Goal: Use online tool/utility: Utilize a website feature to perform a specific function

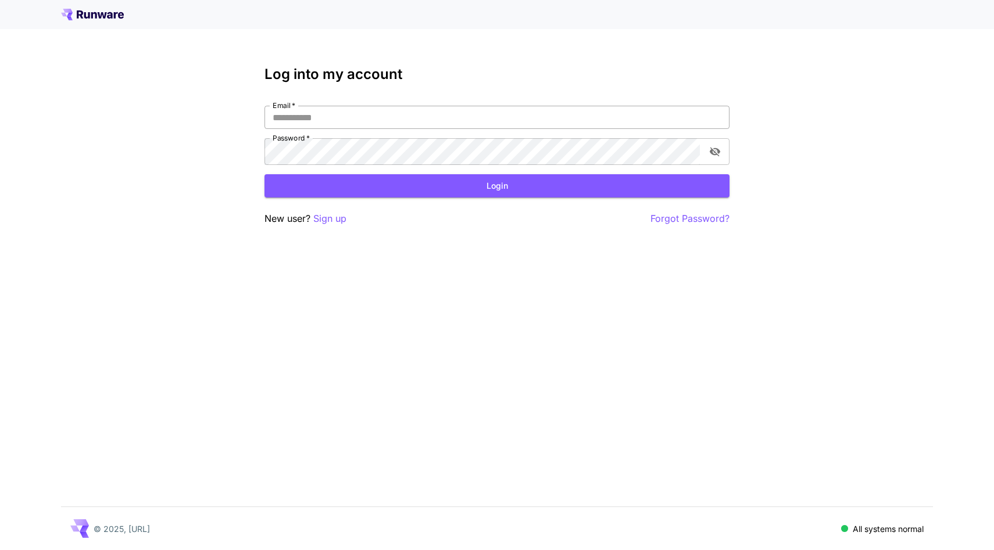
click at [350, 129] on input "Email   *" at bounding box center [496, 117] width 465 height 23
type input "**********"
click at [418, 198] on button "Login" at bounding box center [496, 186] width 465 height 24
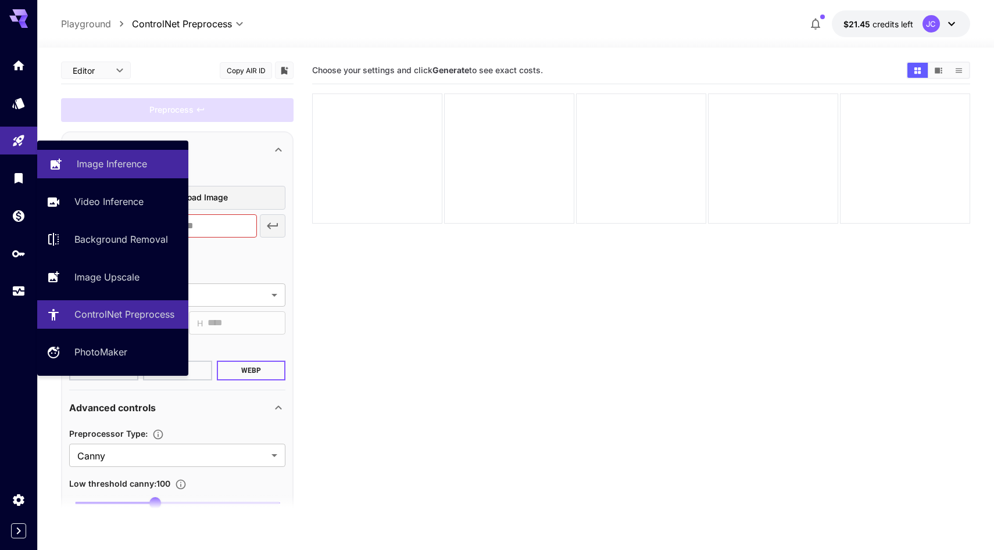
click at [63, 163] on icon at bounding box center [56, 162] width 14 height 14
type input "**********"
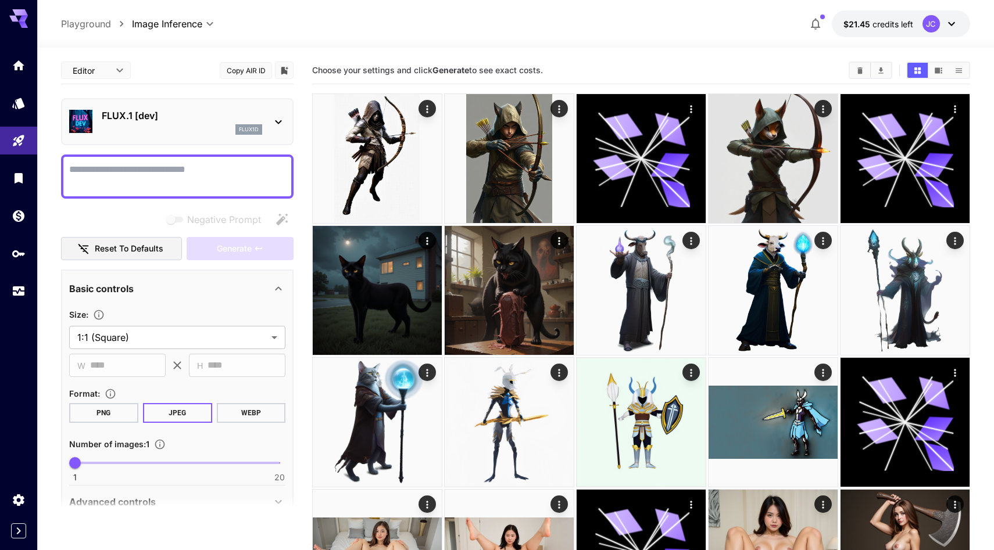
click at [179, 191] on textarea "Negative Prompt" at bounding box center [177, 177] width 216 height 28
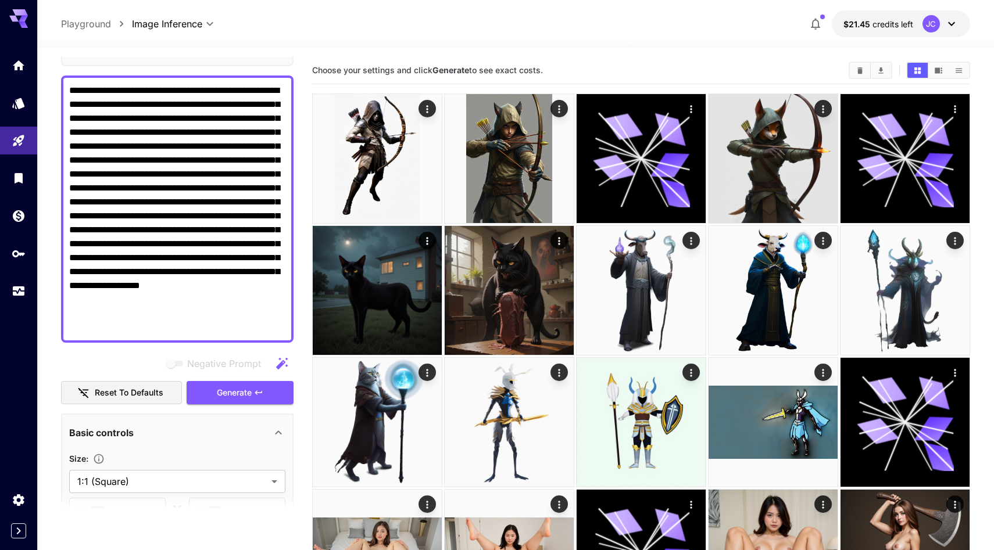
scroll to position [85, 0]
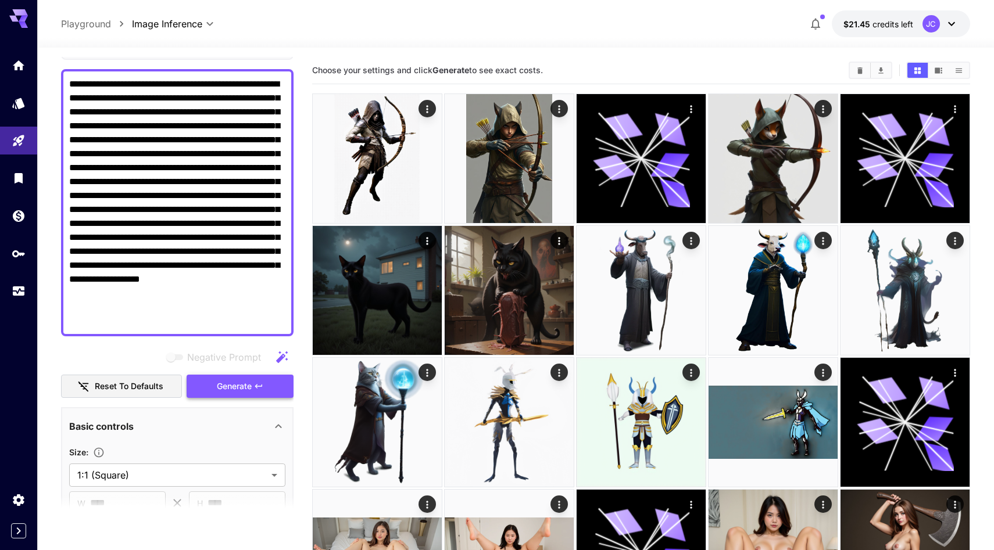
type textarea "**********"
click at [227, 394] on span "Generate" at bounding box center [234, 386] width 35 height 15
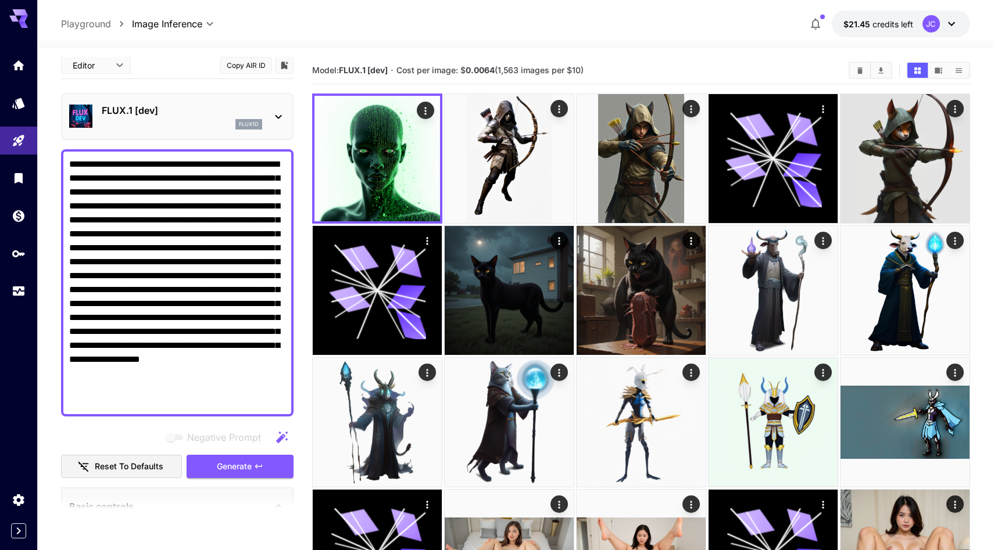
scroll to position [0, 0]
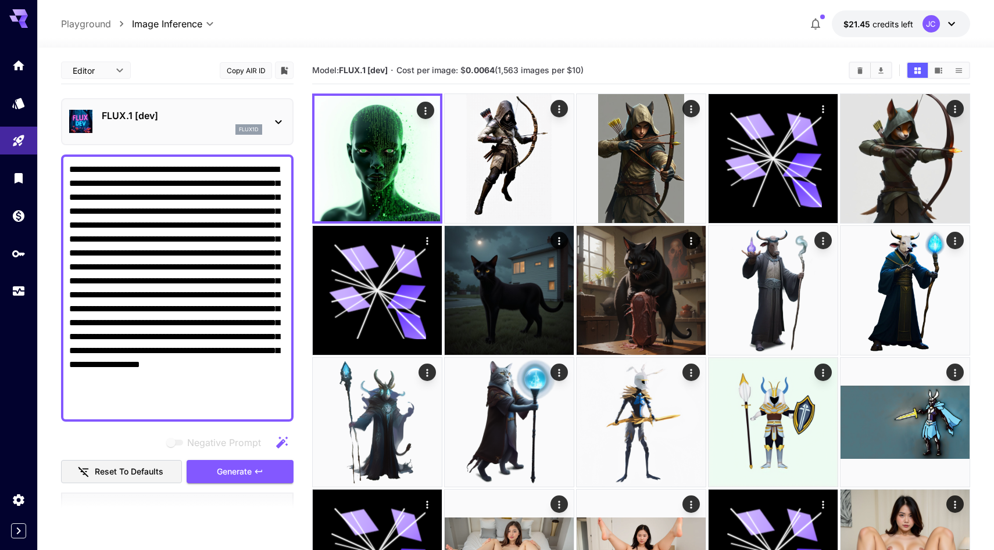
click at [271, 129] on icon at bounding box center [278, 122] width 14 height 14
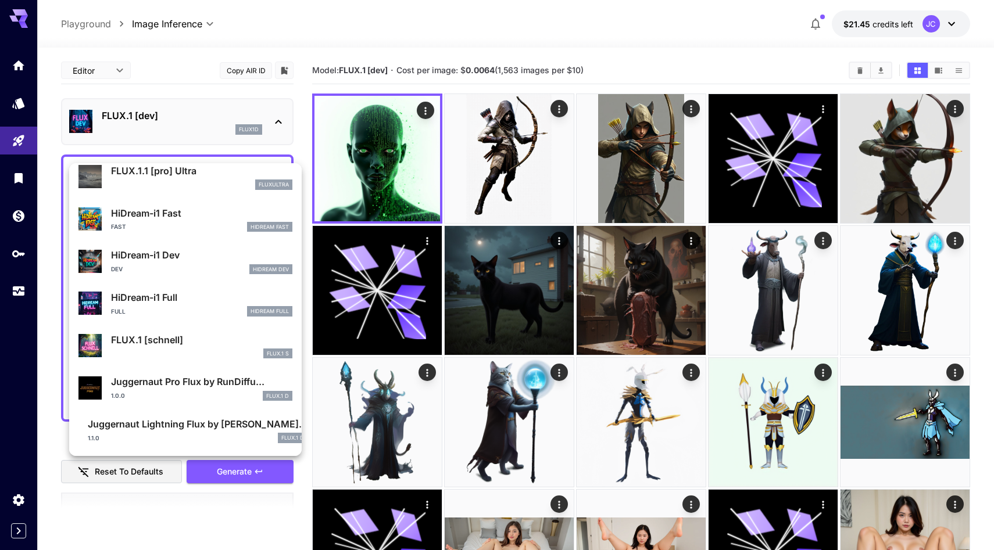
scroll to position [1070, 0]
click at [182, 333] on p "FLUX.1 [schnell]" at bounding box center [201, 340] width 181 height 14
type input "*"
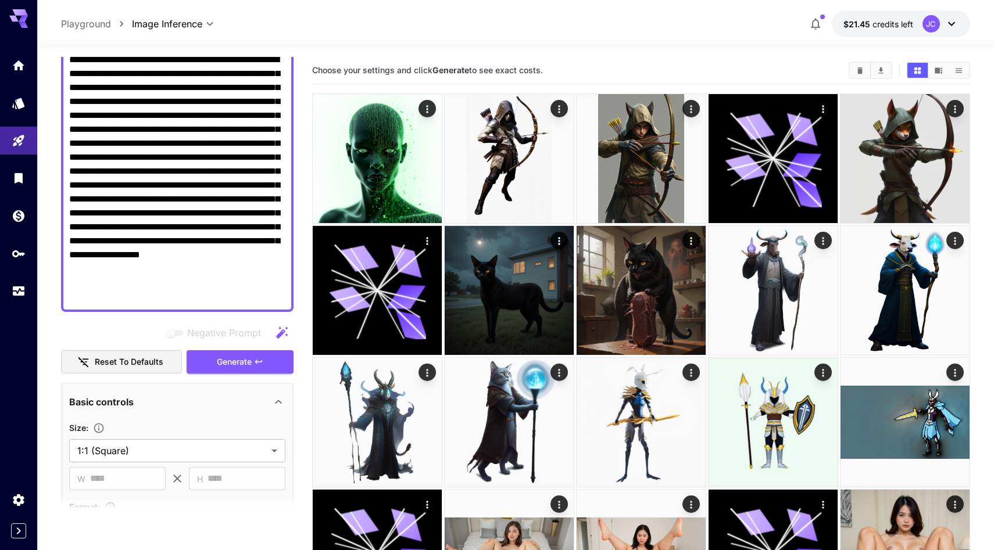
scroll to position [121, 0]
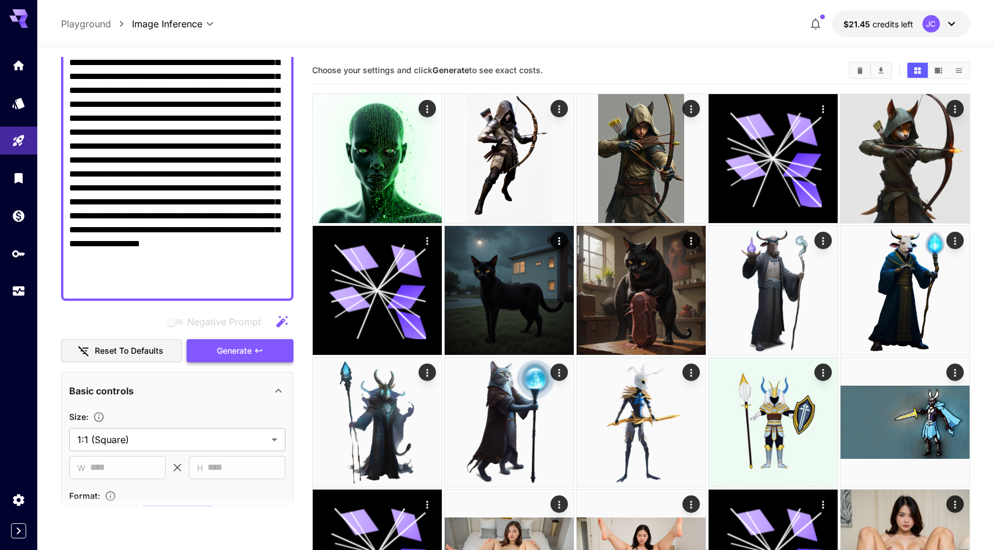
click at [232, 359] on span "Generate" at bounding box center [234, 351] width 35 height 15
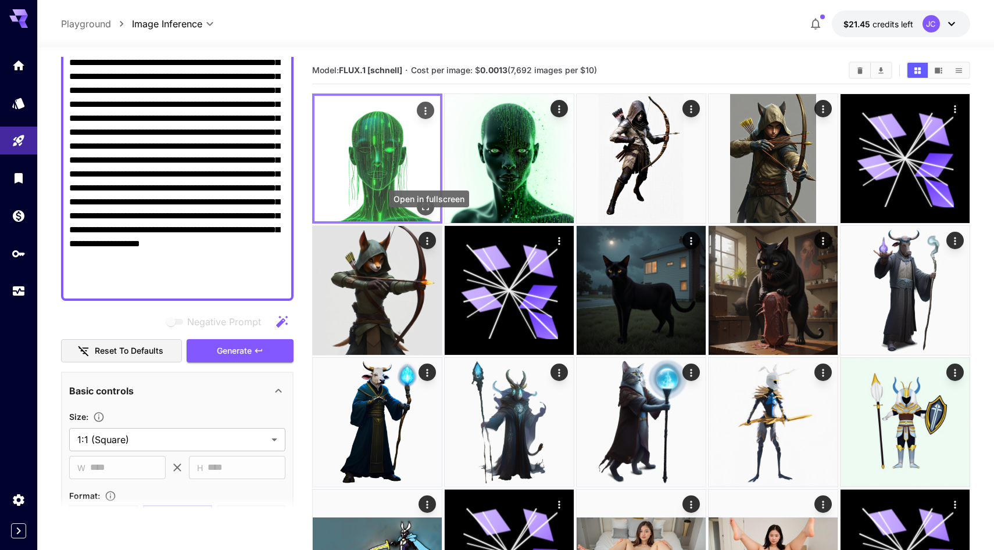
click at [431, 213] on icon "Open in fullscreen" at bounding box center [426, 207] width 12 height 12
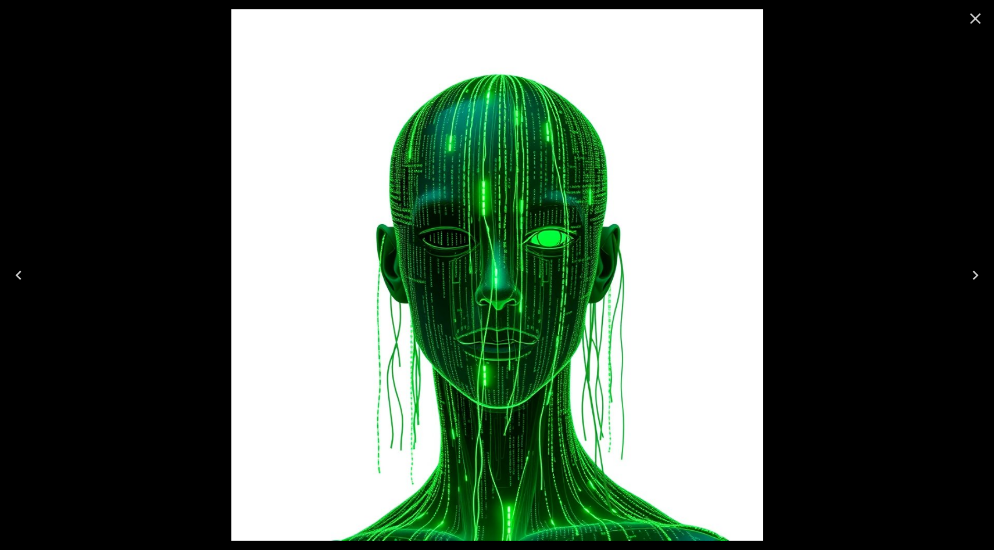
click at [196, 216] on div at bounding box center [497, 275] width 994 height 550
click at [976, 25] on icon "Close" at bounding box center [975, 18] width 19 height 19
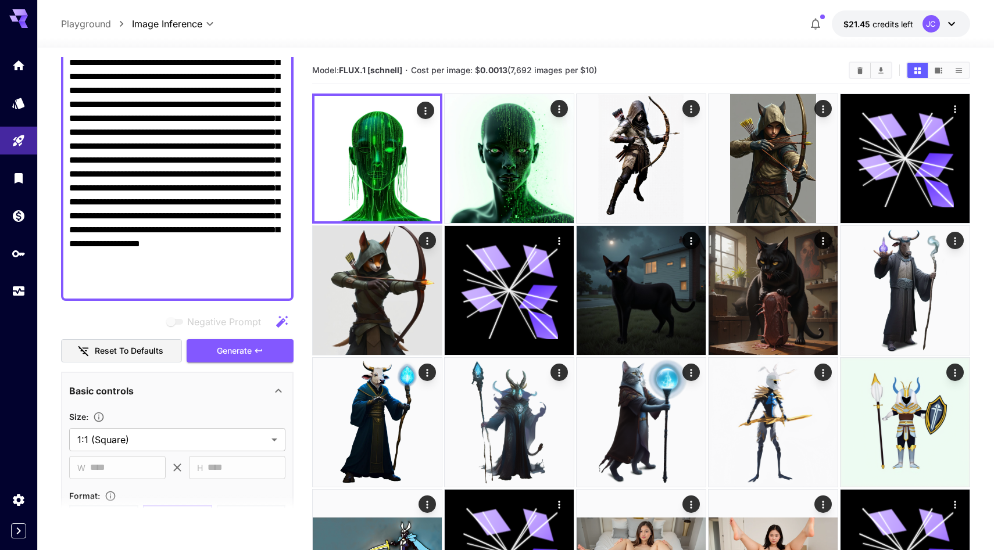
scroll to position [469, 0]
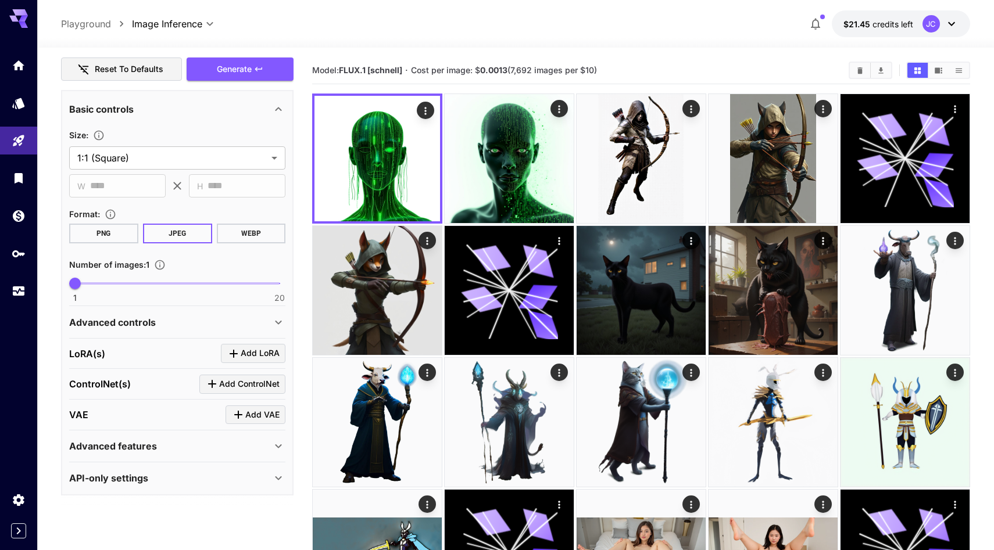
click at [185, 453] on div "Advanced features" at bounding box center [170, 446] width 202 height 14
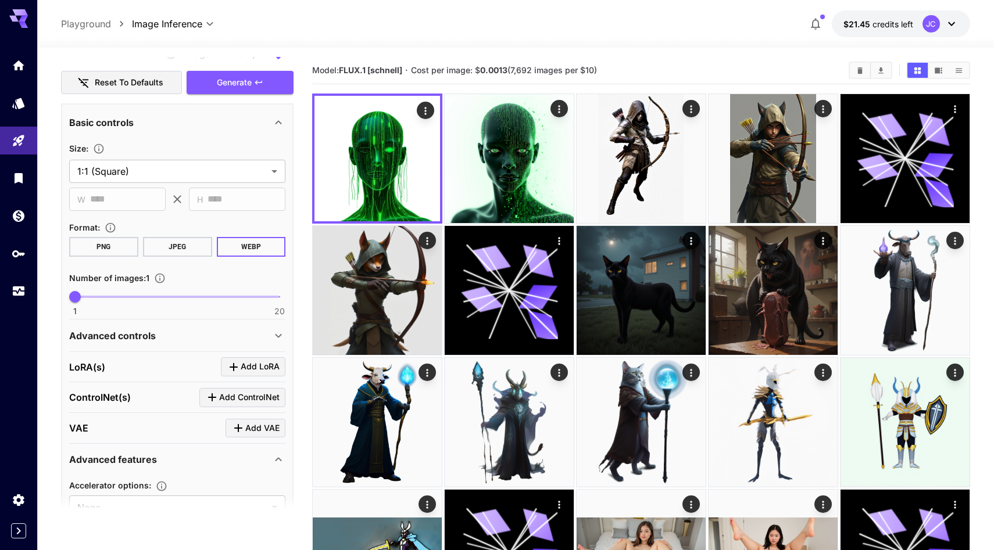
scroll to position [385, 0]
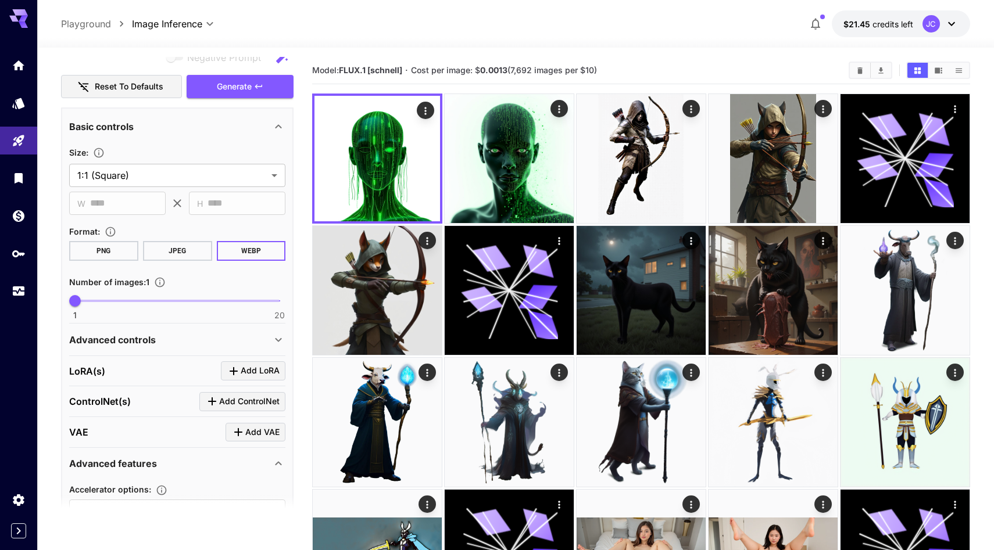
click at [120, 261] on button "PNG" at bounding box center [103, 251] width 69 height 20
click at [230, 261] on button "WEBP" at bounding box center [251, 251] width 69 height 20
click at [253, 99] on button "Generate" at bounding box center [240, 87] width 107 height 24
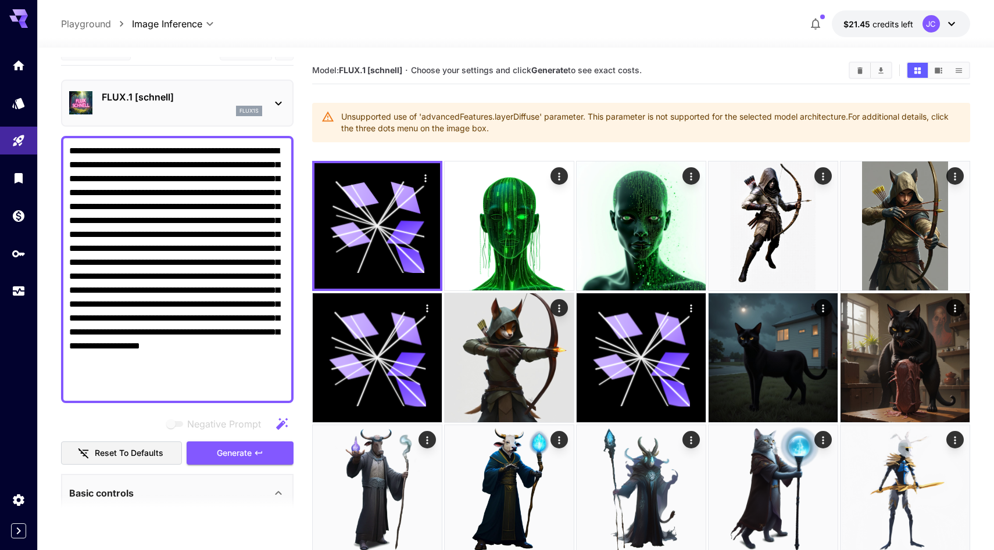
scroll to position [0, 0]
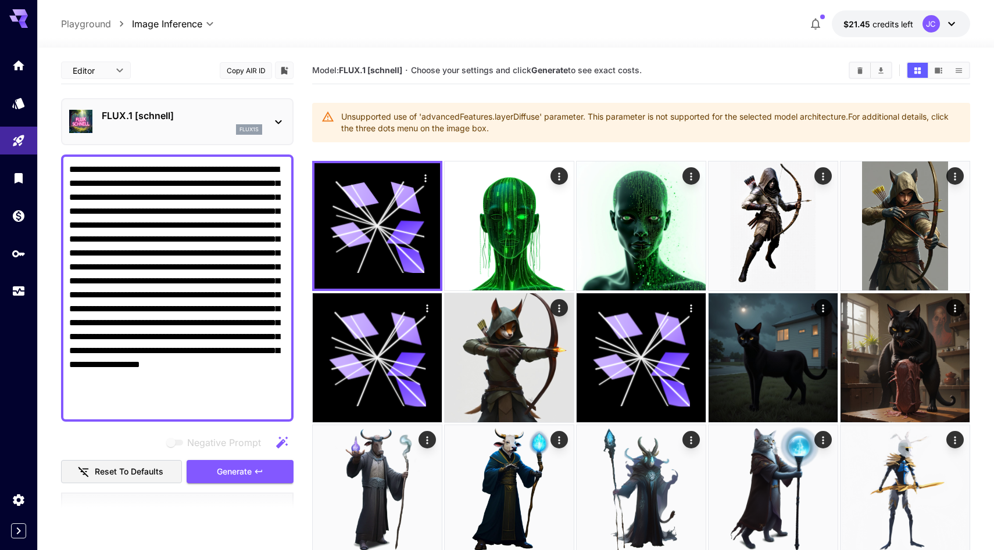
click at [267, 135] on div "FLUX.1 [schnell] flux1s" at bounding box center [177, 121] width 216 height 35
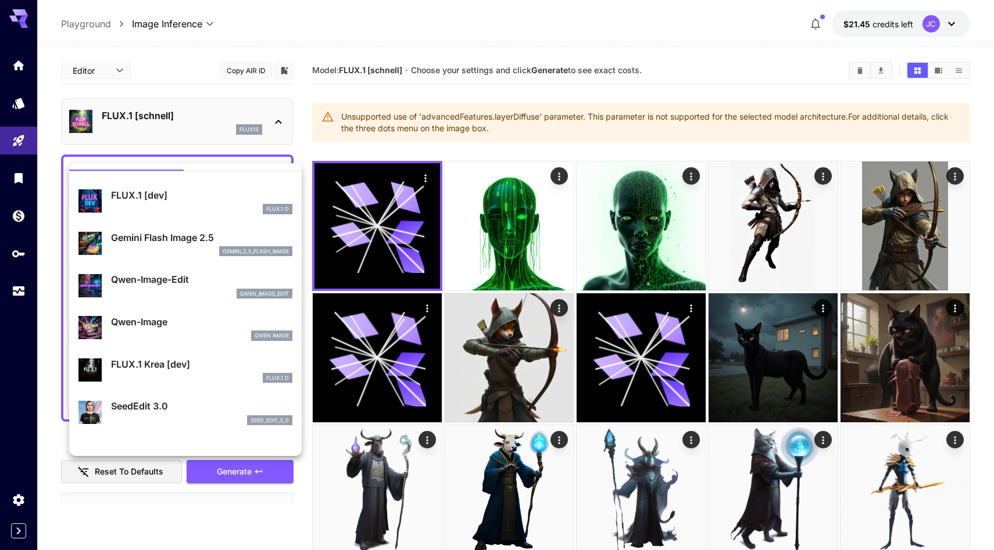
scroll to position [12, 0]
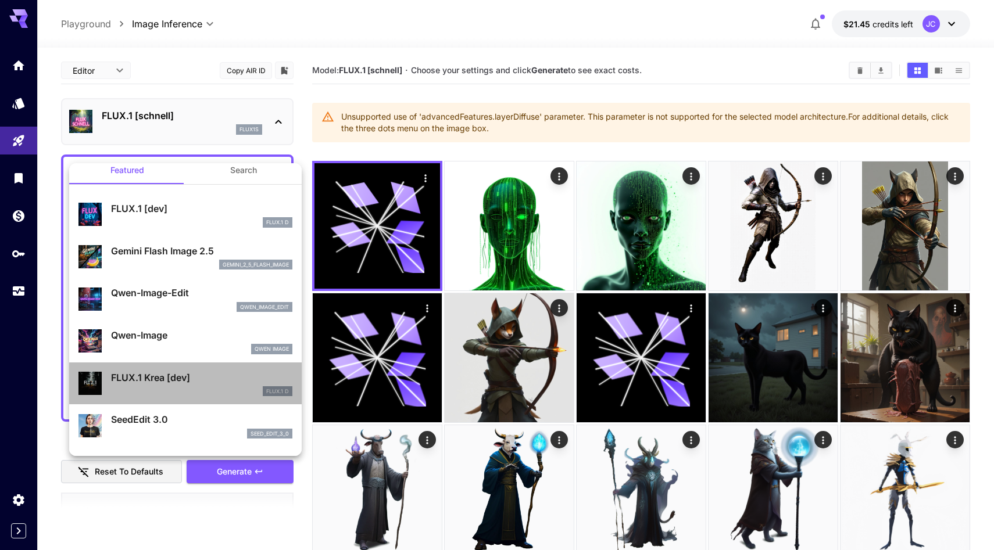
click at [211, 385] on p "FLUX.1 Krea [dev]" at bounding box center [201, 378] width 181 height 14
type input "**"
type input "***"
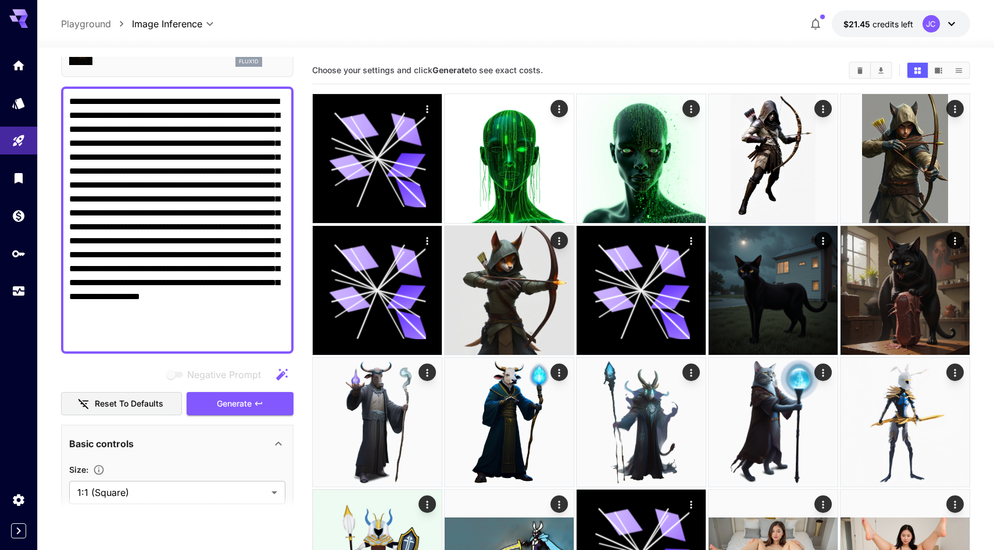
scroll to position [89, 0]
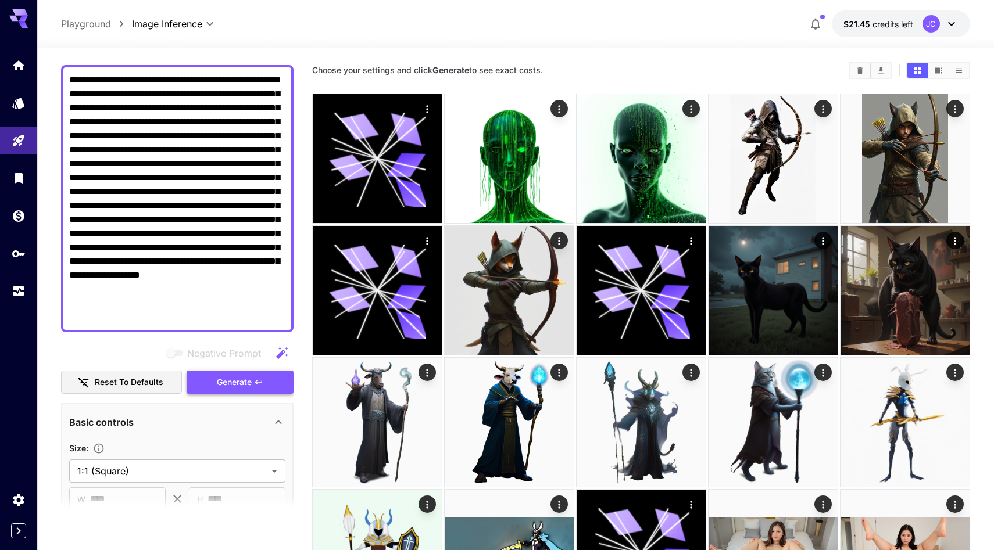
click at [224, 390] on span "Generate" at bounding box center [234, 382] width 35 height 15
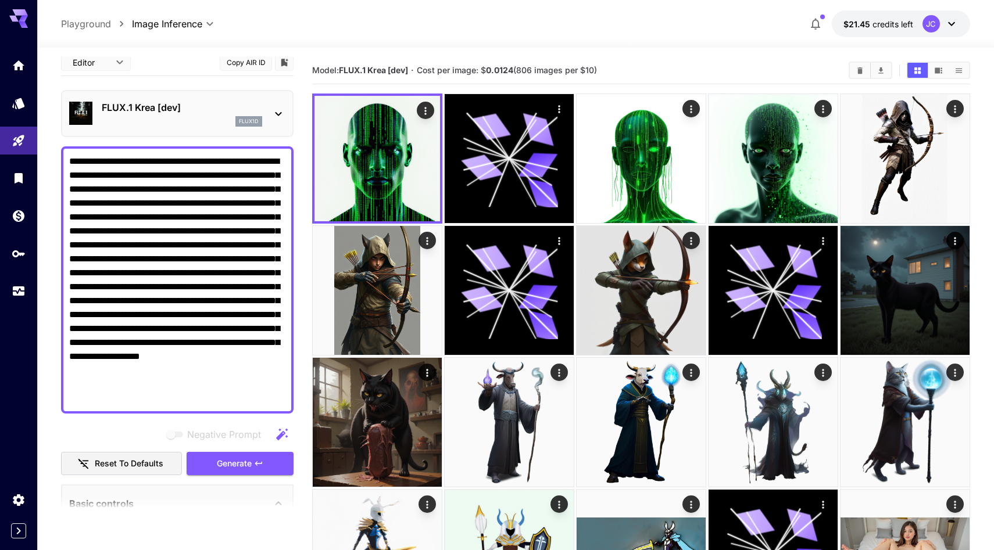
scroll to position [0, 0]
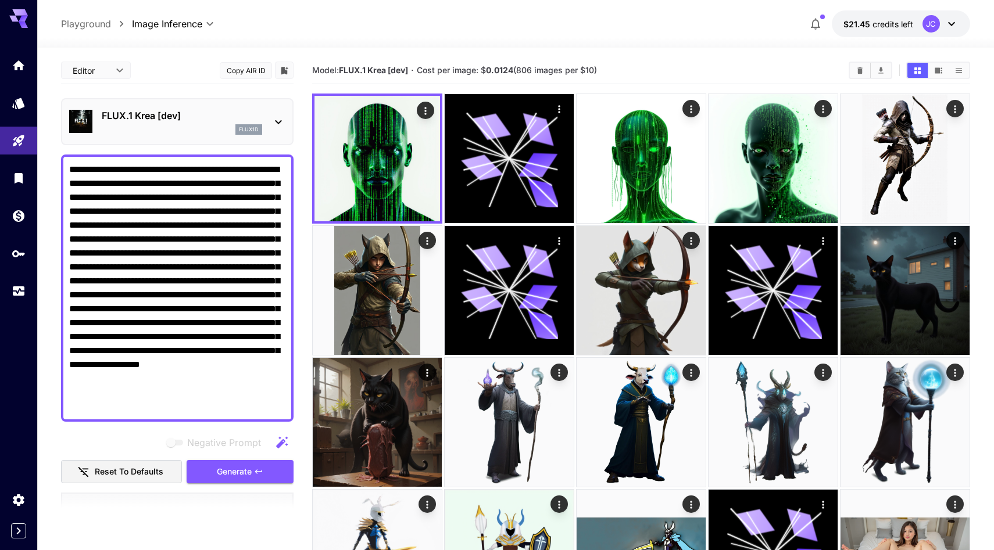
click at [206, 135] on div "flux1d" at bounding box center [182, 129] width 160 height 10
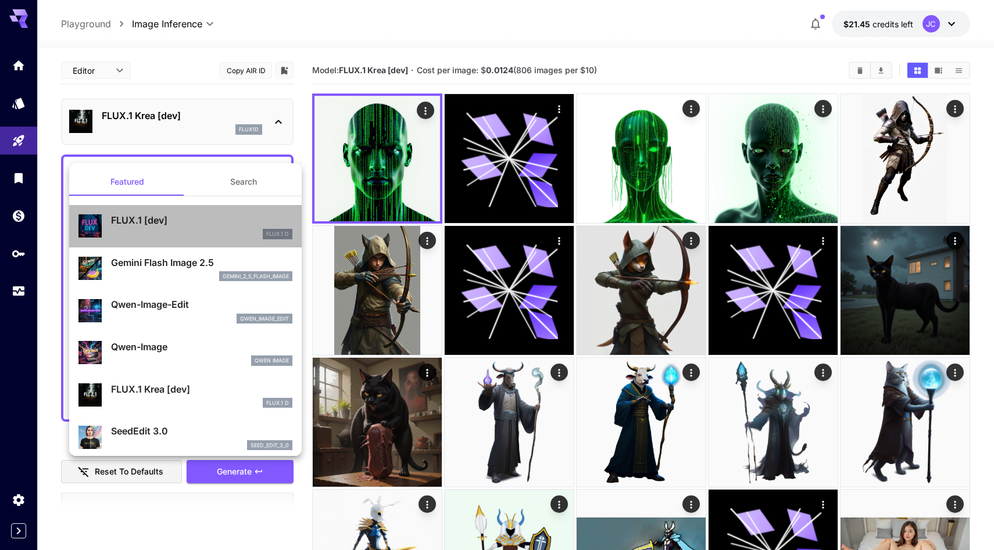
click at [180, 236] on div "FLUX.1 D" at bounding box center [201, 234] width 181 height 10
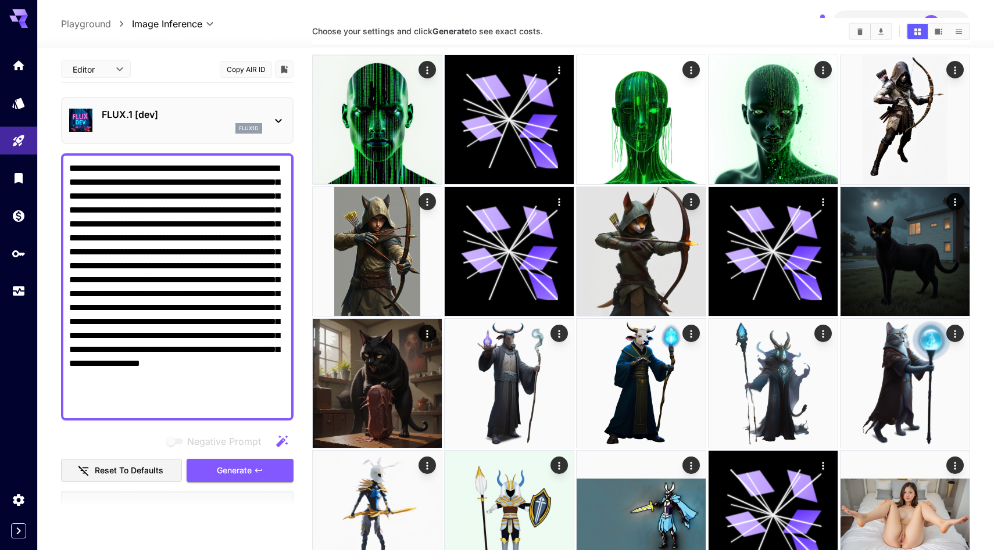
scroll to position [49, 0]
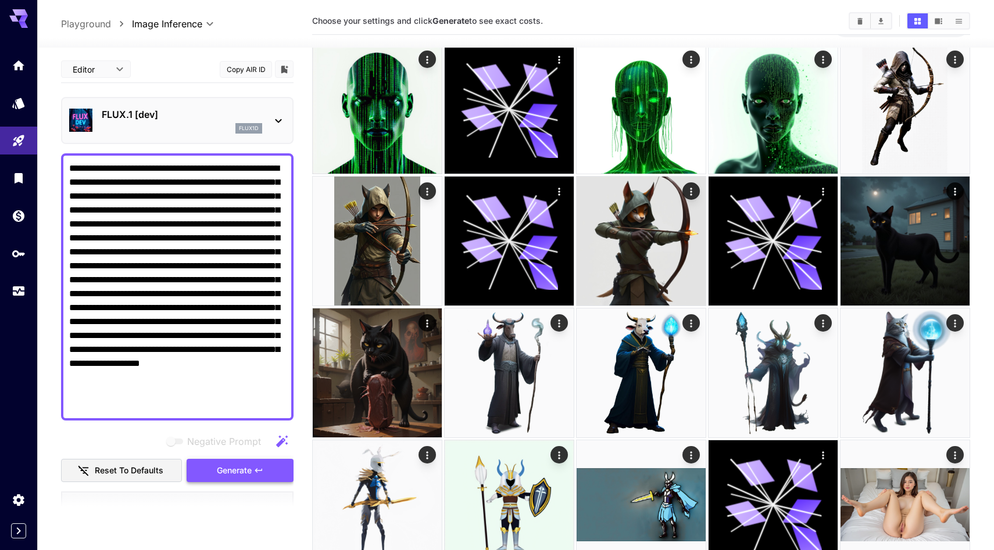
click at [223, 478] on span "Generate" at bounding box center [234, 471] width 35 height 15
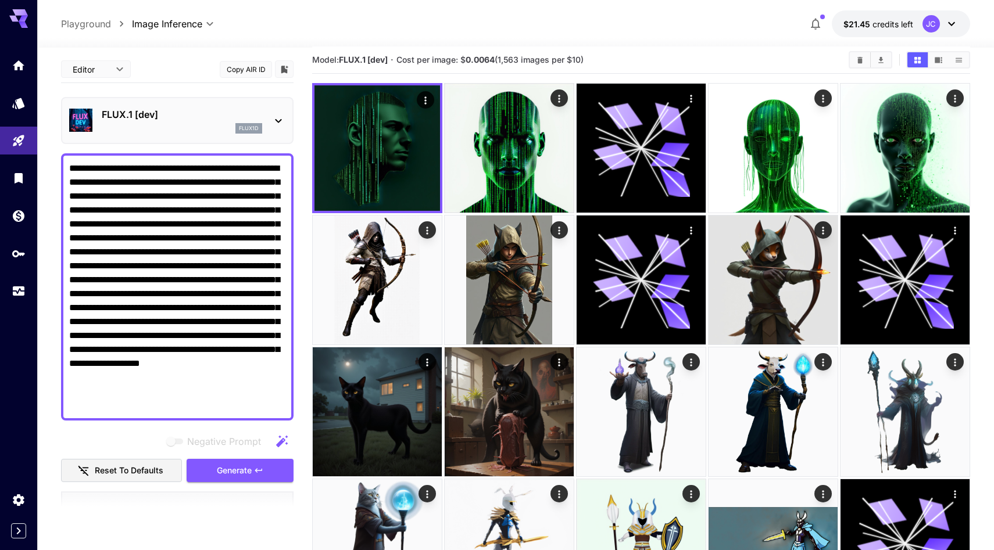
scroll to position [13, 0]
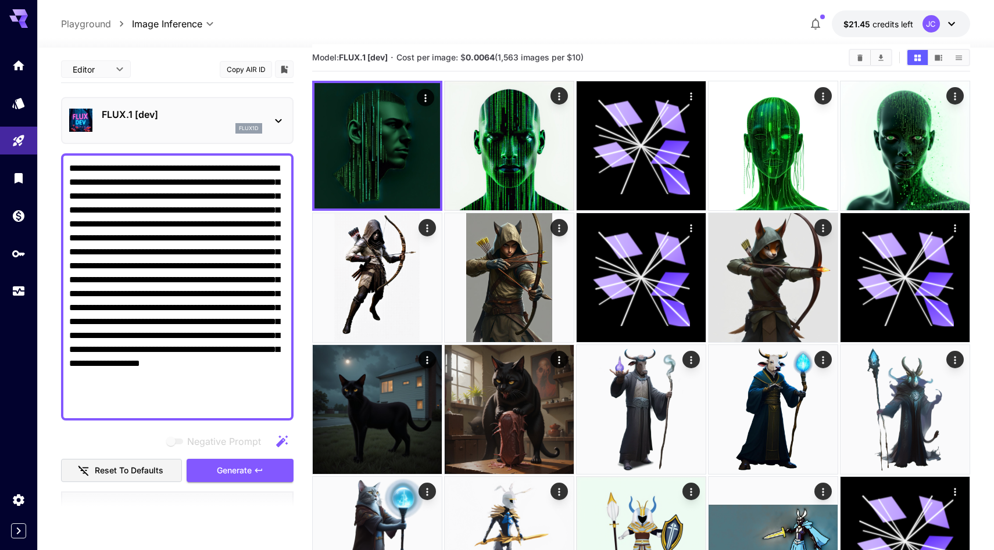
click at [271, 128] on icon at bounding box center [278, 121] width 14 height 14
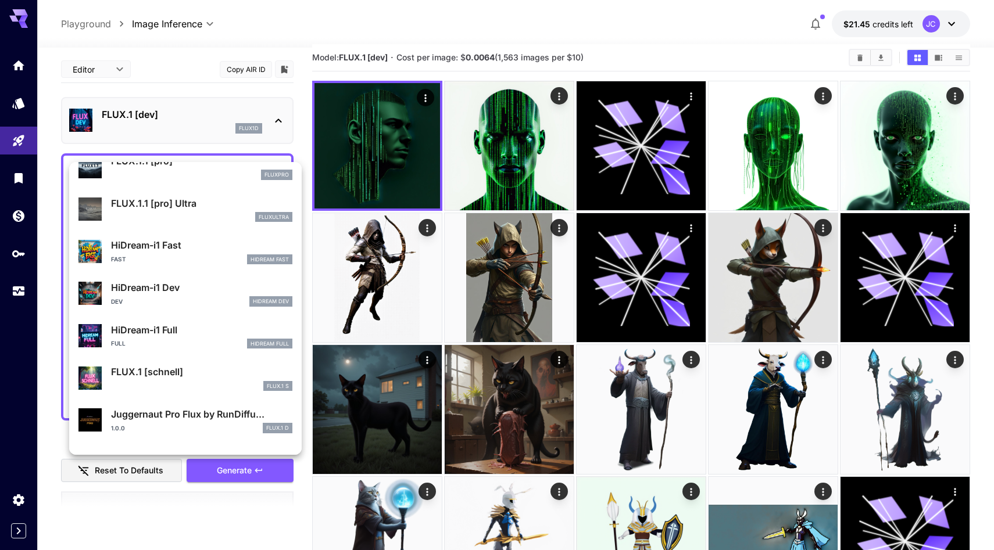
scroll to position [999, 0]
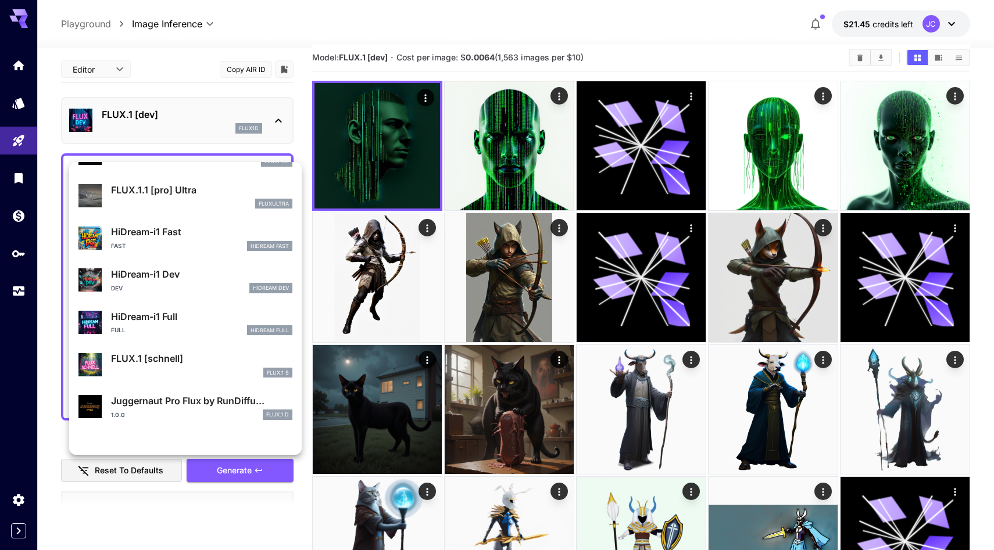
click at [24, 22] on div at bounding box center [497, 275] width 994 height 550
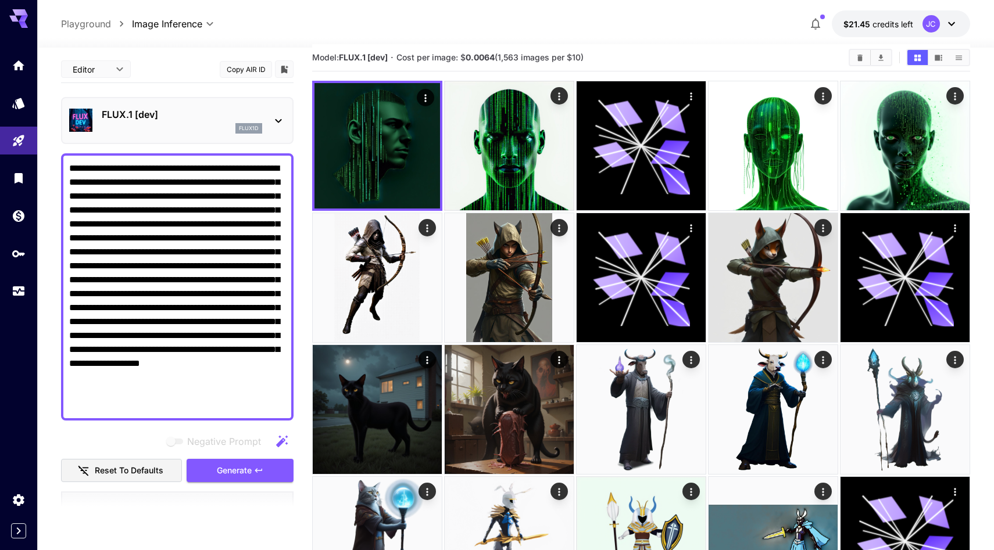
click at [19, 21] on icon at bounding box center [18, 18] width 19 height 19
click at [263, 45] on div "**********" at bounding box center [515, 24] width 957 height 48
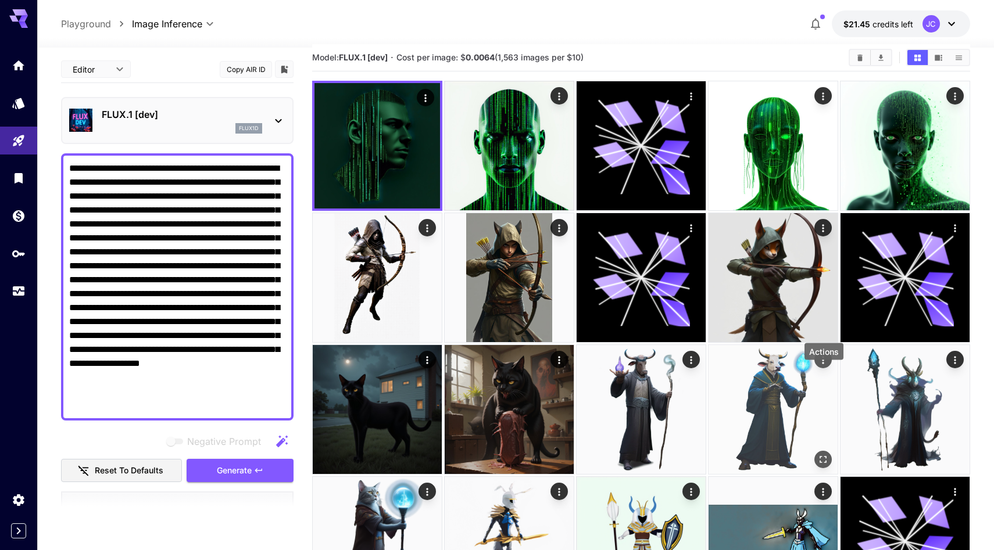
click at [826, 366] on icon "Actions" at bounding box center [823, 360] width 12 height 12
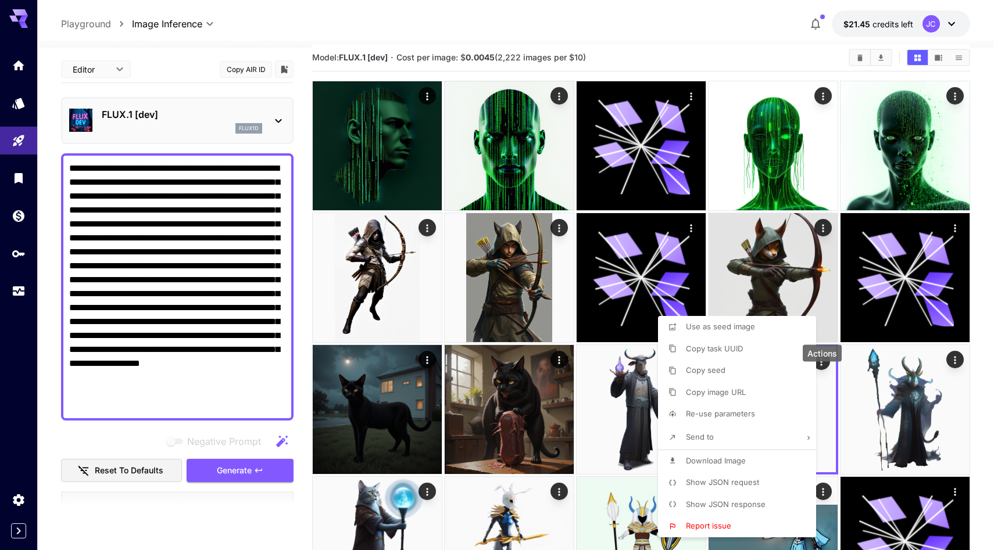
click at [765, 486] on li "Show JSON request" at bounding box center [740, 483] width 165 height 22
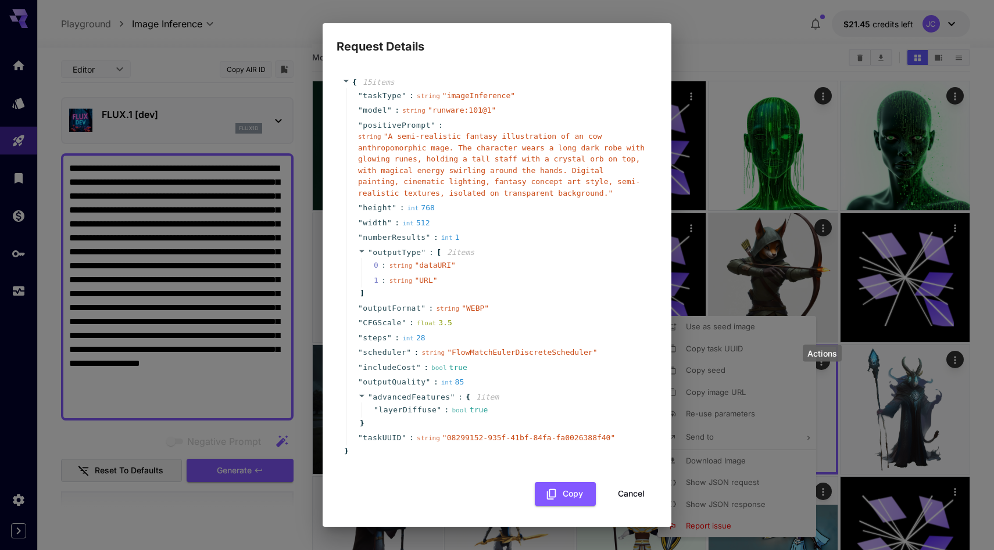
scroll to position [0, 0]
click at [729, 71] on div "Request Details { 15 item s " taskType " : string " imageInference " " model " …" at bounding box center [497, 275] width 994 height 550
click at [631, 500] on button "Cancel" at bounding box center [631, 494] width 52 height 24
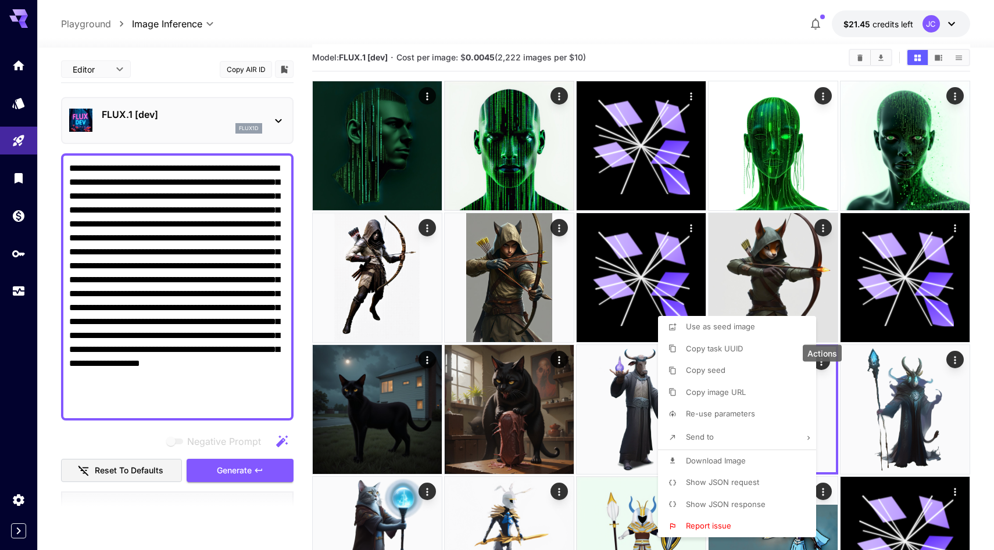
click at [701, 59] on div at bounding box center [497, 275] width 994 height 550
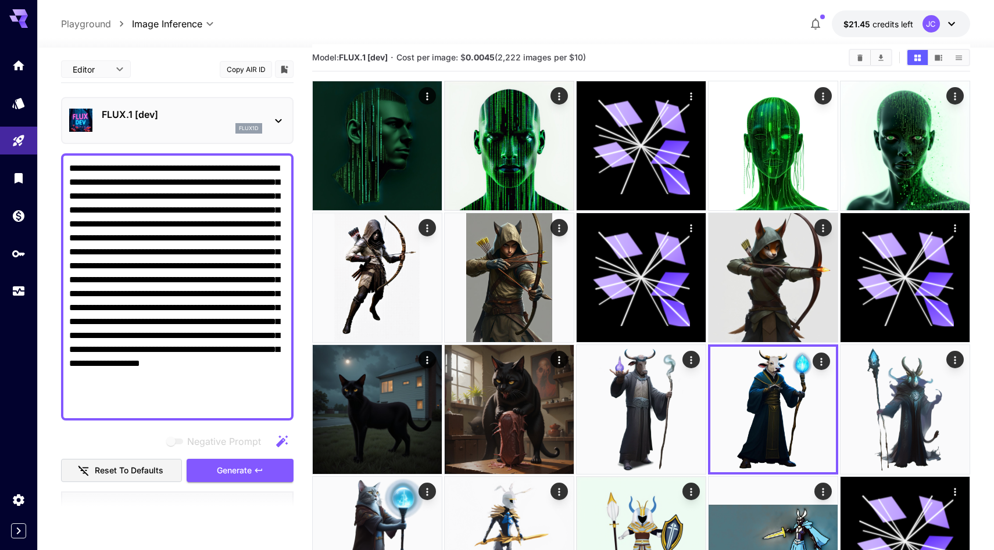
click at [235, 121] on p "FLUX.1 [dev]" at bounding box center [182, 115] width 160 height 14
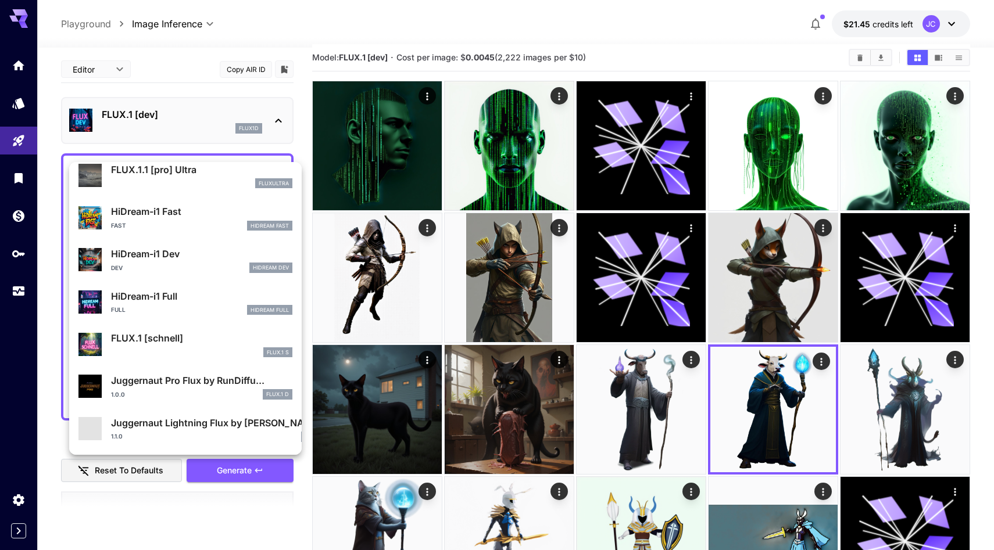
scroll to position [1033, 0]
click at [200, 235] on div "HiDream-i1 Fast Fast HiDream Fast" at bounding box center [185, 217] width 214 height 35
type input "**"
type input "*"
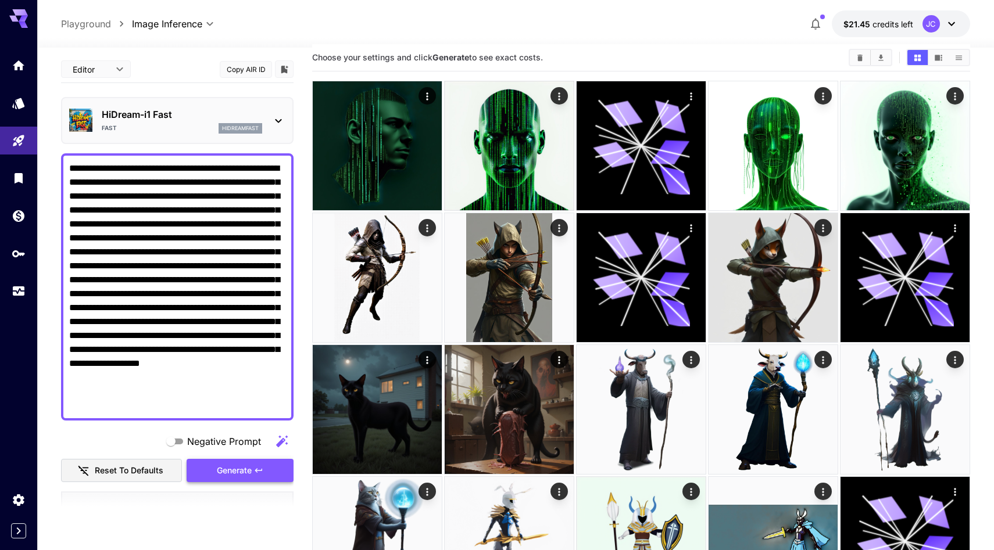
click at [219, 478] on span "Generate" at bounding box center [234, 471] width 35 height 15
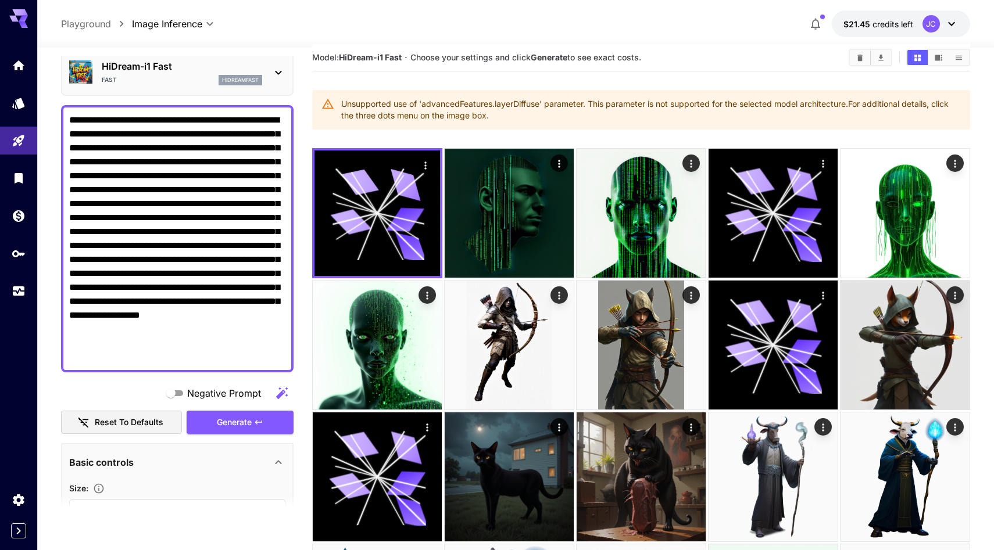
scroll to position [41, 0]
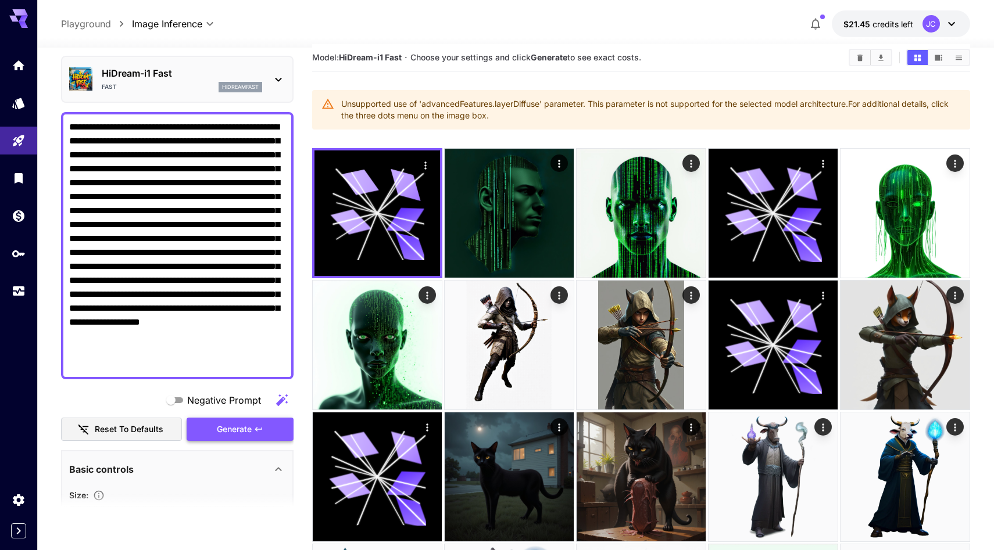
click at [231, 437] on span "Generate" at bounding box center [234, 429] width 35 height 15
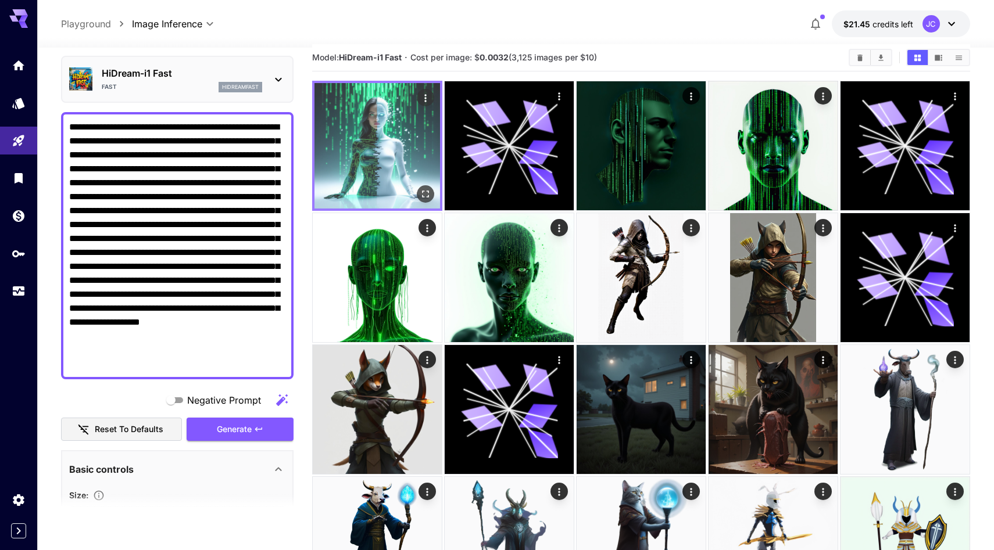
click at [390, 148] on img at bounding box center [377, 146] width 126 height 126
click at [425, 200] on icon "Open in fullscreen" at bounding box center [426, 194] width 12 height 12
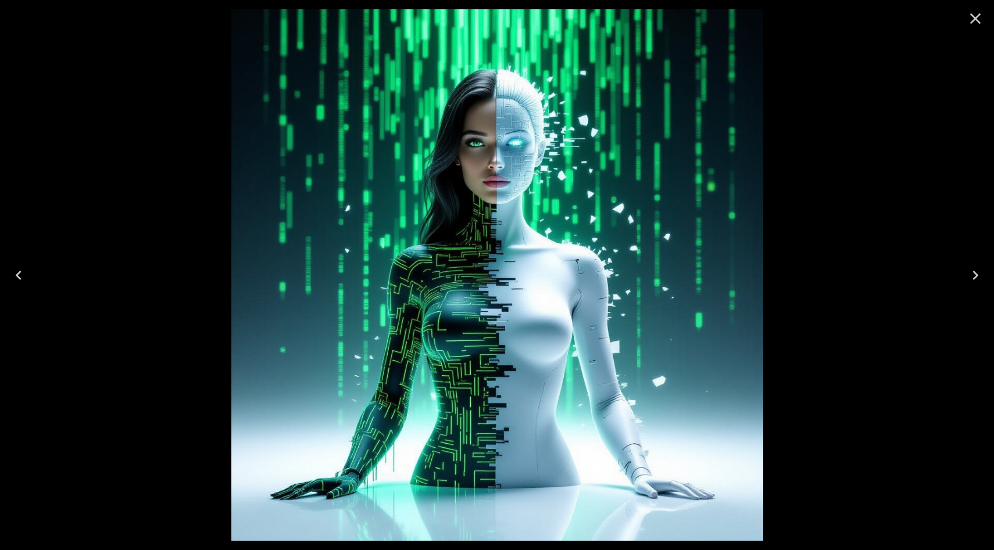
click at [159, 242] on div at bounding box center [497, 275] width 994 height 550
click at [970, 23] on icon "Close" at bounding box center [975, 18] width 11 height 11
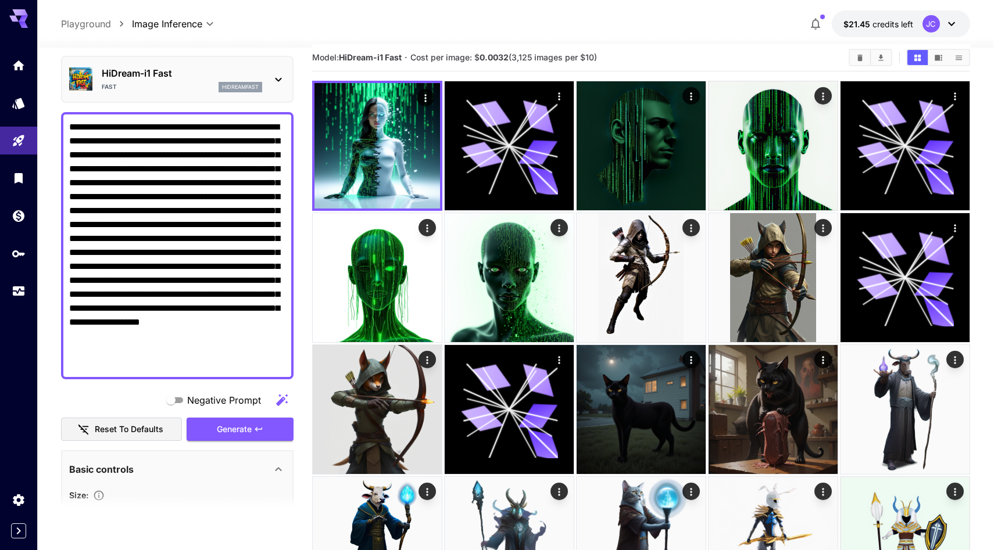
click at [264, 91] on div "HiDream-i1 Fast Fast hidreamfast" at bounding box center [177, 79] width 216 height 35
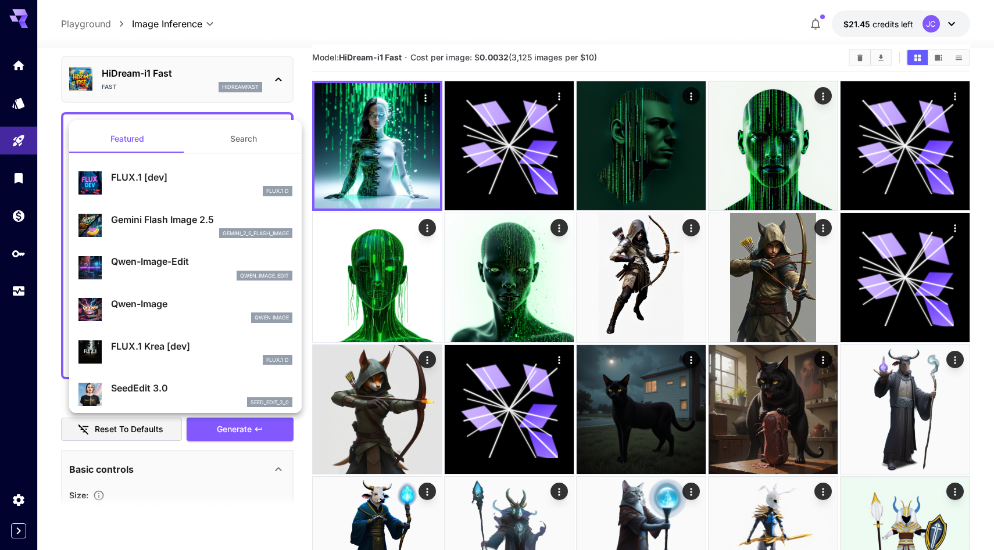
click at [218, 180] on p "FLUX.1 [dev]" at bounding box center [201, 177] width 181 height 14
type input "**"
type input "***"
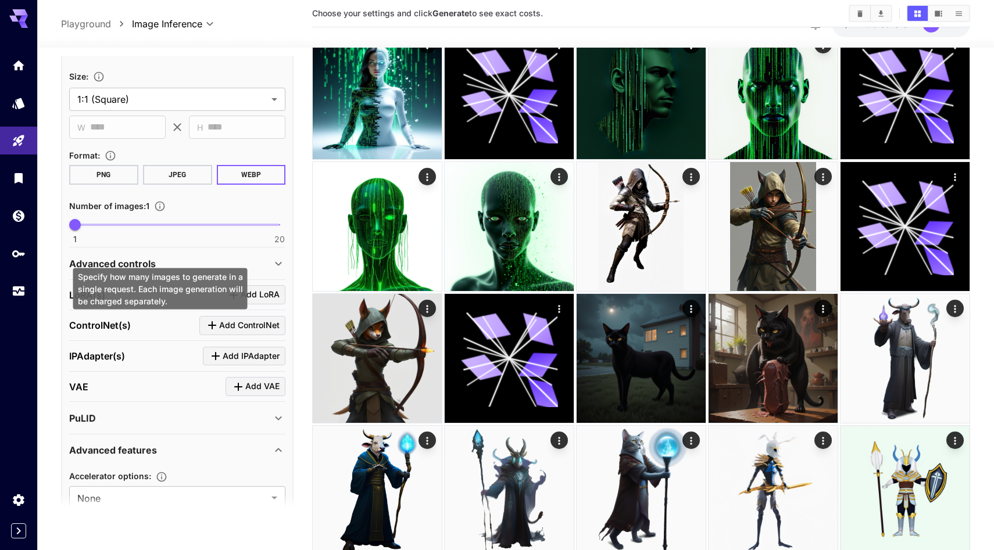
scroll to position [469, 0]
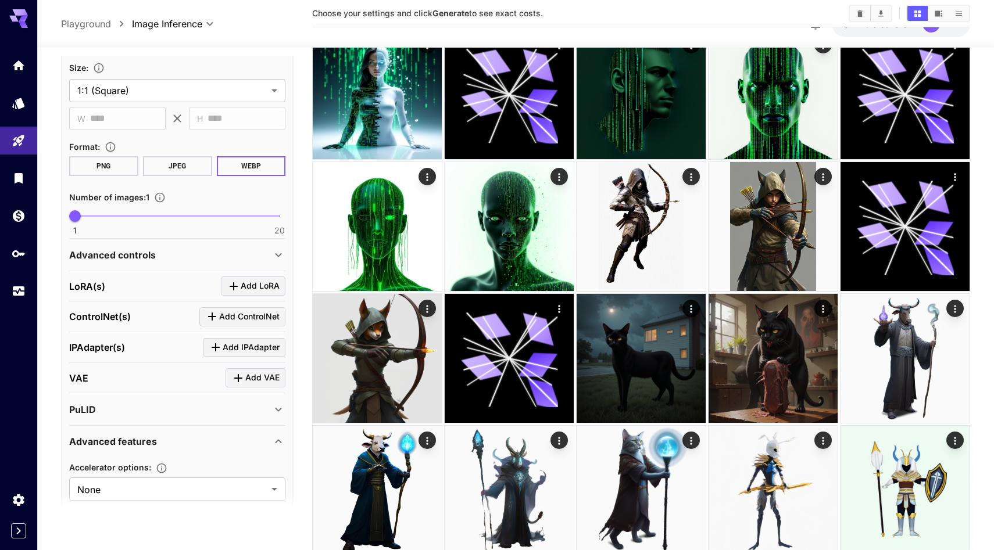
click at [183, 262] on div "Advanced controls" at bounding box center [170, 255] width 202 height 14
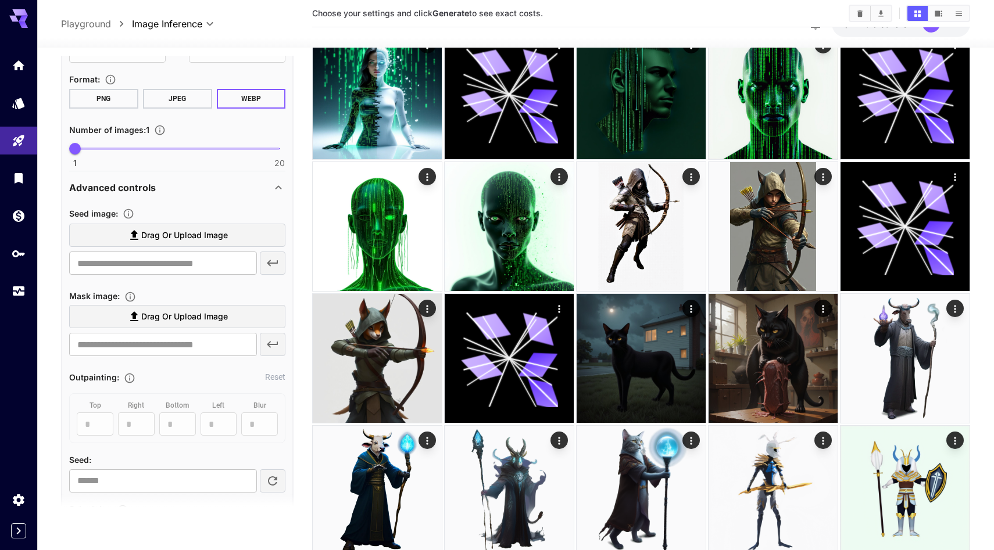
scroll to position [555, 0]
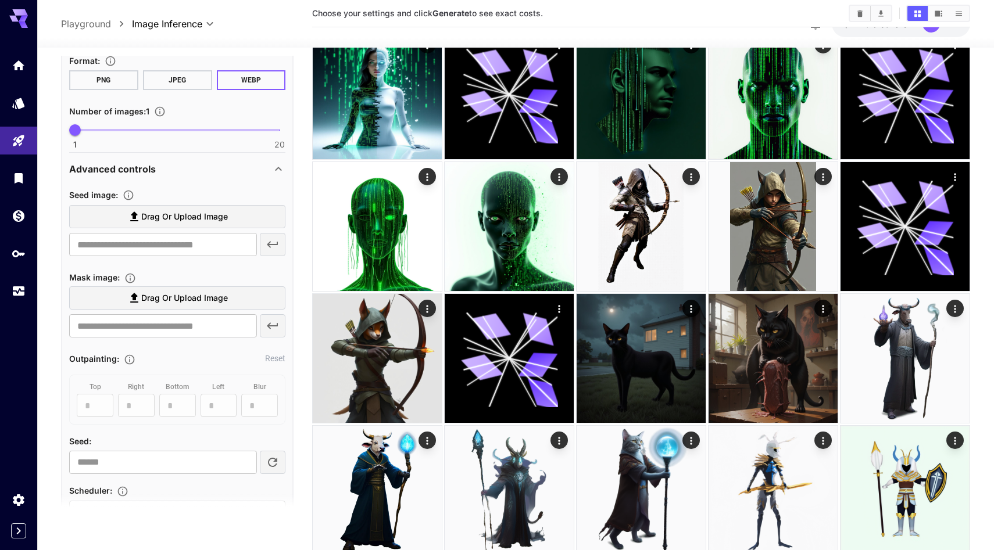
click at [278, 176] on icon at bounding box center [278, 169] width 14 height 14
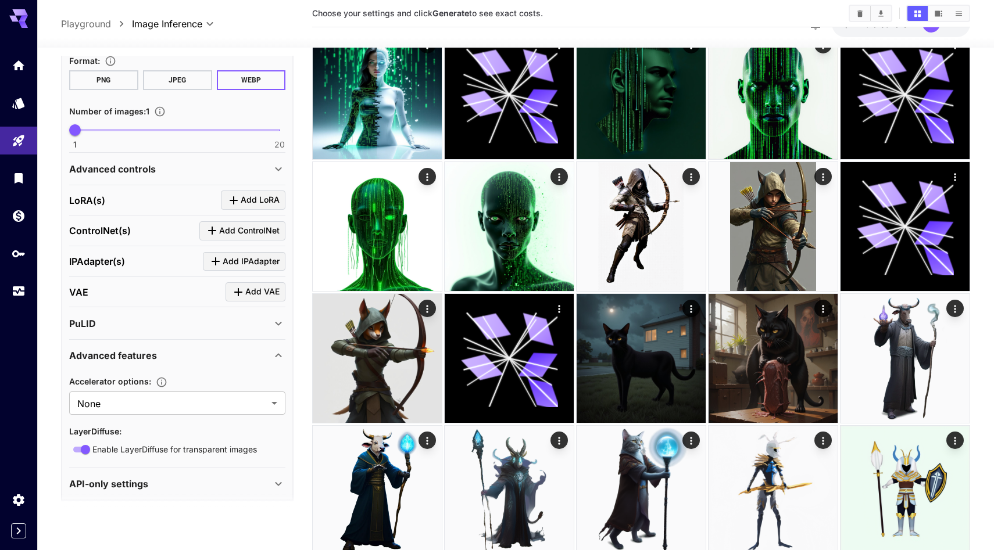
click at [278, 176] on icon at bounding box center [278, 169] width 14 height 14
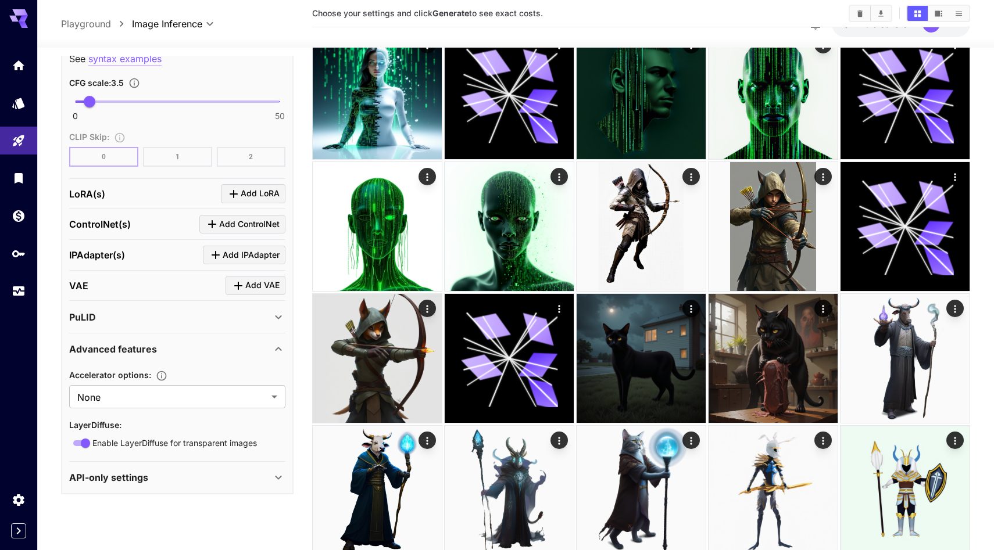
scroll to position [1330, 0]
click at [180, 393] on body "**********" at bounding box center [497, 527] width 994 height 1182
click at [150, 452] on span "TeaCache" at bounding box center [177, 445] width 198 height 14
type input "********"
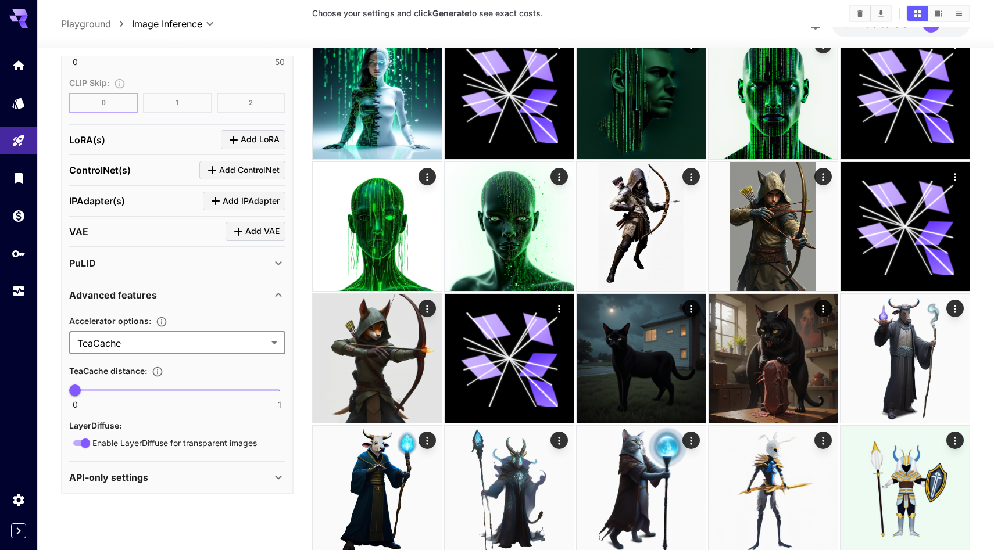
click at [280, 270] on icon at bounding box center [278, 263] width 14 height 14
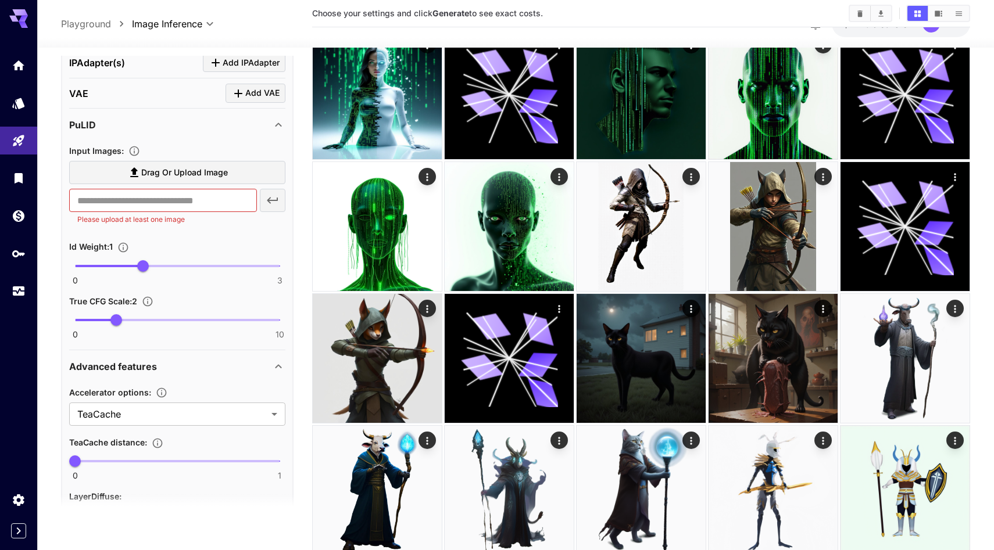
click at [280, 127] on icon at bounding box center [278, 125] width 6 height 4
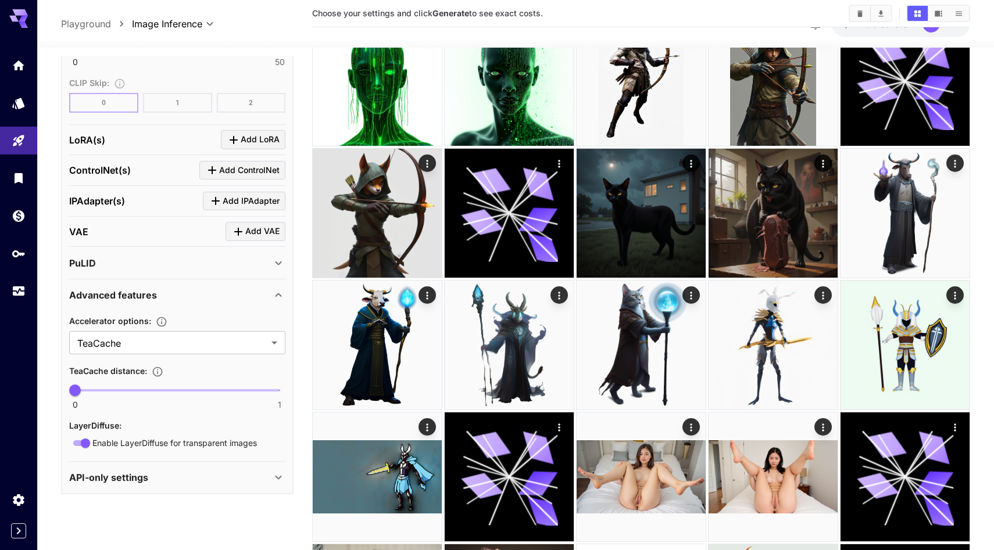
scroll to position [1392, 0]
click at [246, 483] on div "API-only settings" at bounding box center [170, 478] width 202 height 14
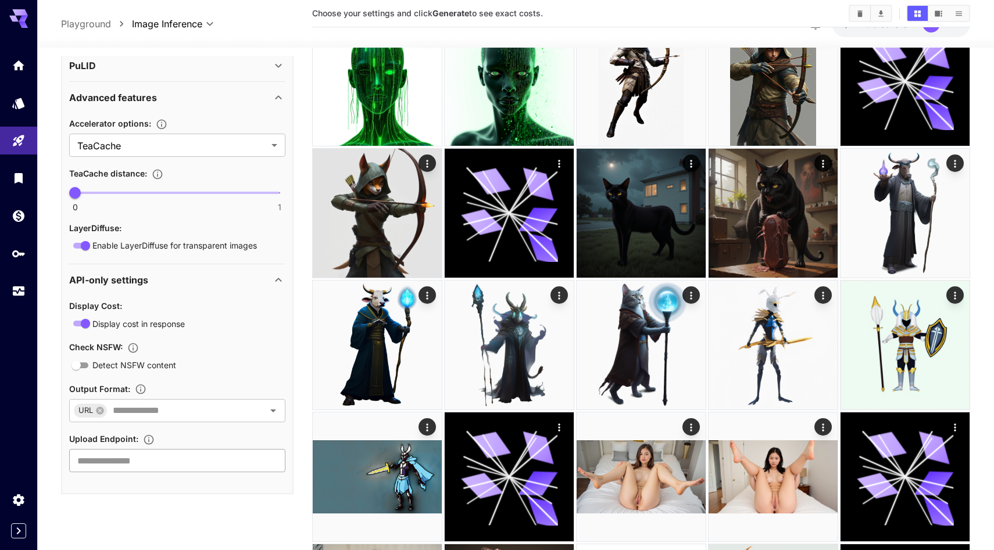
scroll to position [1606, 0]
click at [277, 278] on icon at bounding box center [278, 280] width 6 height 4
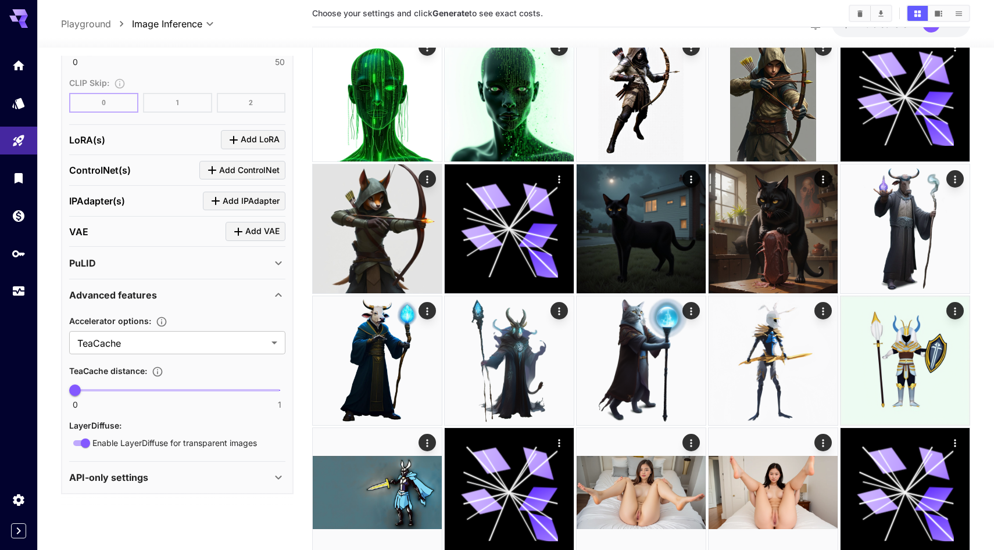
scroll to position [185, 0]
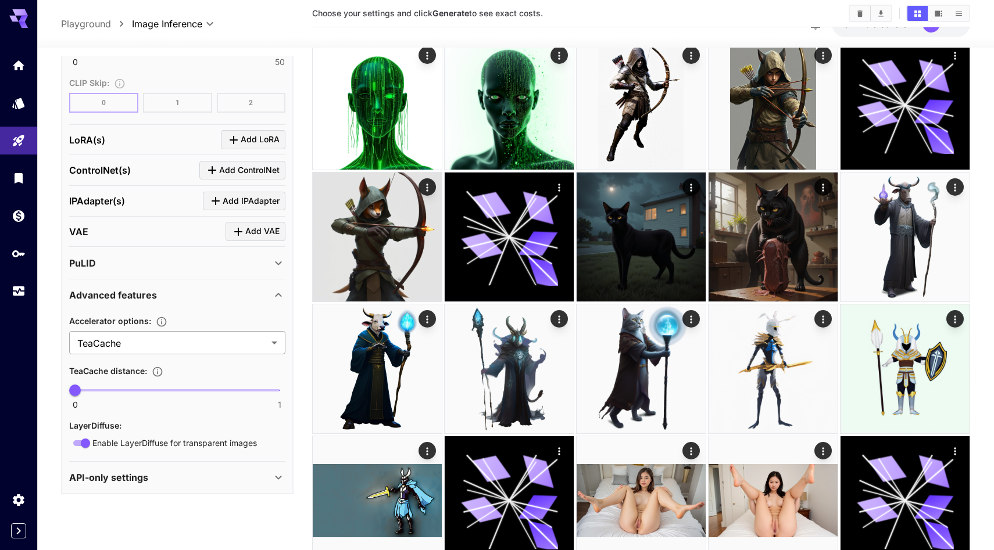
click at [261, 325] on body "**********" at bounding box center [497, 406] width 994 height 1182
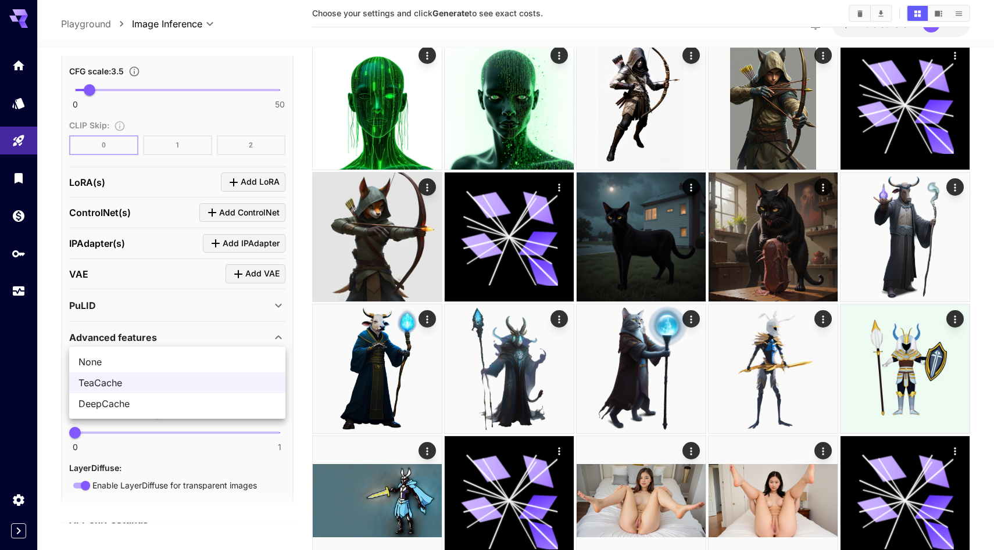
scroll to position [1132, 0]
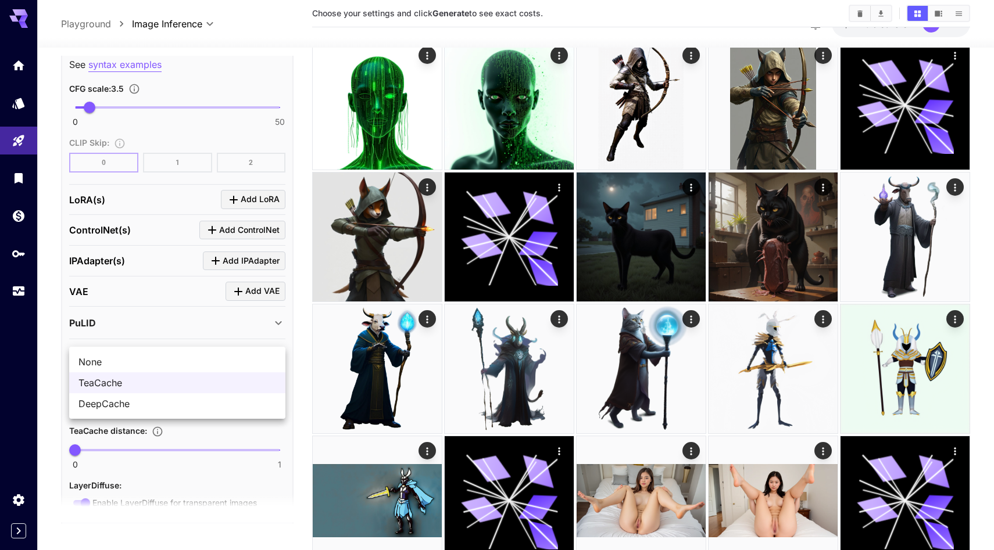
click at [305, 182] on div at bounding box center [497, 275] width 994 height 550
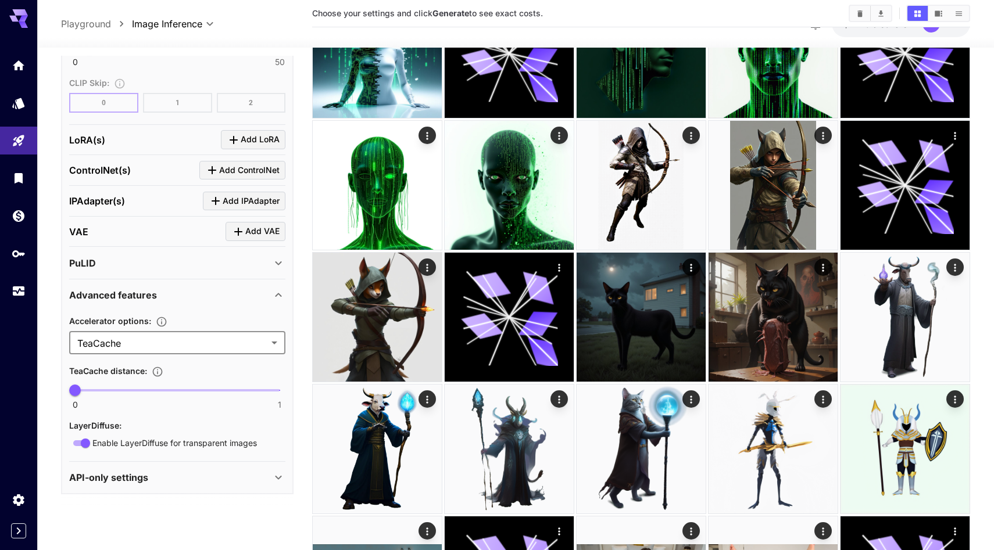
scroll to position [78, 0]
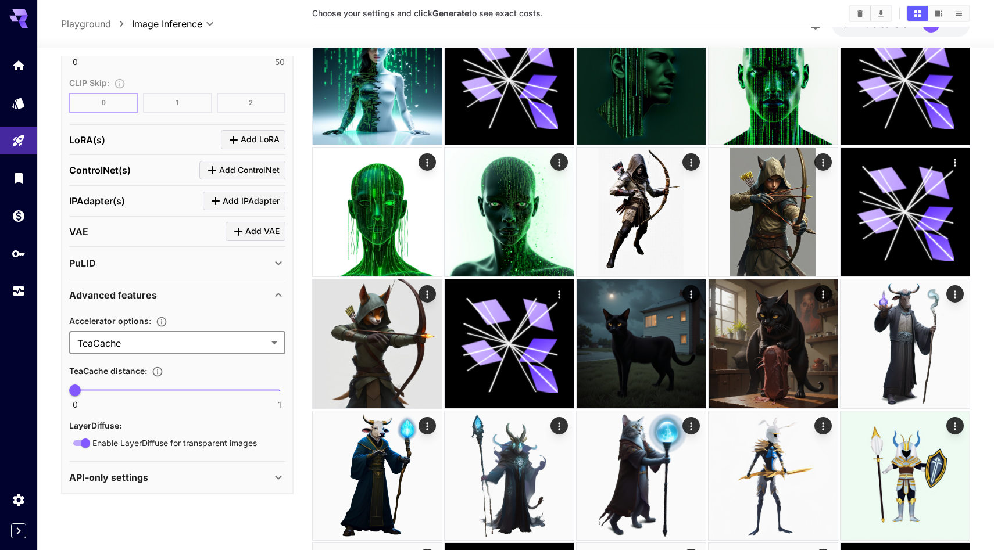
click at [219, 256] on div "PuLID" at bounding box center [170, 263] width 202 height 14
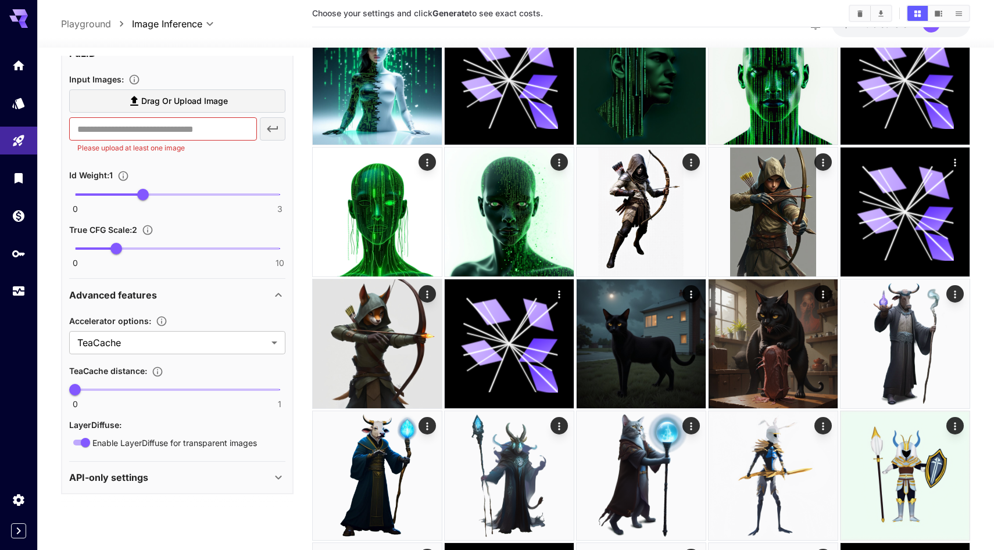
scroll to position [1635, 0]
click at [260, 60] on div "PuLID" at bounding box center [170, 53] width 202 height 14
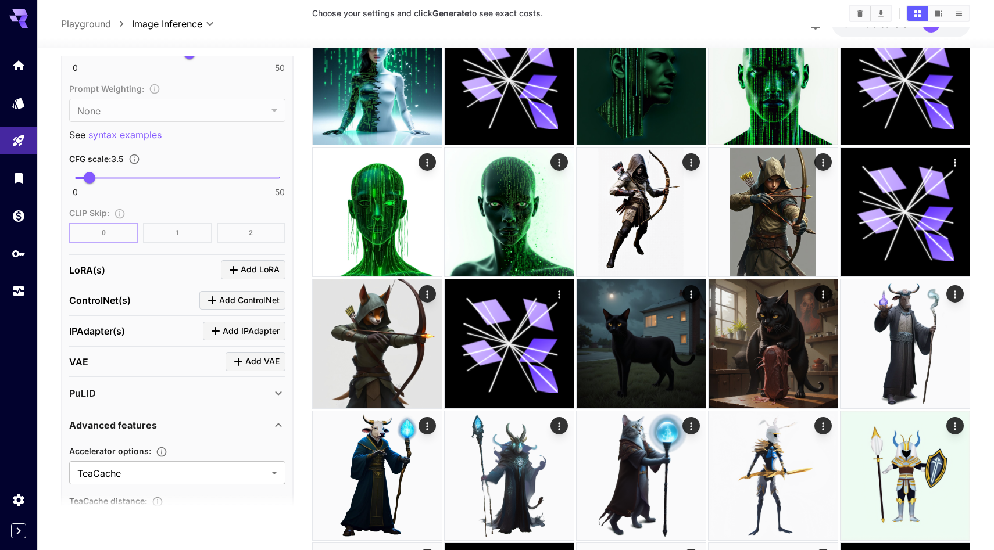
scroll to position [1045, 0]
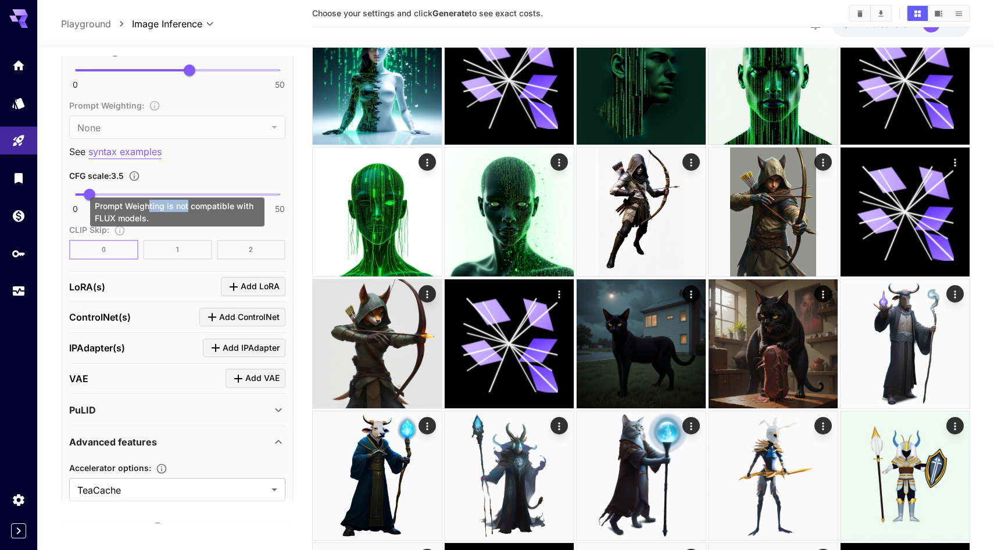
drag, startPoint x: 188, startPoint y: 203, endPoint x: 149, endPoint y: 203, distance: 38.9
click at [149, 203] on div "Prompt Weighting is not compatible with FLUX models." at bounding box center [177, 212] width 174 height 29
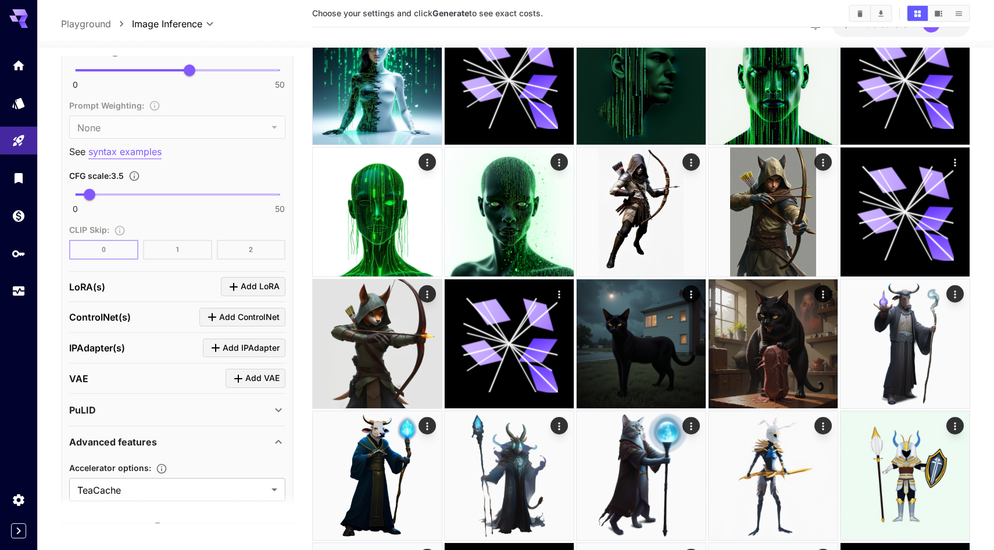
click at [158, 58] on div "Steps : 28" at bounding box center [177, 51] width 216 height 14
type input "*"
drag, startPoint x: 187, startPoint y: 200, endPoint x: 92, endPoint y: 198, distance: 94.8
click at [92, 76] on span "4" at bounding box center [91, 71] width 12 height 12
click at [299, 167] on main "**********" at bounding box center [515, 527] width 909 height 1099
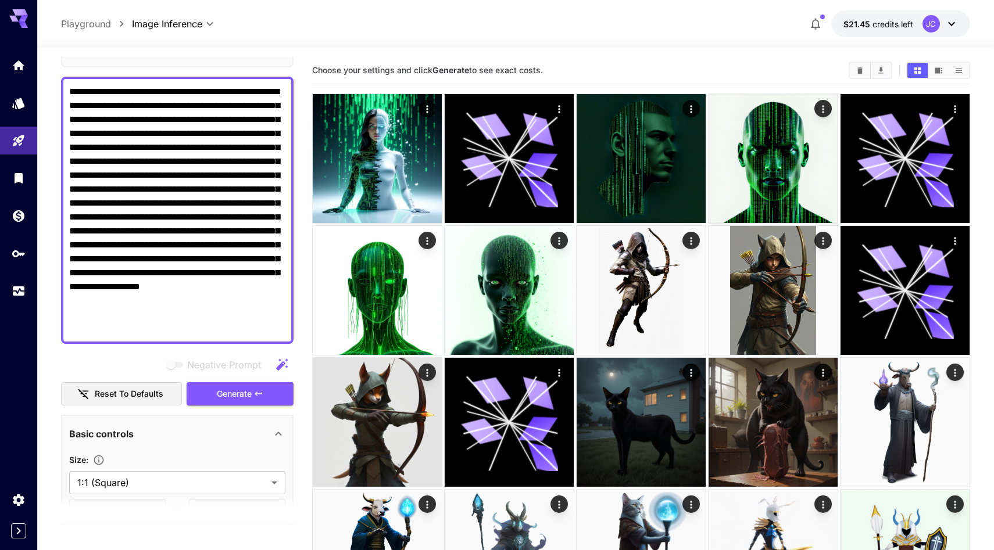
scroll to position [0, 0]
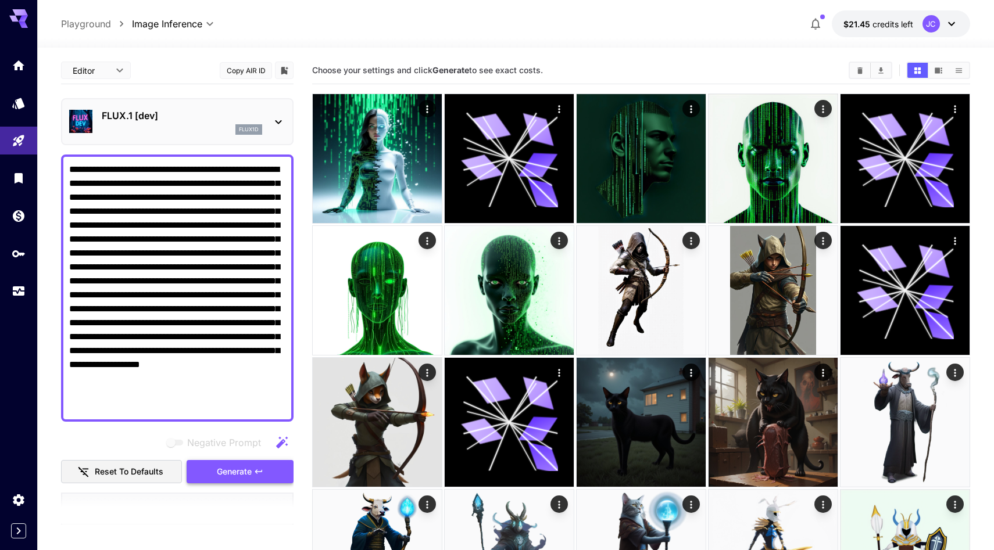
click at [248, 484] on button "Generate" at bounding box center [240, 472] width 107 height 24
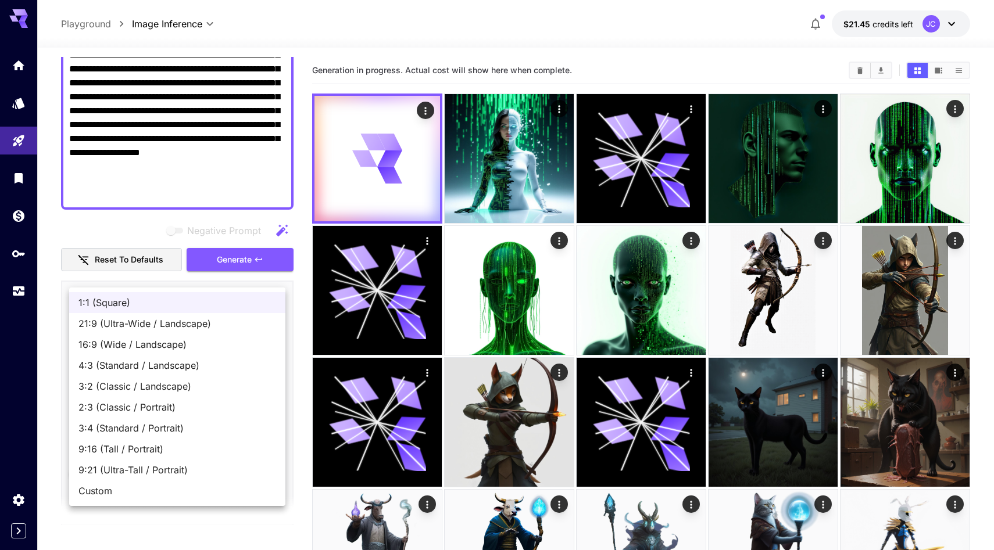
click at [300, 359] on div at bounding box center [497, 275] width 994 height 550
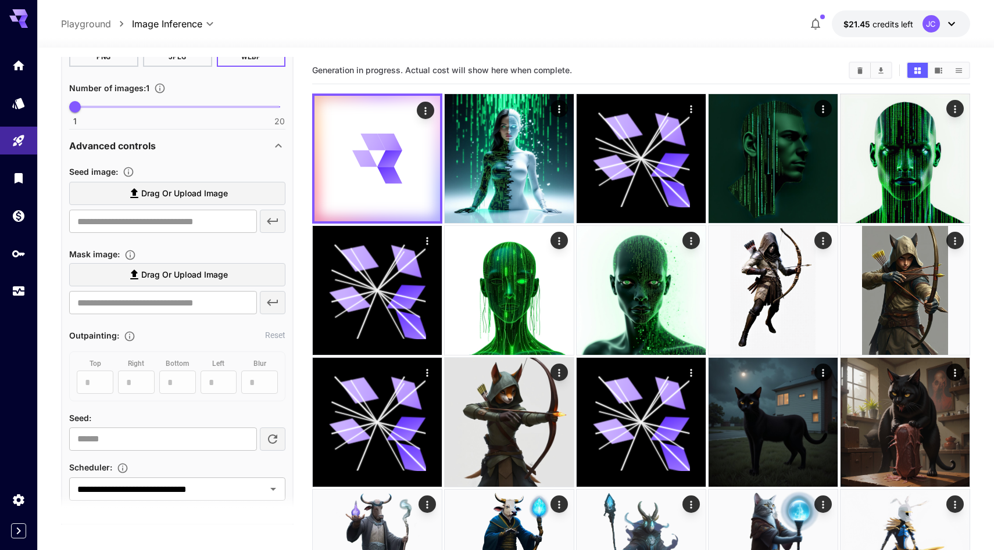
scroll to position [550, 0]
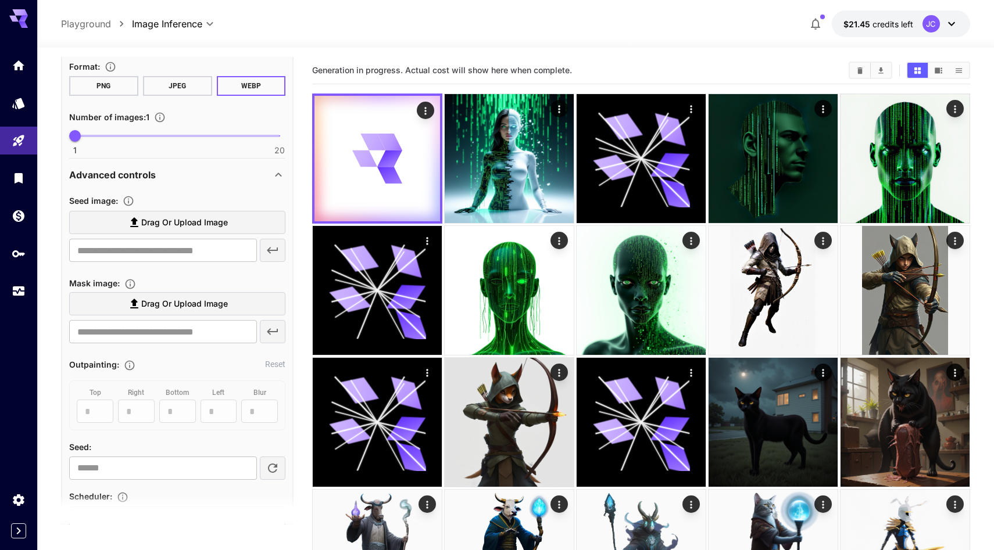
click at [273, 182] on icon at bounding box center [278, 175] width 14 height 14
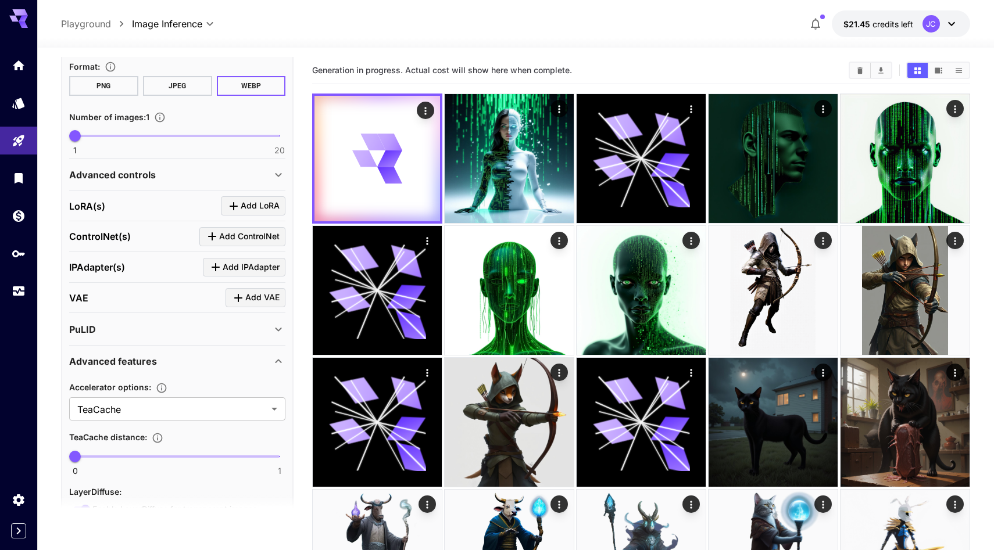
click at [273, 182] on icon at bounding box center [278, 175] width 14 height 14
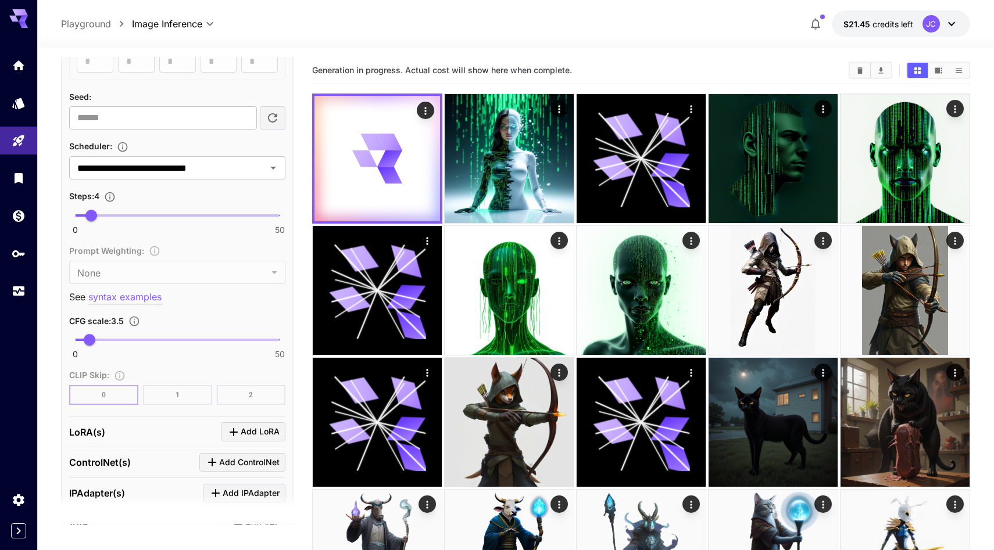
scroll to position [902, 0]
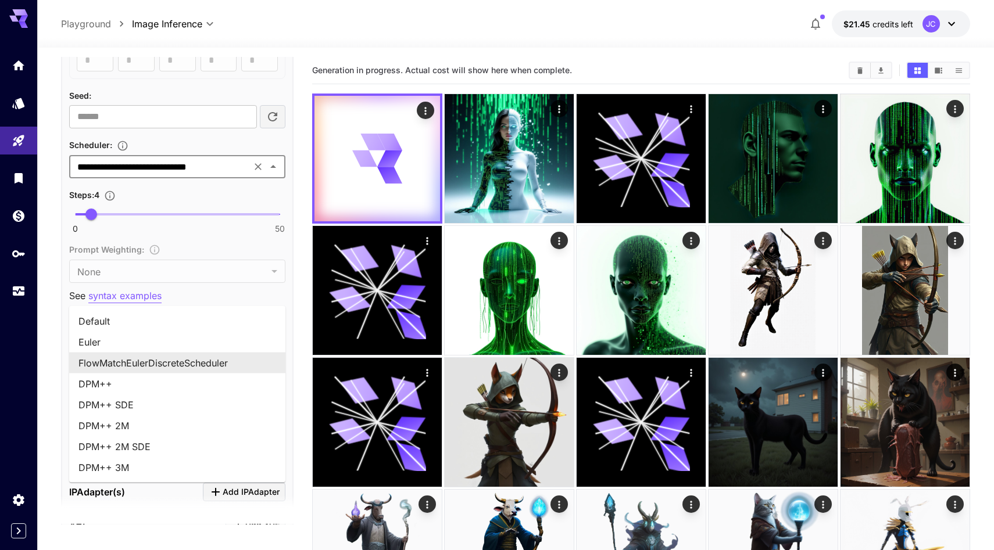
click at [177, 175] on input "**********" at bounding box center [160, 167] width 175 height 16
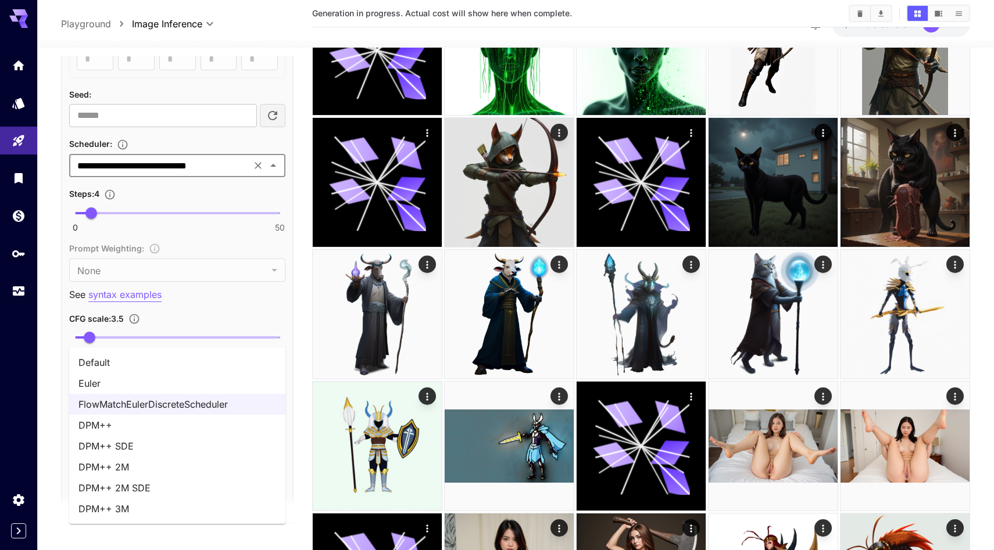
scroll to position [233, 0]
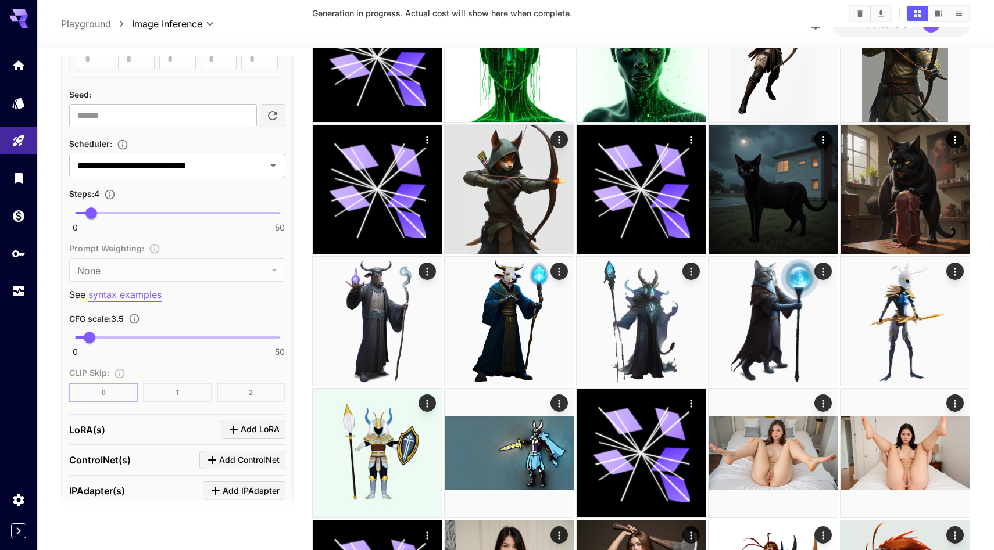
click at [299, 276] on main "**********" at bounding box center [515, 373] width 909 height 1099
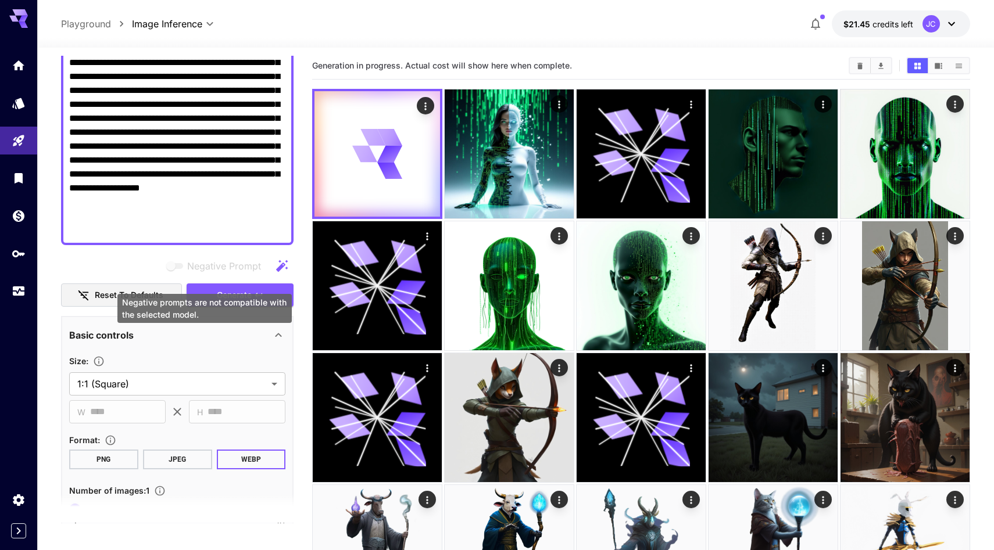
scroll to position [0, 0]
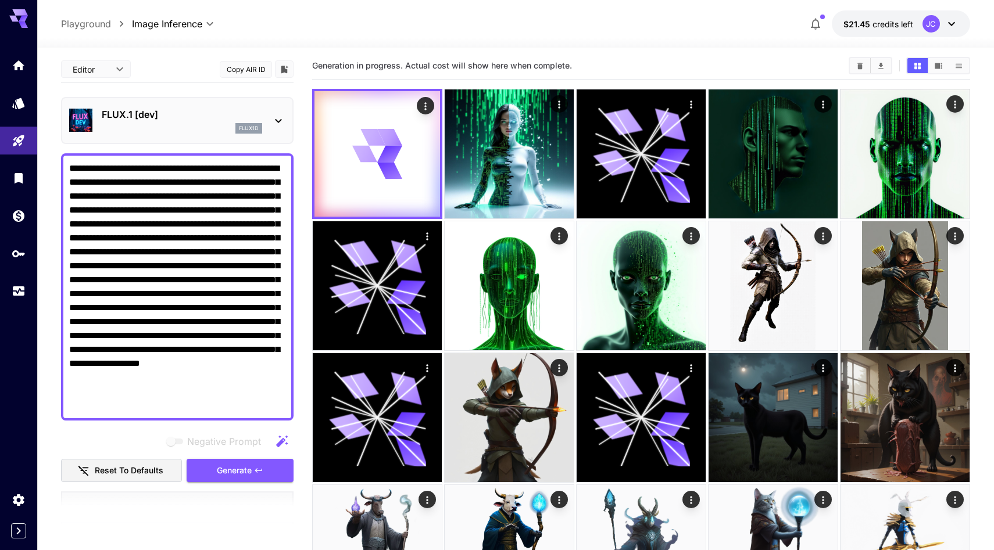
click at [266, 138] on div "FLUX.1 [dev] flux1d" at bounding box center [177, 120] width 216 height 35
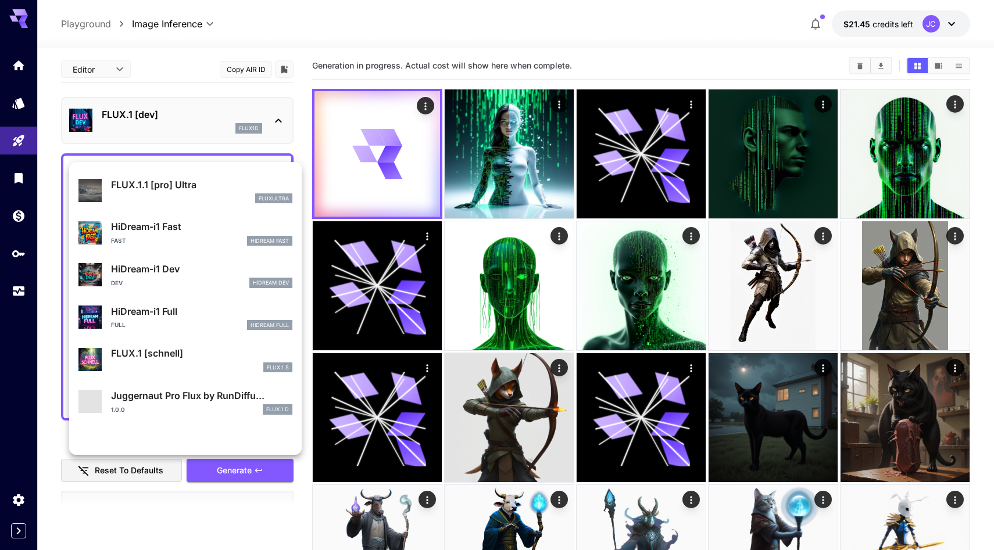
scroll to position [1070, 0]
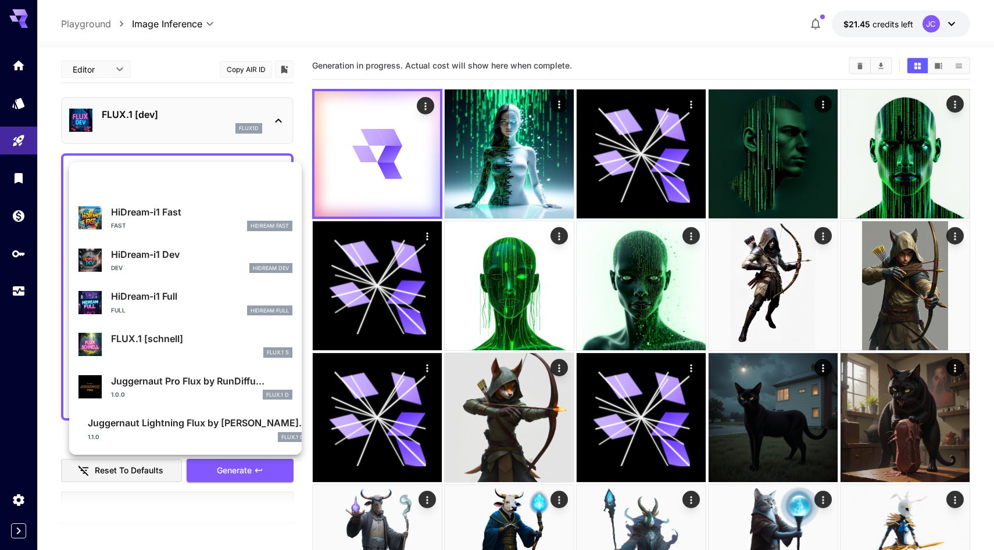
click at [189, 332] on p "FLUX.1 [schnell]" at bounding box center [201, 339] width 181 height 14
type input "*"
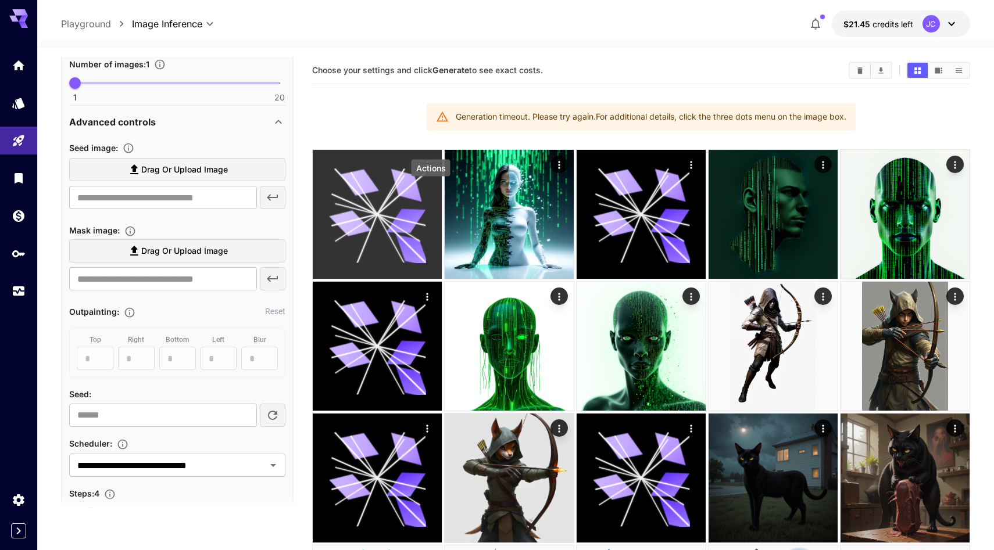
click at [428, 169] on icon "Actions" at bounding box center [427, 165] width 2 height 8
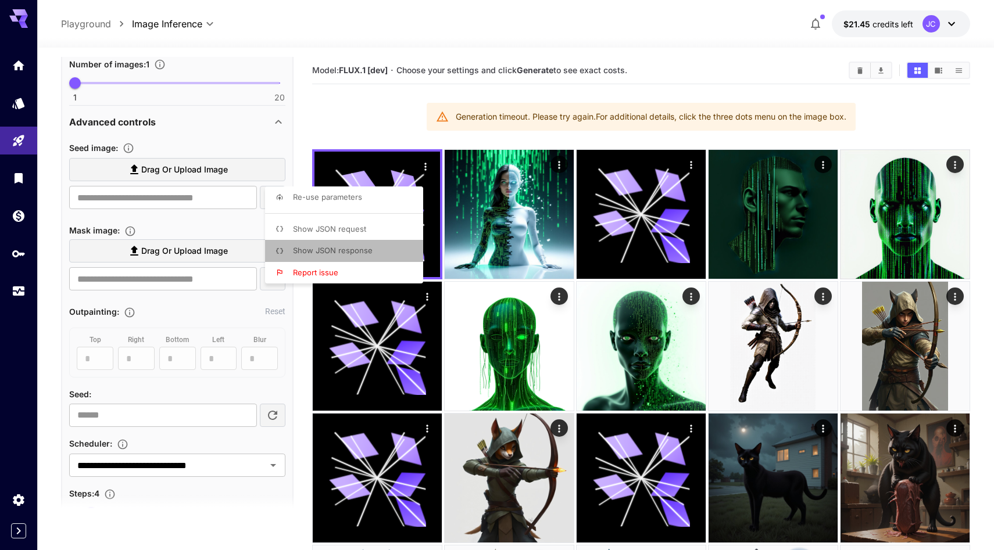
click at [376, 248] on li "Show JSON response" at bounding box center [347, 251] width 165 height 22
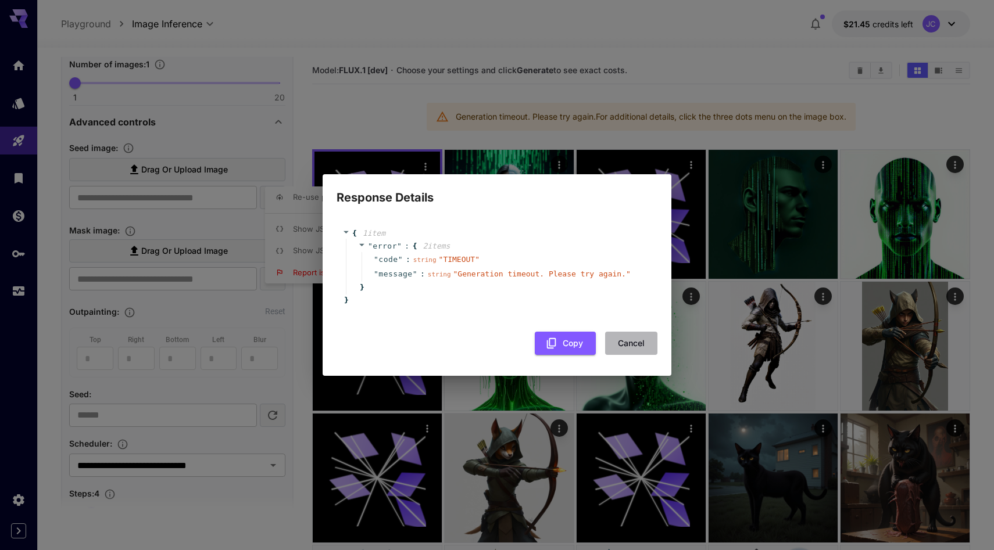
click at [630, 356] on button "Cancel" at bounding box center [631, 344] width 52 height 24
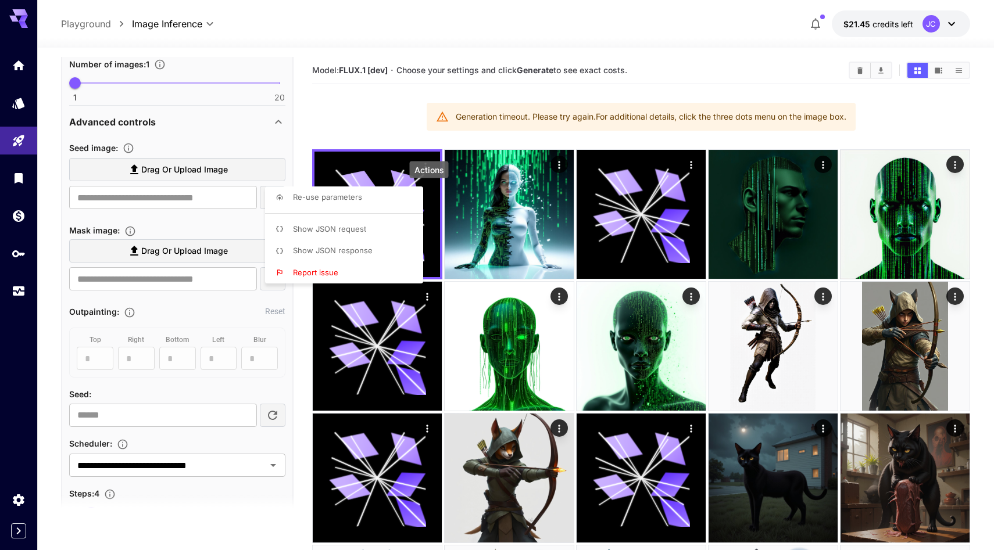
click at [289, 321] on div at bounding box center [497, 275] width 994 height 550
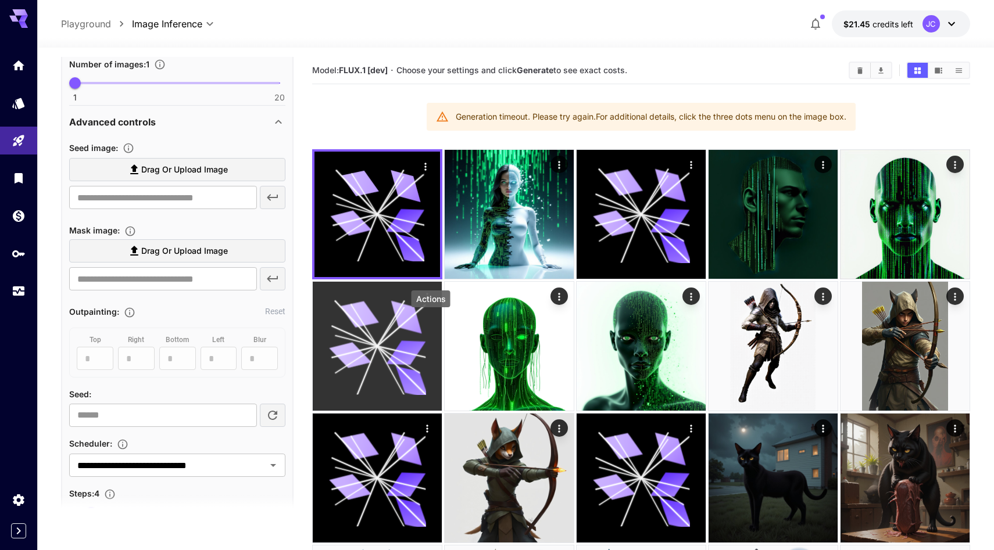
click at [431, 303] on icon "Actions" at bounding box center [427, 297] width 12 height 12
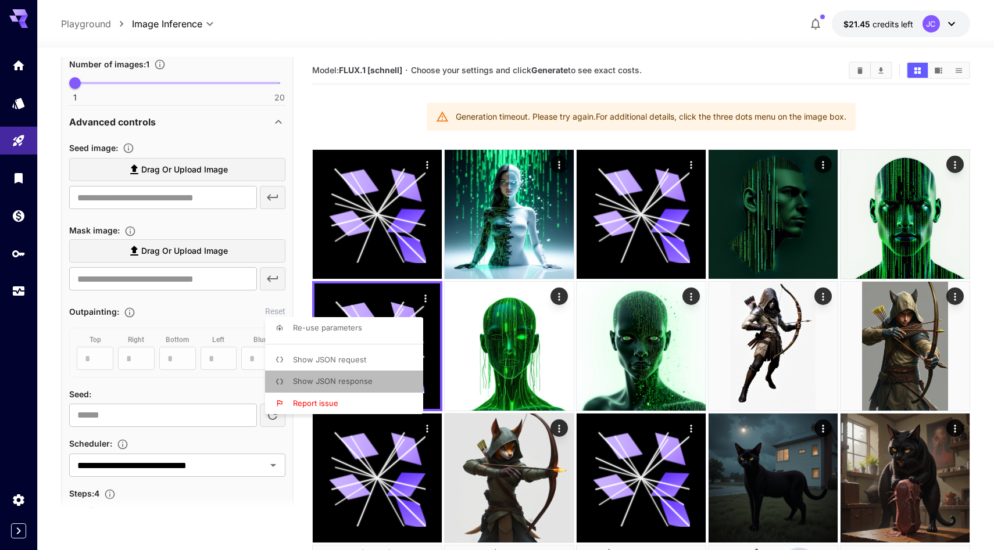
click at [367, 385] on span "Show JSON response" at bounding box center [333, 381] width 80 height 9
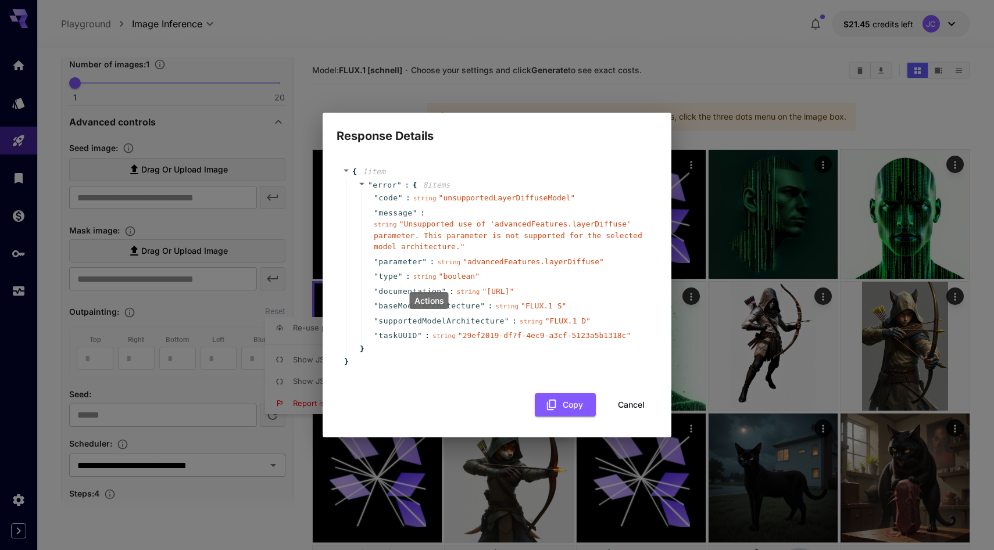
click at [414, 256] on span "parameter" at bounding box center [400, 262] width 44 height 12
click at [636, 417] on button "Cancel" at bounding box center [631, 405] width 52 height 24
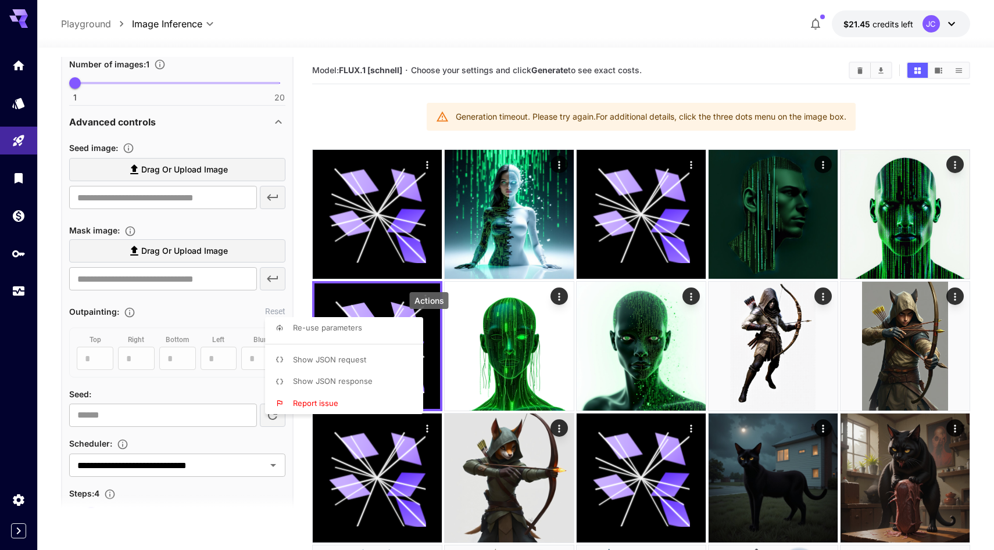
click at [291, 296] on div at bounding box center [497, 275] width 994 height 550
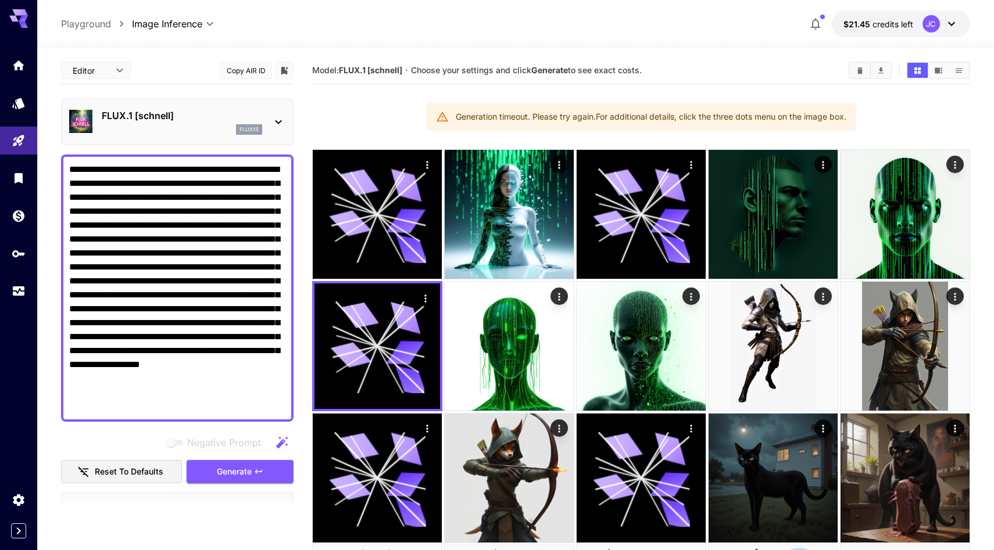
click at [254, 123] on p "FLUX.1 [schnell]" at bounding box center [182, 116] width 160 height 14
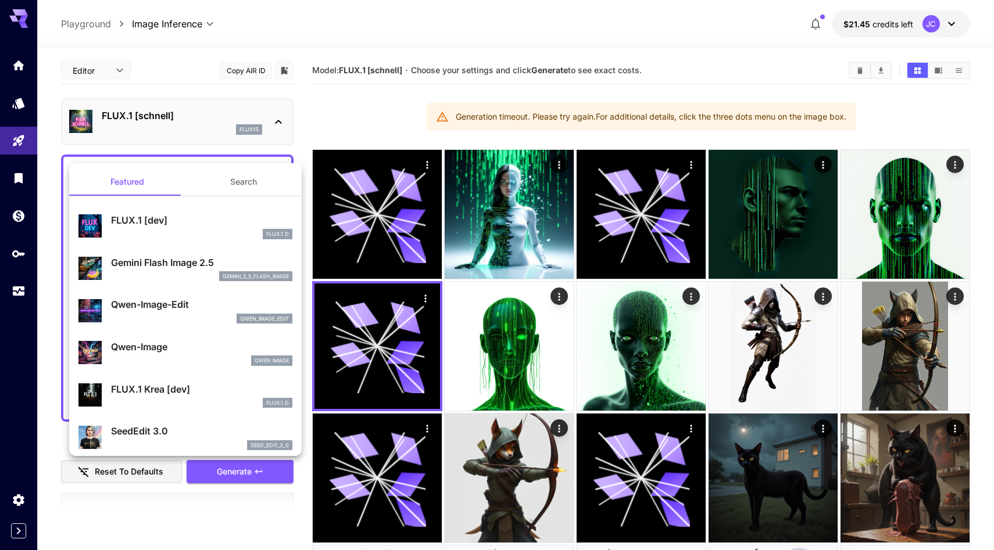
click at [185, 227] on p "FLUX.1 [dev]" at bounding box center [201, 220] width 181 height 14
type input "**"
type input "***"
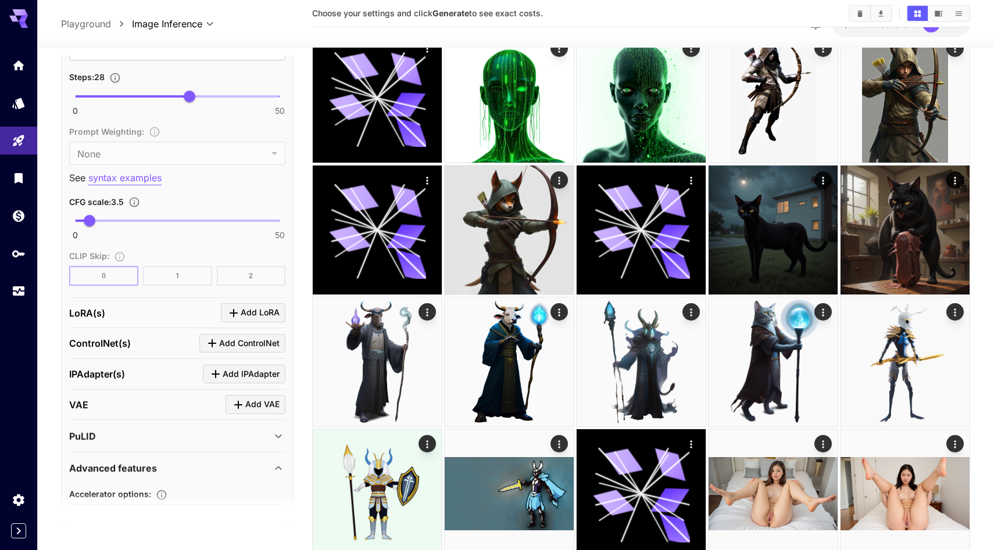
scroll to position [1021, 0]
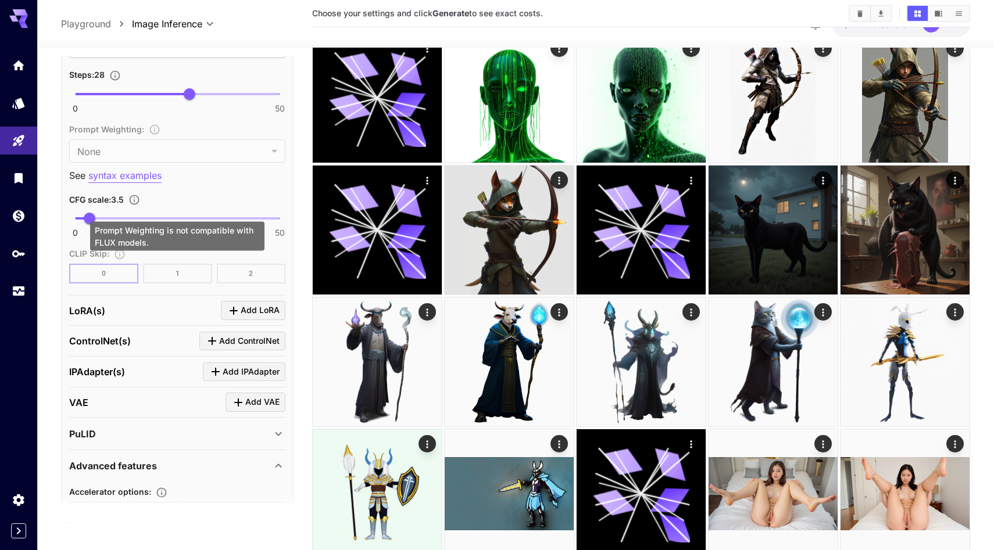
click at [188, 163] on div "Prompt Weighting : None **** ​" at bounding box center [177, 142] width 216 height 41
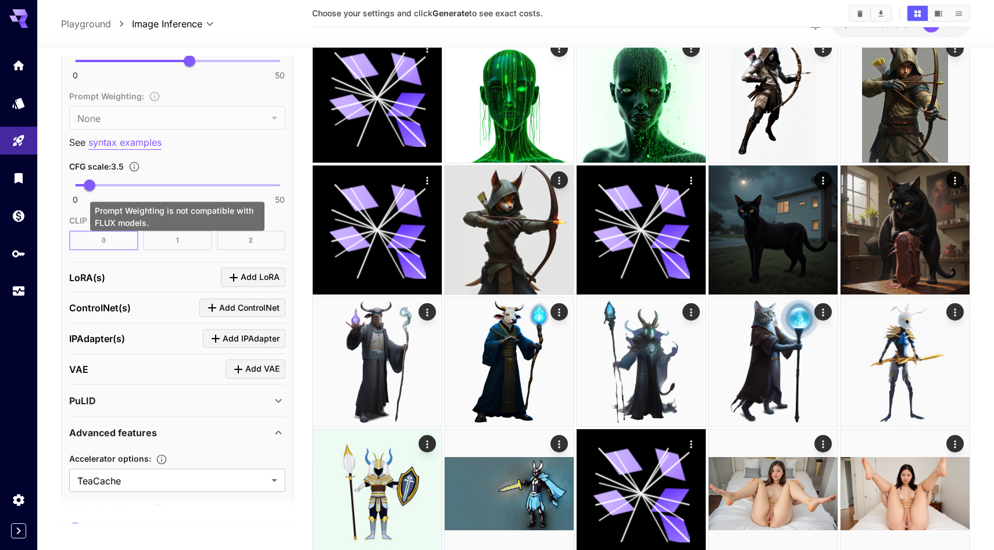
scroll to position [1038, 0]
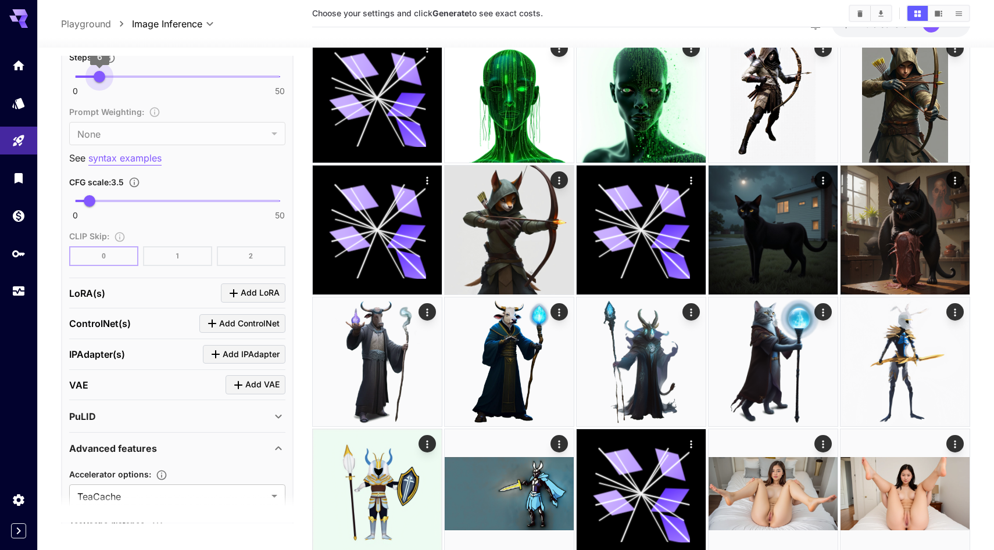
type input "*"
drag, startPoint x: 187, startPoint y: 210, endPoint x: 92, endPoint y: 212, distance: 94.7
click at [92, 83] on span "4" at bounding box center [91, 77] width 12 height 12
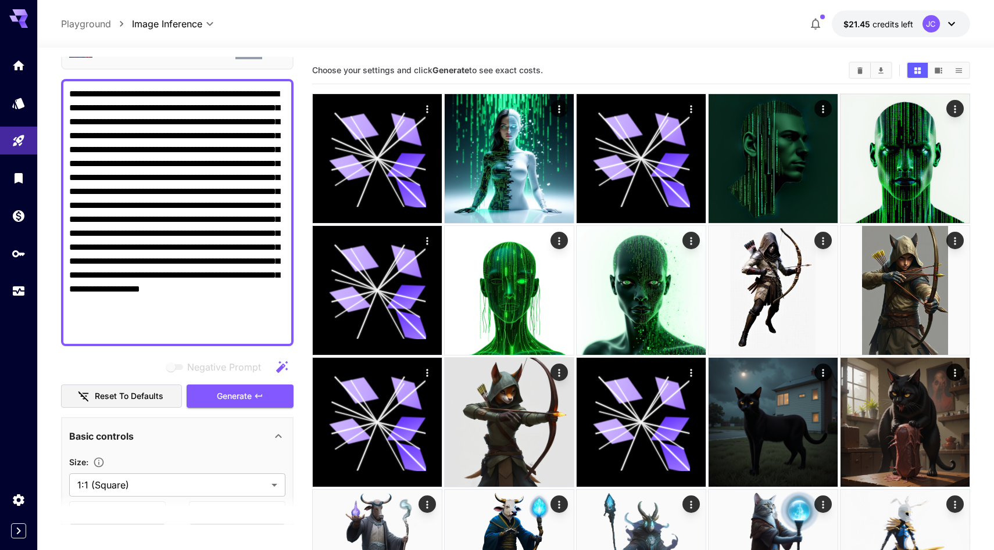
scroll to position [0, 0]
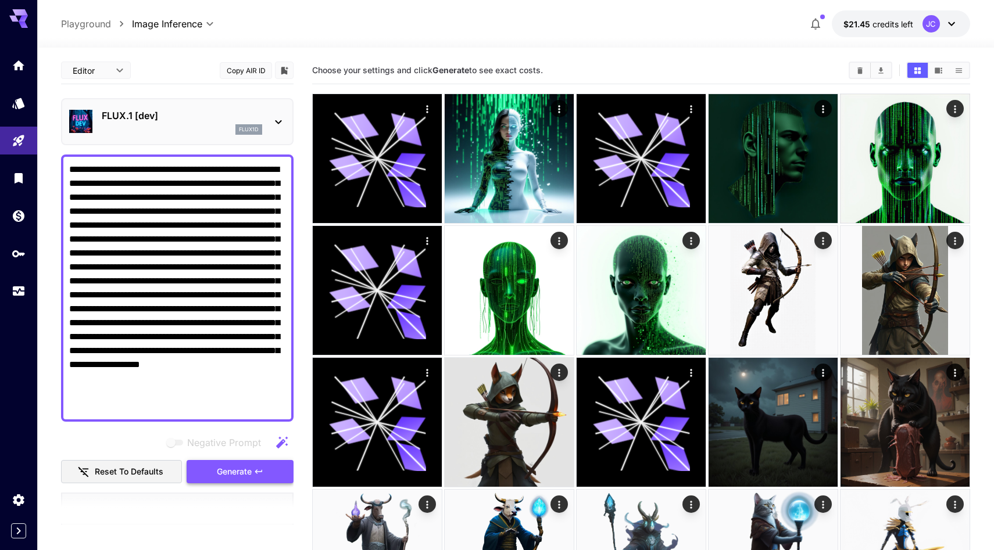
click at [234, 479] on span "Generate" at bounding box center [234, 472] width 35 height 15
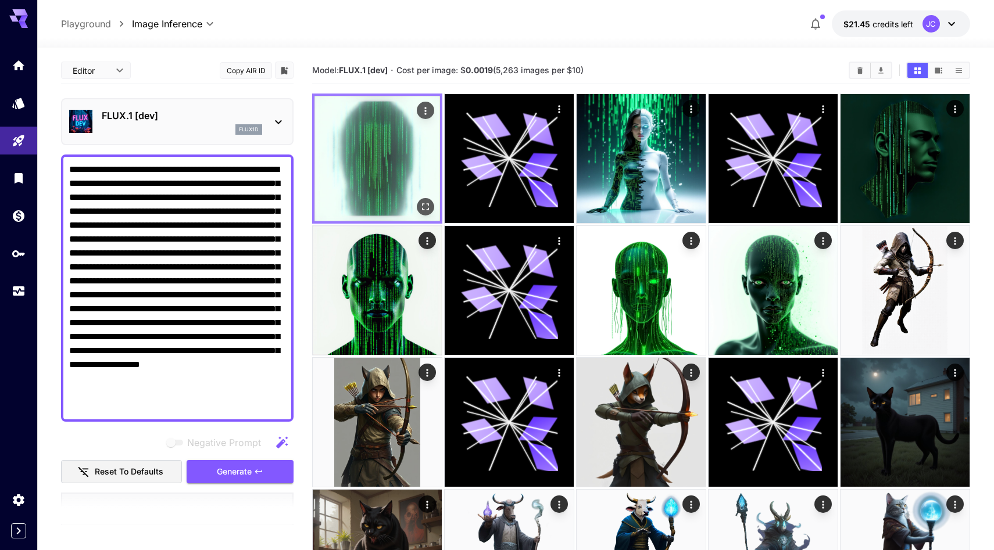
click at [430, 213] on icon "Open in fullscreen" at bounding box center [426, 207] width 12 height 12
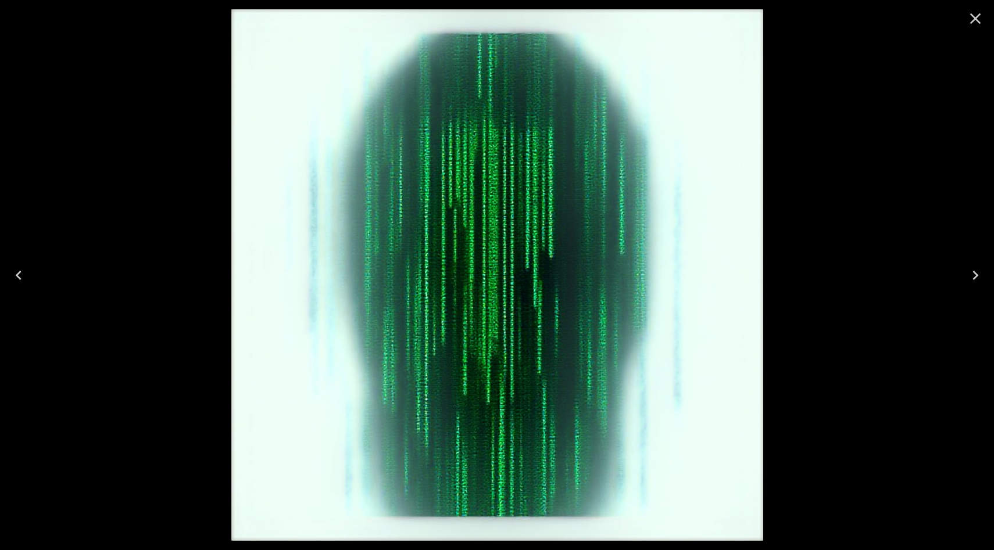
click at [228, 265] on div at bounding box center [497, 275] width 994 height 550
click at [972, 20] on icon "Close" at bounding box center [975, 18] width 19 height 19
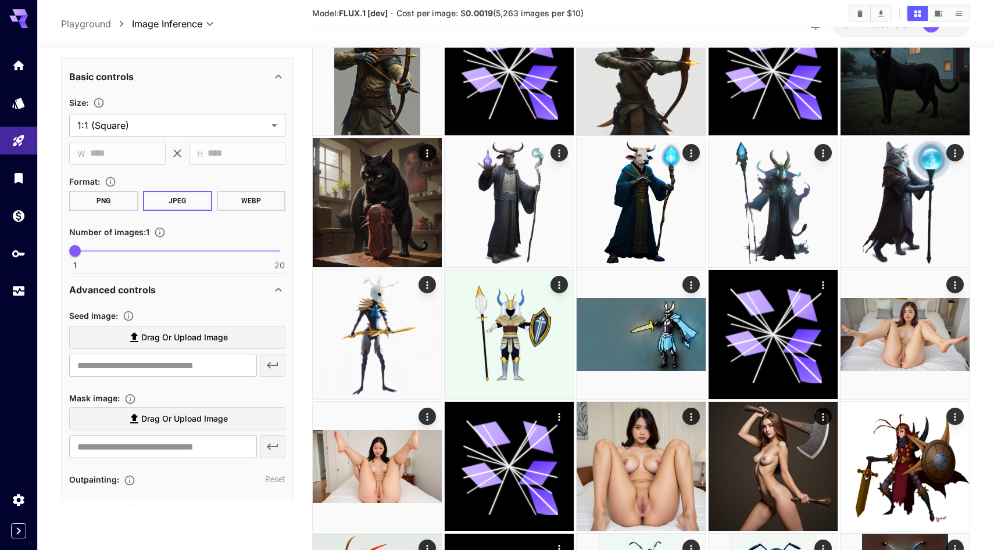
scroll to position [429, 0]
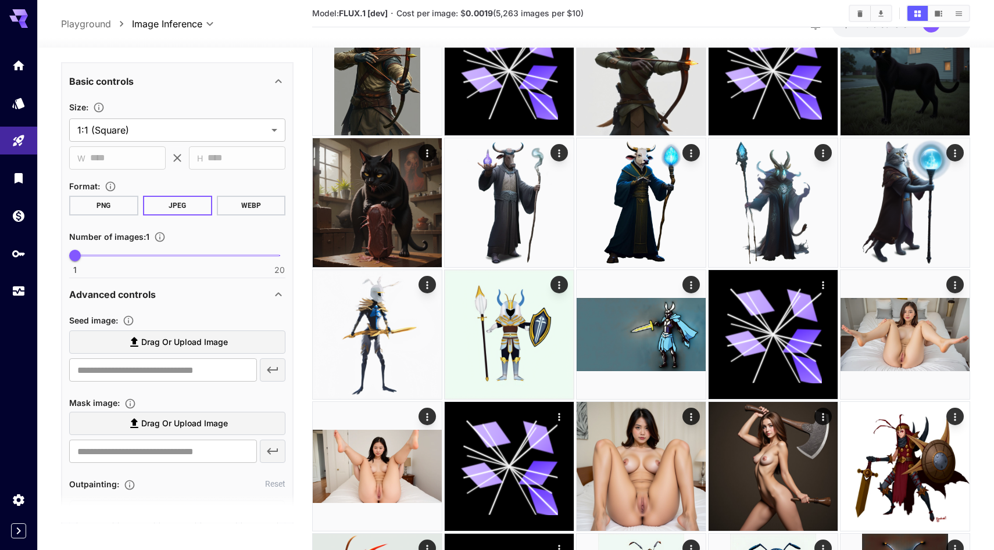
click at [105, 216] on button "PNG" at bounding box center [103, 206] width 69 height 20
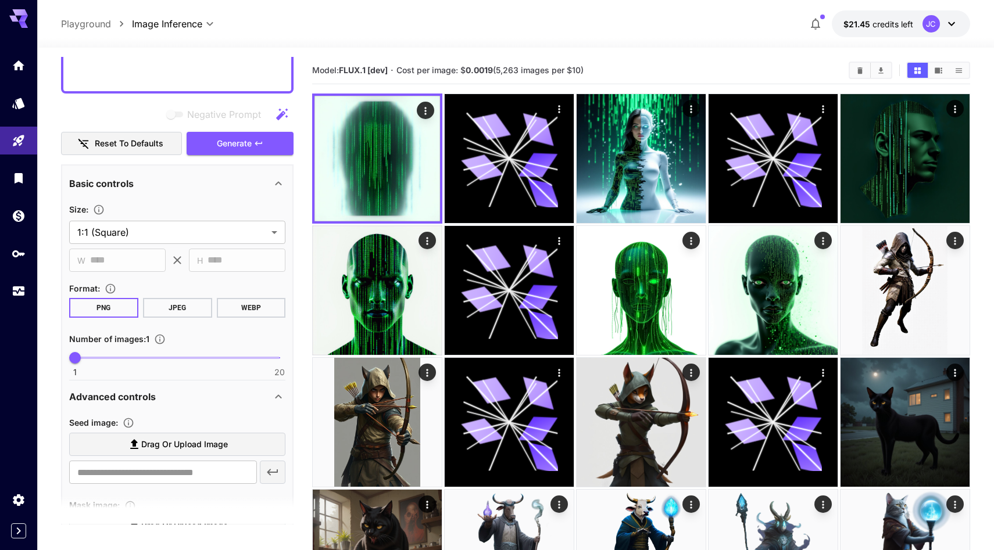
scroll to position [0, 0]
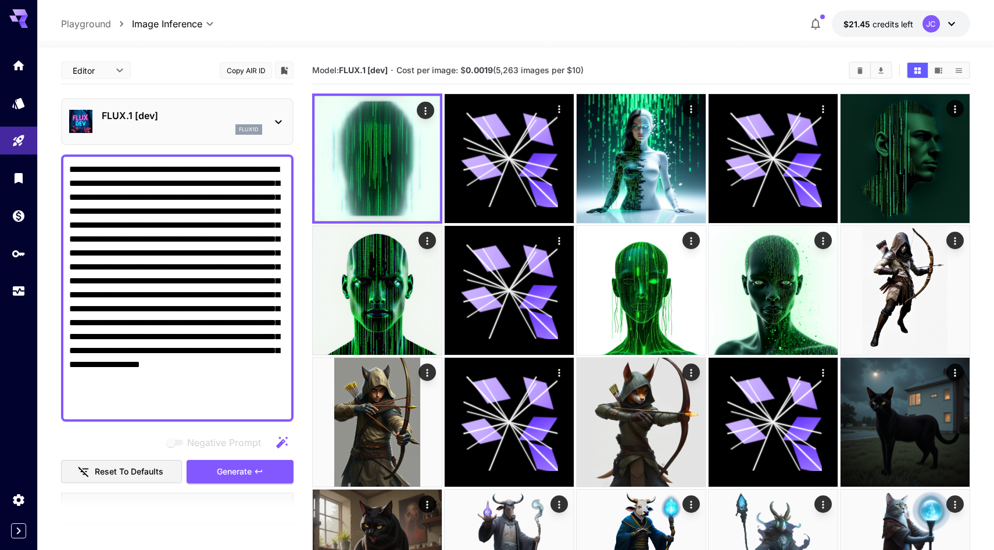
click at [131, 211] on textarea "**********" at bounding box center [177, 288] width 216 height 251
paste textarea "**********"
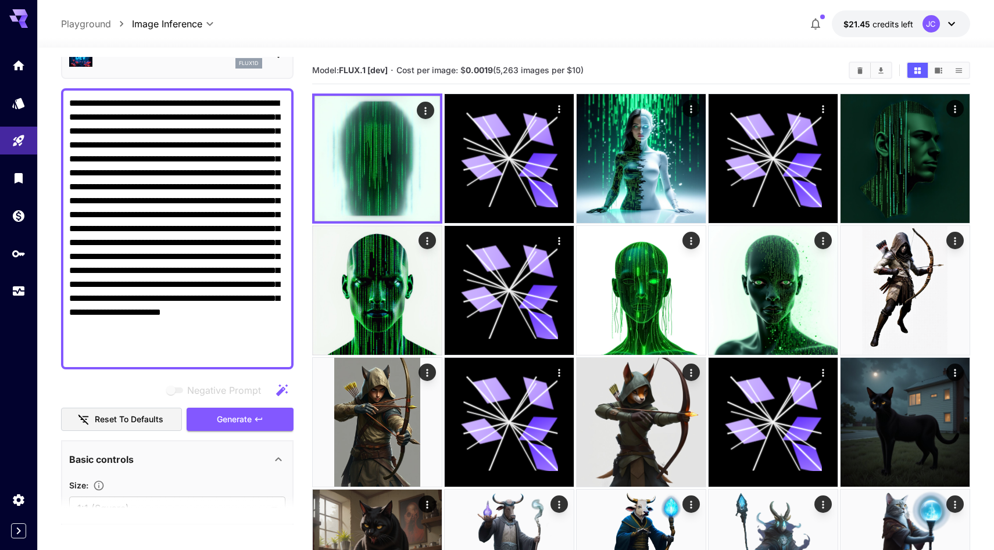
scroll to position [108, 0]
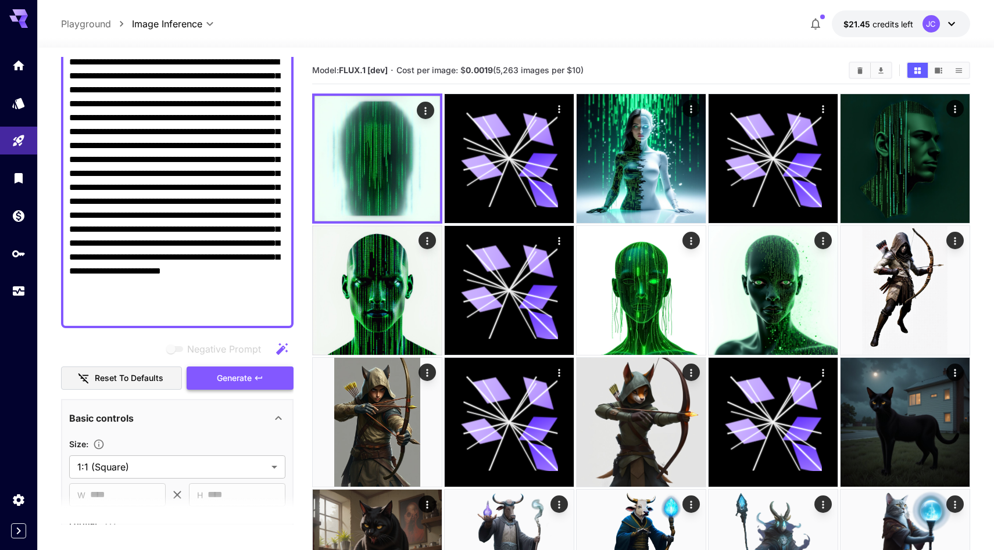
type textarea "**********"
click at [217, 386] on span "Generate" at bounding box center [234, 378] width 35 height 15
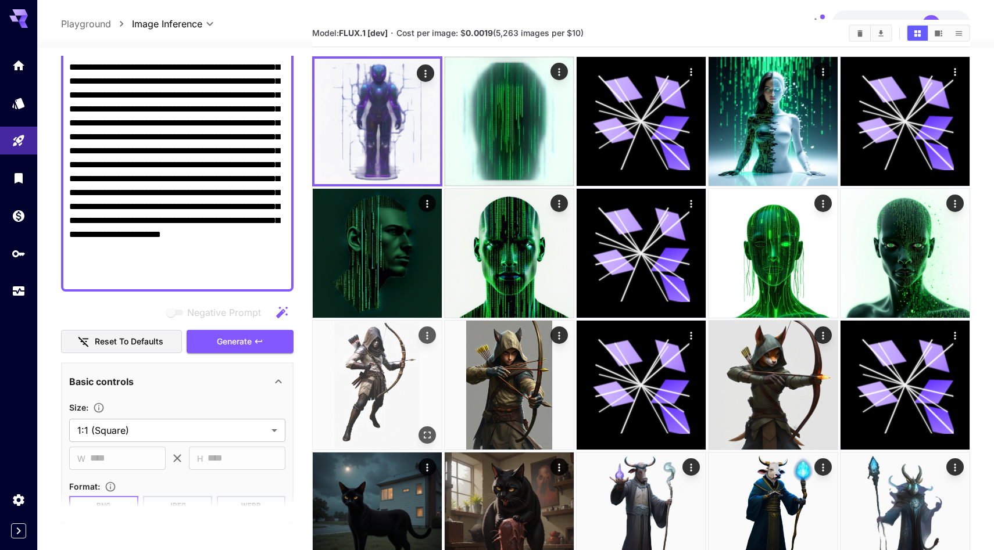
scroll to position [0, 0]
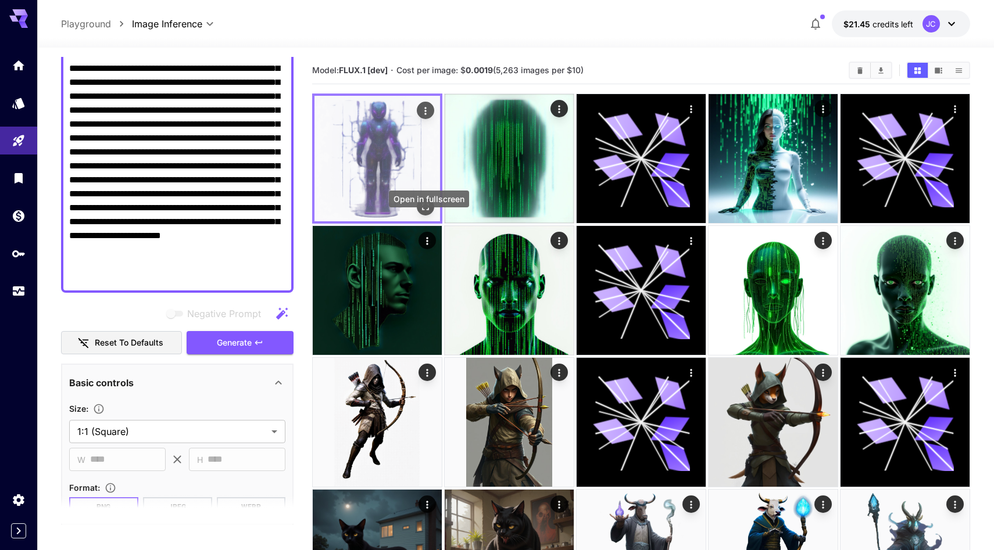
click at [427, 213] on icon "Open in fullscreen" at bounding box center [426, 207] width 12 height 12
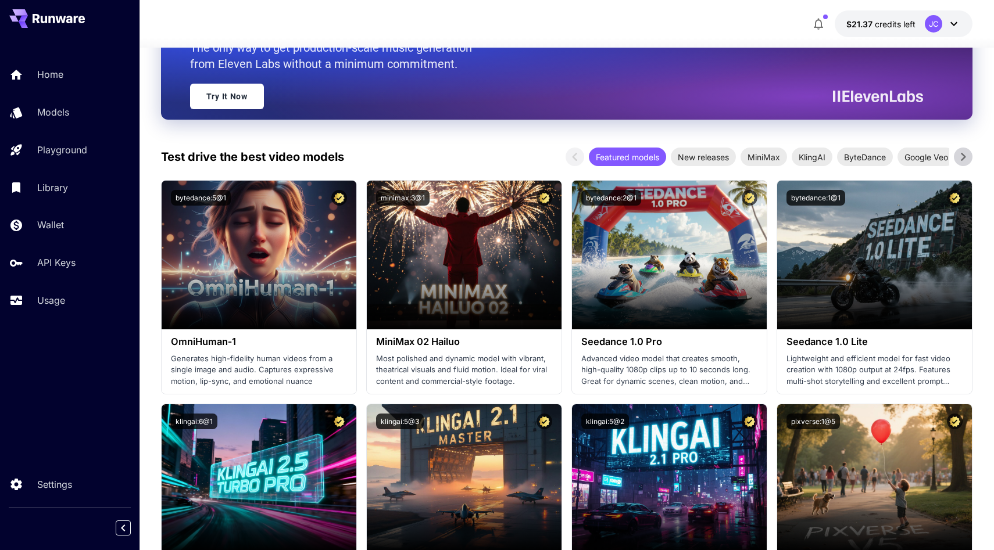
scroll to position [149, 0]
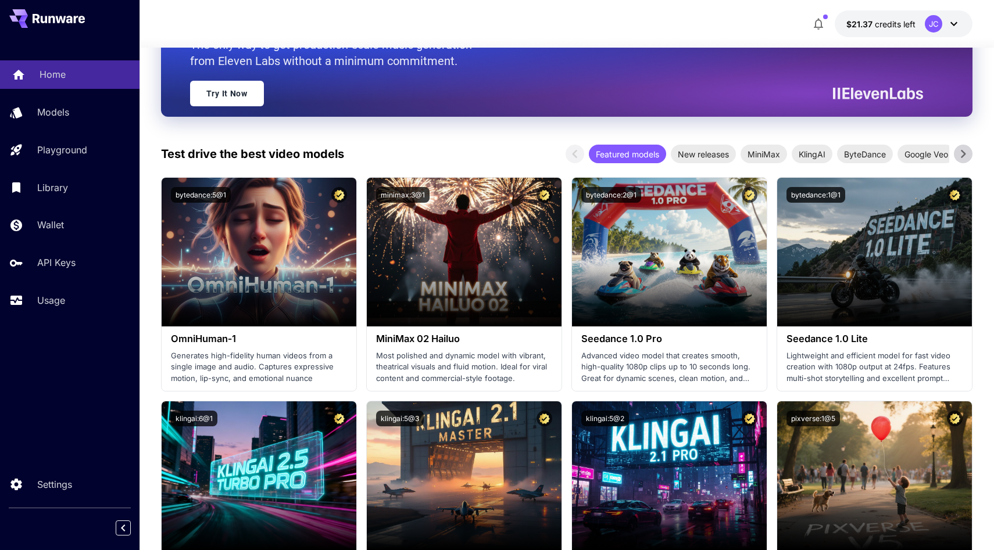
click at [66, 81] on p "Home" at bounding box center [53, 74] width 26 height 14
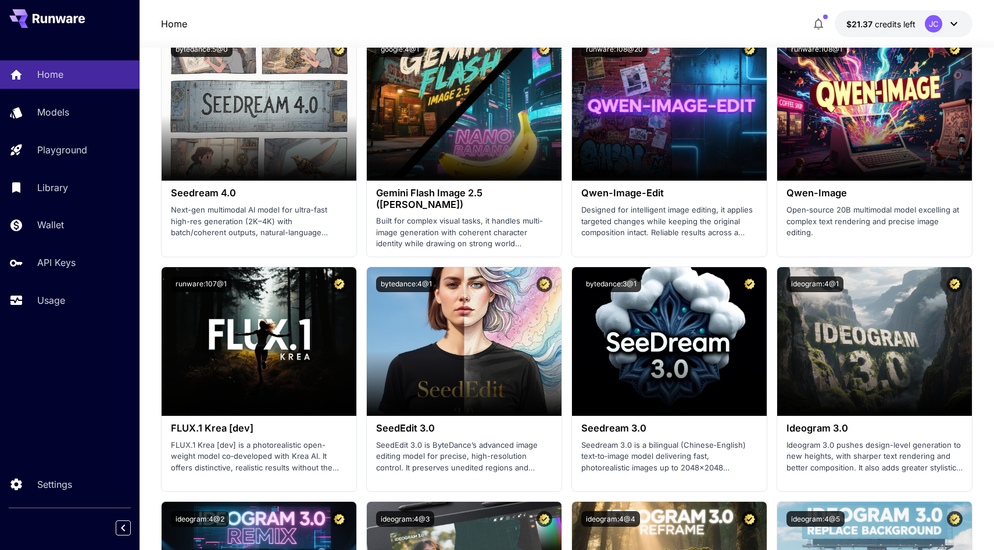
scroll to position [1438, 0]
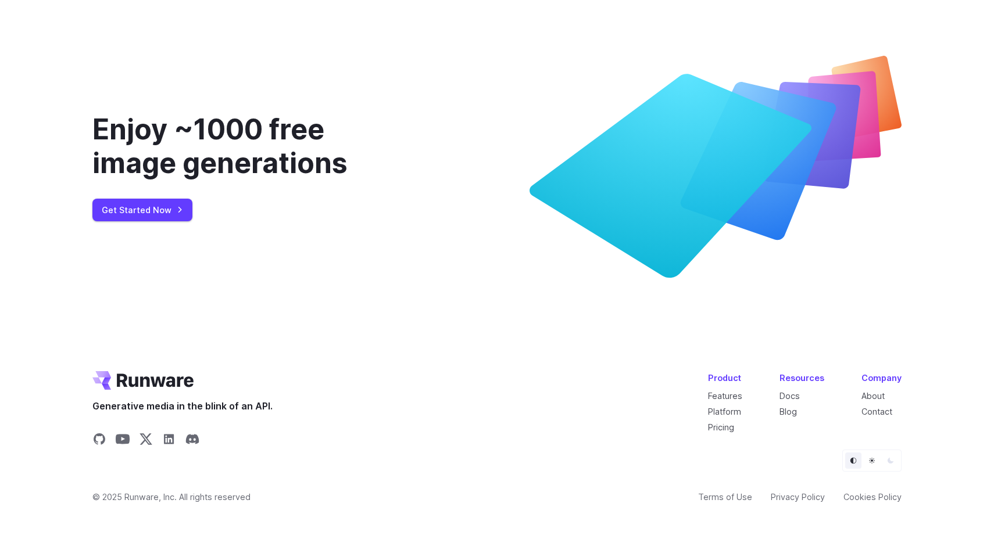
scroll to position [5594, 0]
click at [734, 422] on link "Pricing" at bounding box center [721, 427] width 26 height 10
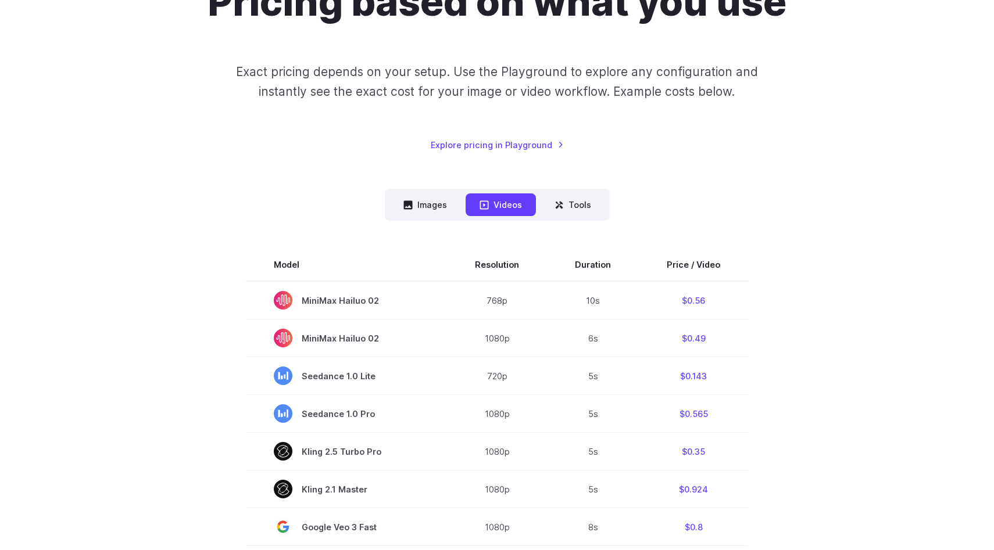
scroll to position [155, 0]
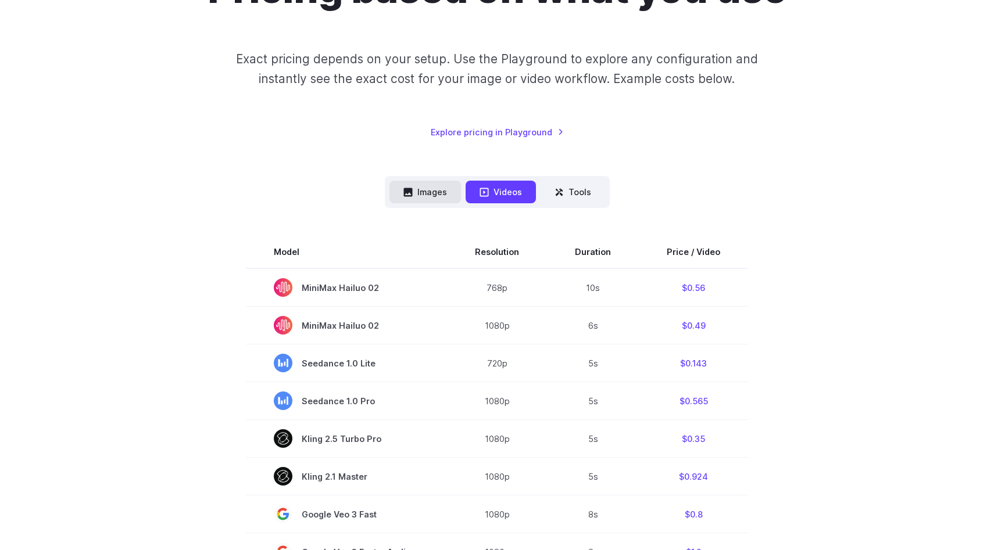
click at [424, 203] on button "Images" at bounding box center [424, 192] width 71 height 23
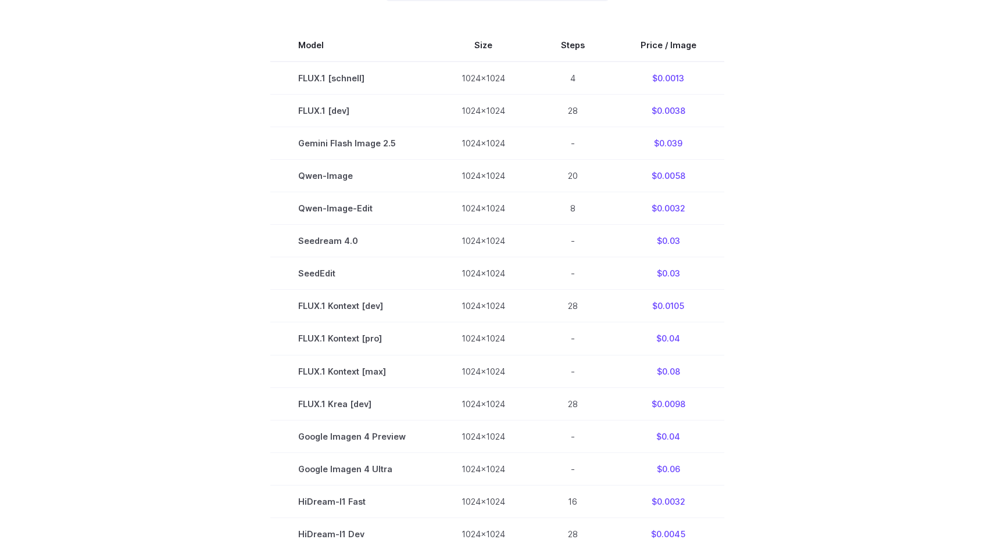
scroll to position [363, 0]
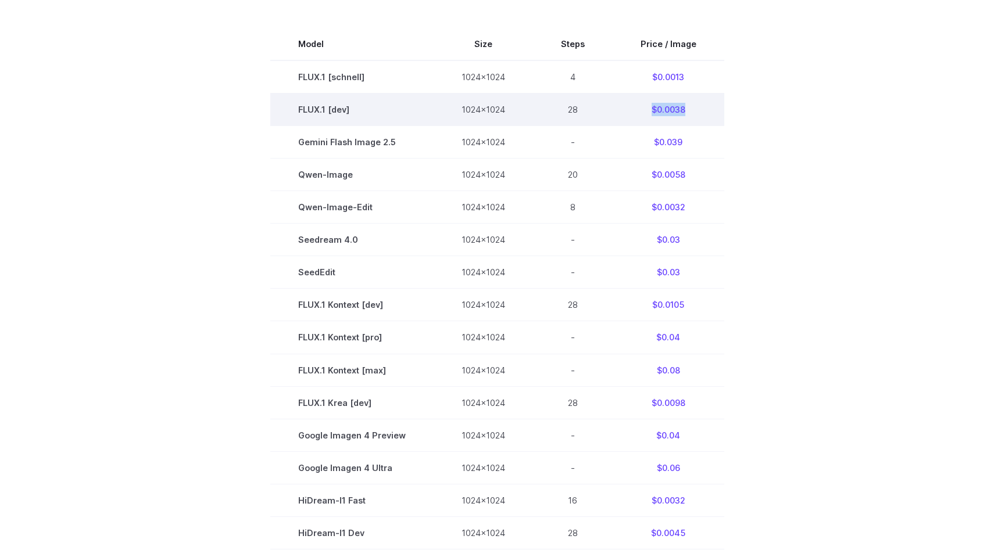
drag, startPoint x: 687, startPoint y: 221, endPoint x: 739, endPoint y: 221, distance: 51.1
click at [724, 126] on td "$0.0038" at bounding box center [669, 110] width 112 height 33
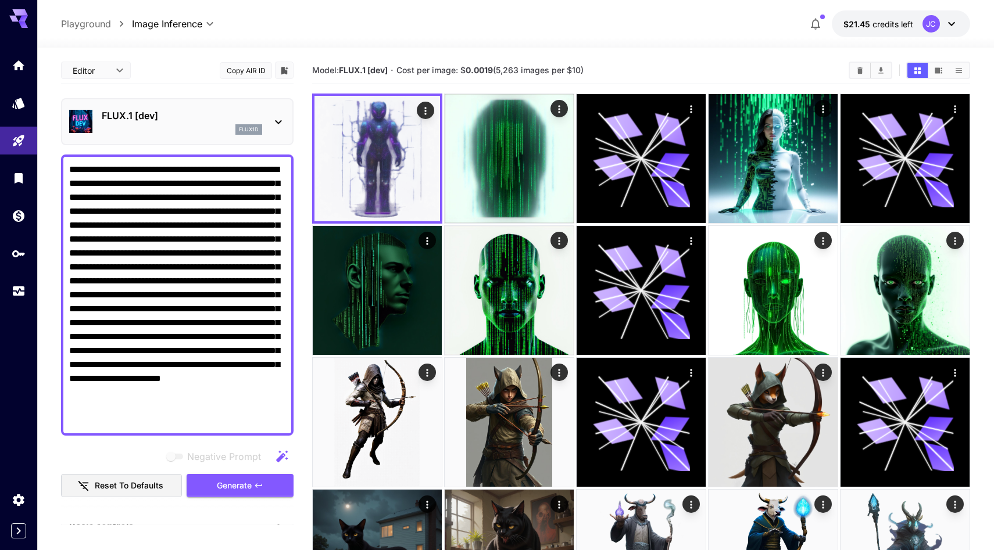
scroll to position [143, 0]
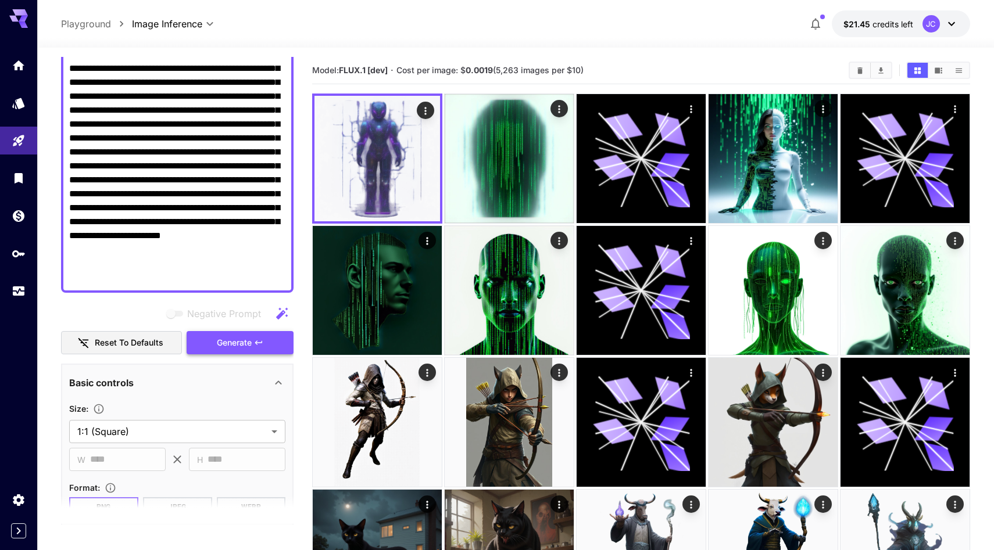
click at [243, 350] on span "Generate" at bounding box center [234, 343] width 35 height 15
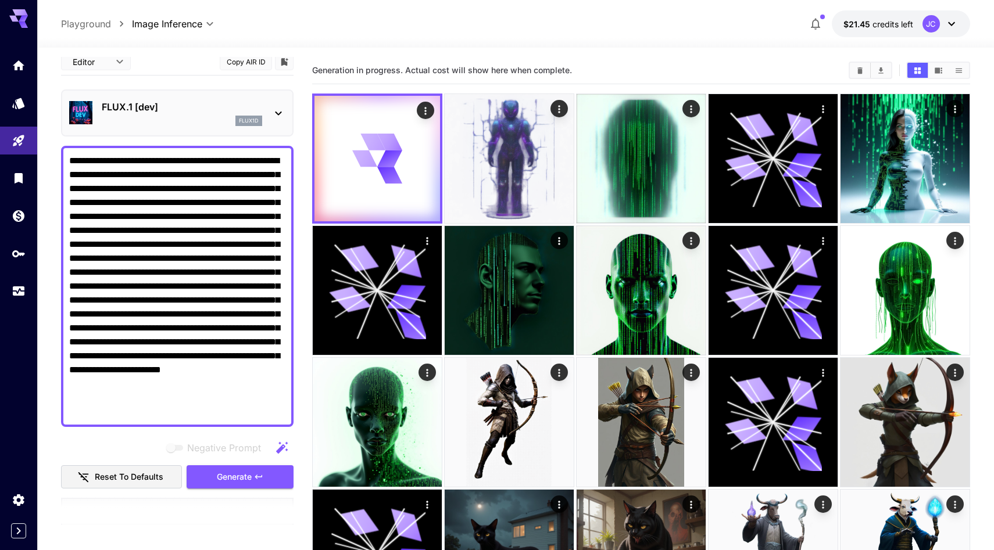
scroll to position [0, 0]
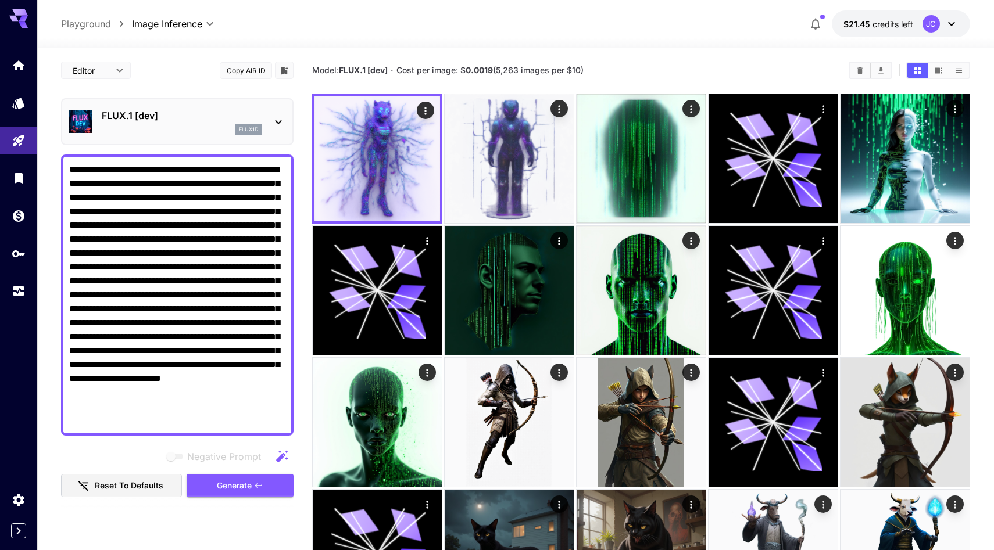
click at [271, 129] on icon at bounding box center [278, 122] width 14 height 14
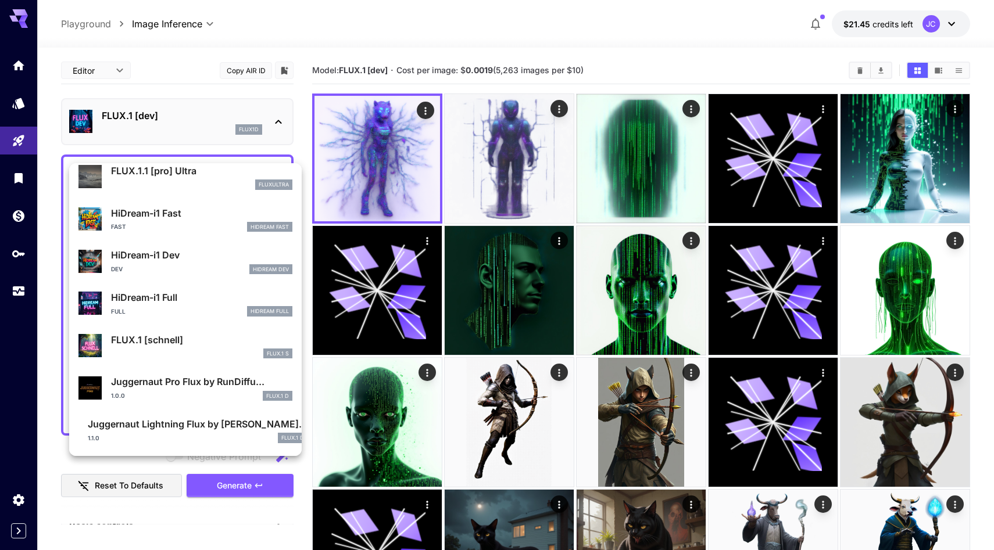
scroll to position [1070, 0]
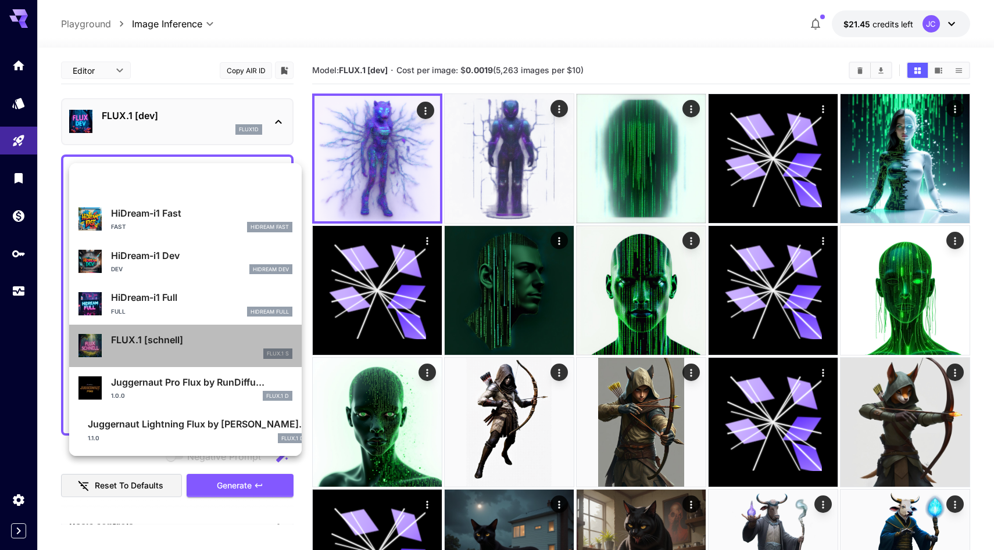
click at [187, 333] on p "FLUX.1 [schnell]" at bounding box center [201, 340] width 181 height 14
type input "*"
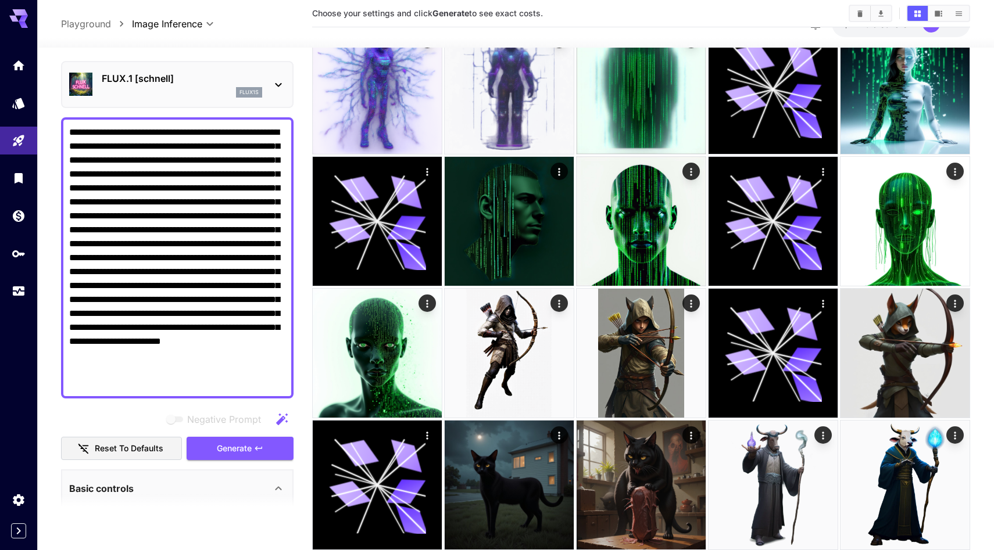
scroll to position [38, 0]
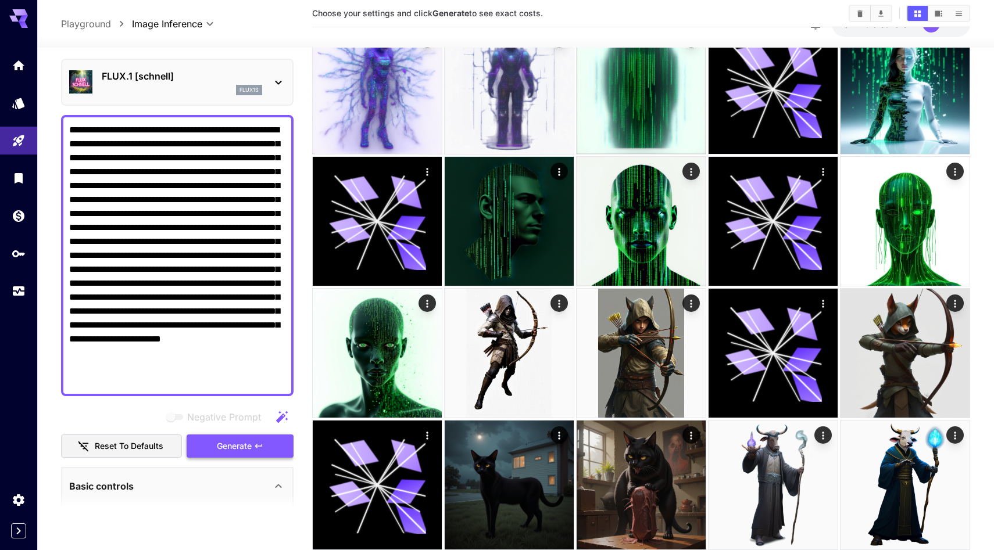
click at [244, 459] on button "Generate" at bounding box center [240, 447] width 107 height 24
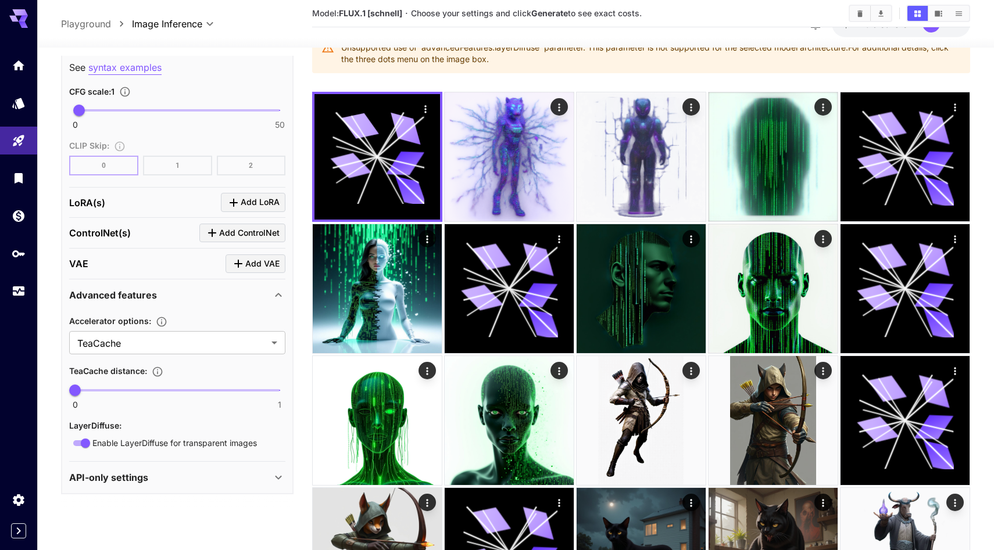
scroll to position [1336, 0]
click at [281, 288] on icon at bounding box center [278, 295] width 14 height 14
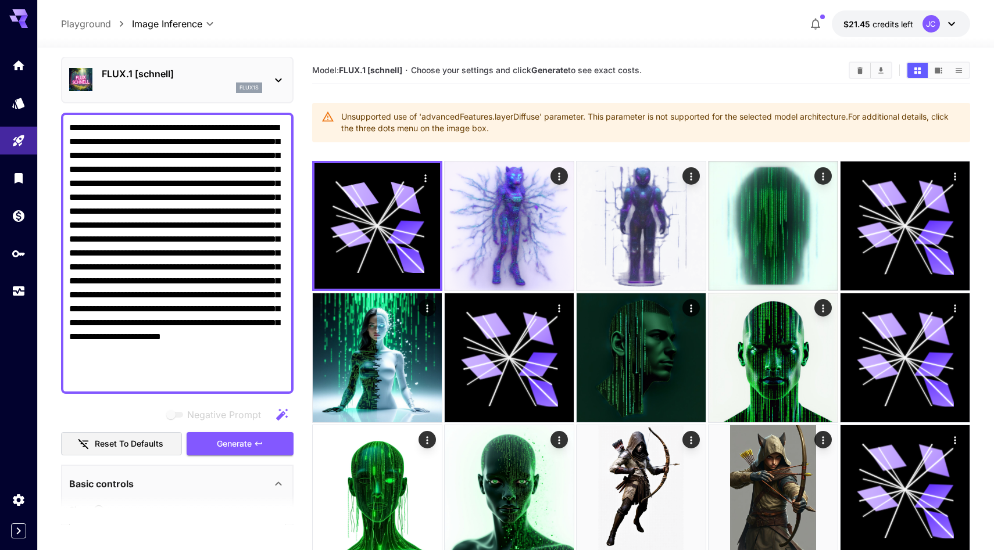
scroll to position [48, 0]
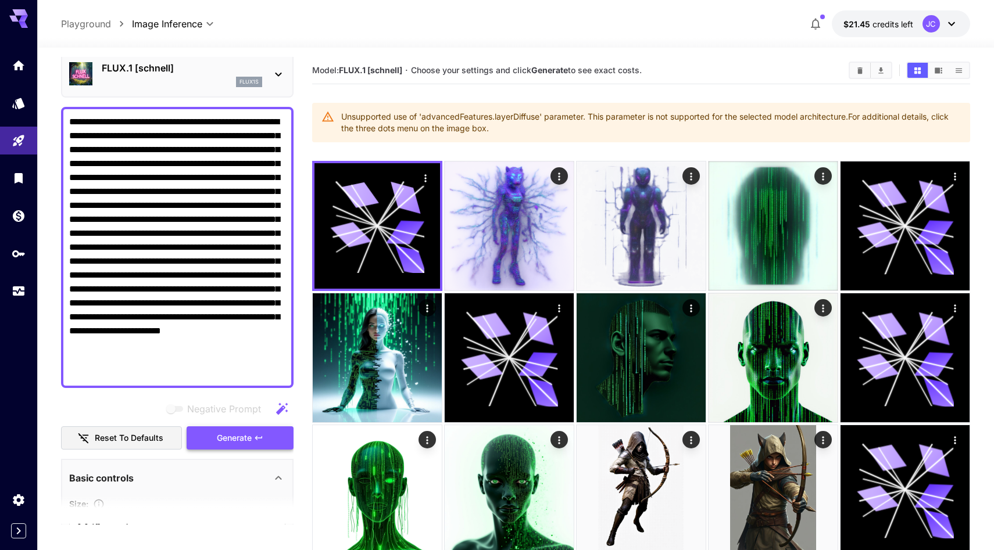
click at [249, 446] on span "Generate" at bounding box center [234, 438] width 35 height 15
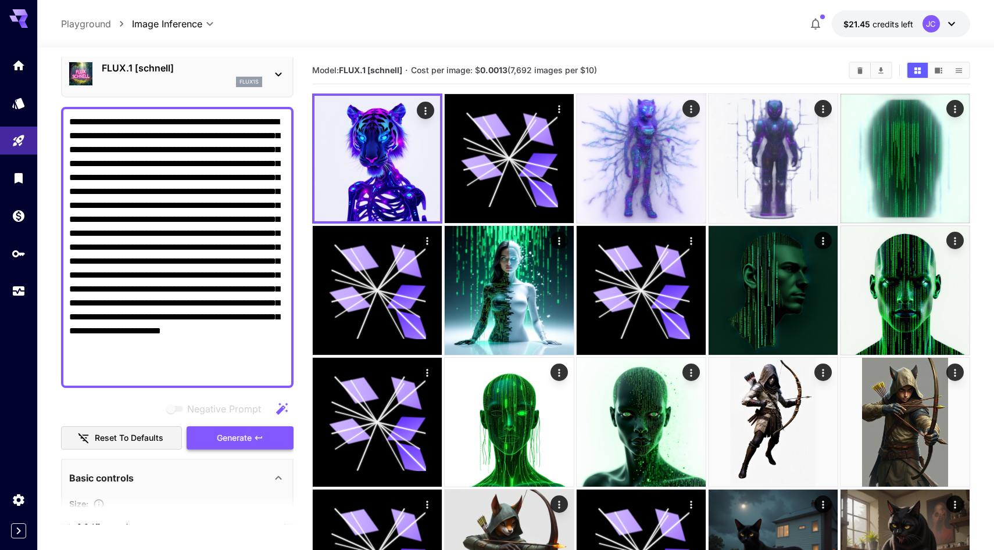
click at [223, 446] on span "Generate" at bounding box center [234, 438] width 35 height 15
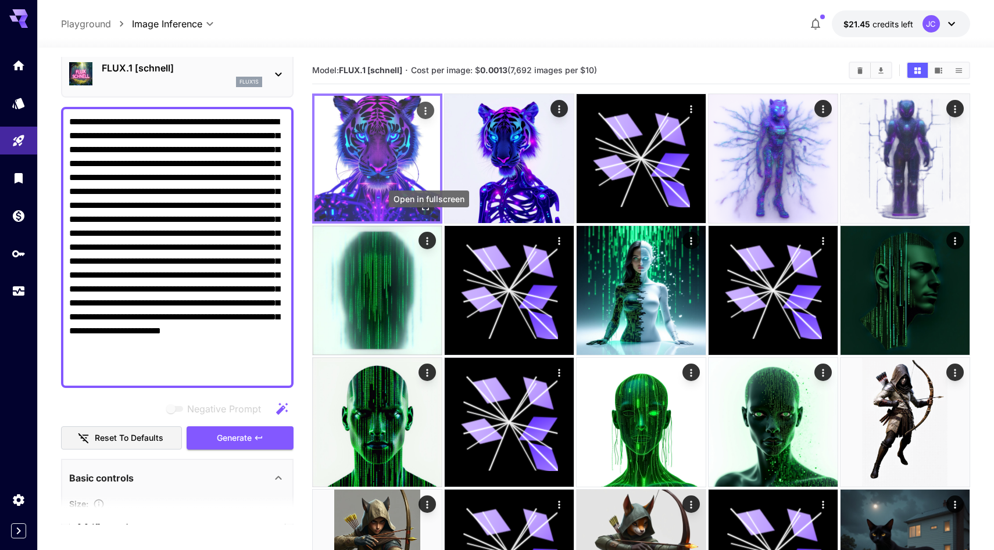
click at [429, 213] on icon "Open in fullscreen" at bounding box center [426, 207] width 12 height 12
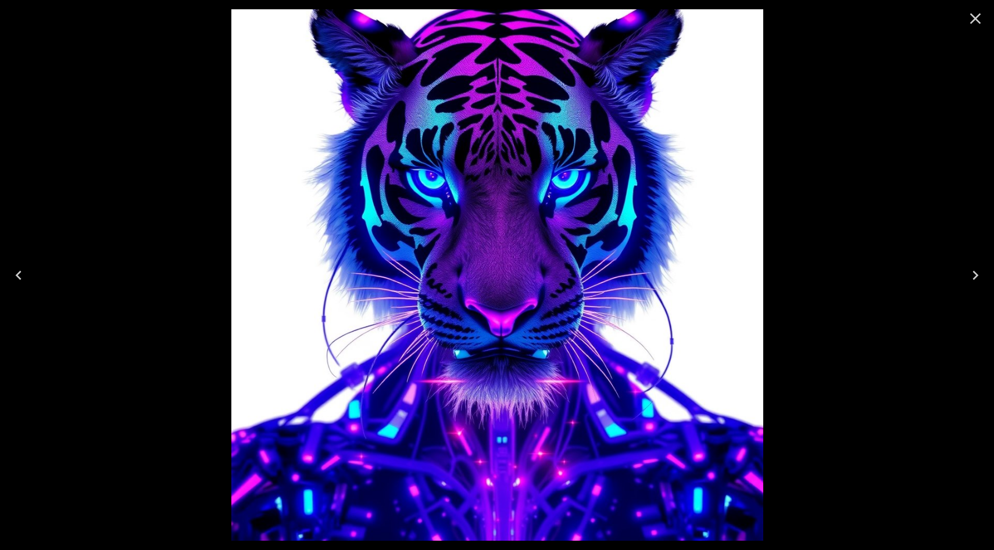
click at [971, 17] on icon "Close" at bounding box center [975, 18] width 19 height 19
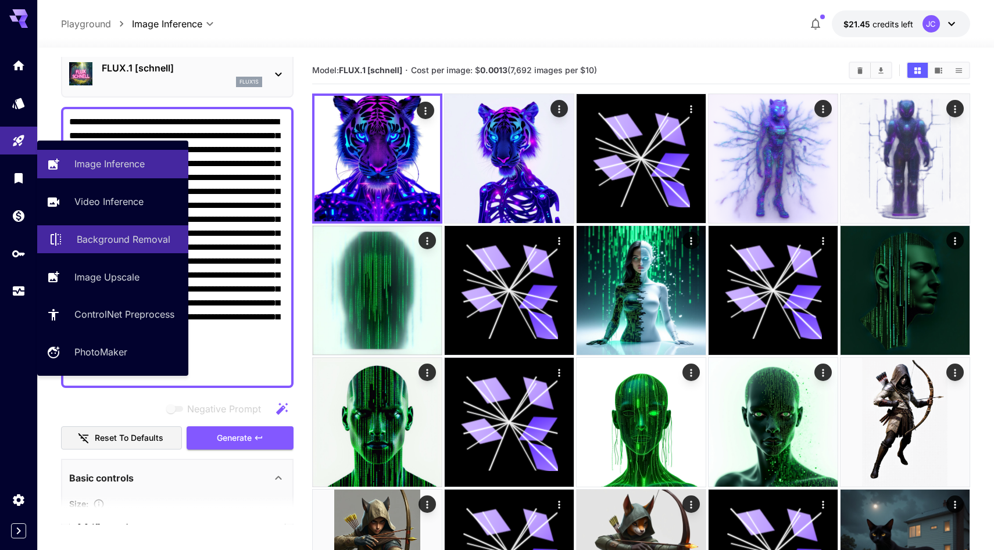
click at [124, 246] on p "Background Removal" at bounding box center [124, 239] width 94 height 14
type input "**********"
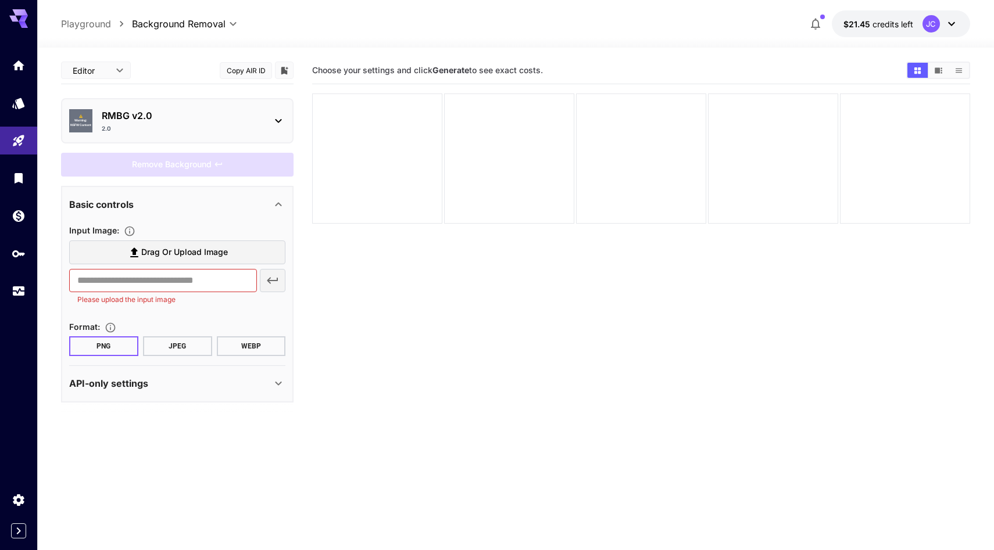
click at [171, 260] on span "Drag or upload image" at bounding box center [184, 252] width 87 height 15
click at [0, 0] on input "Drag or upload image" at bounding box center [0, 0] width 0 height 0
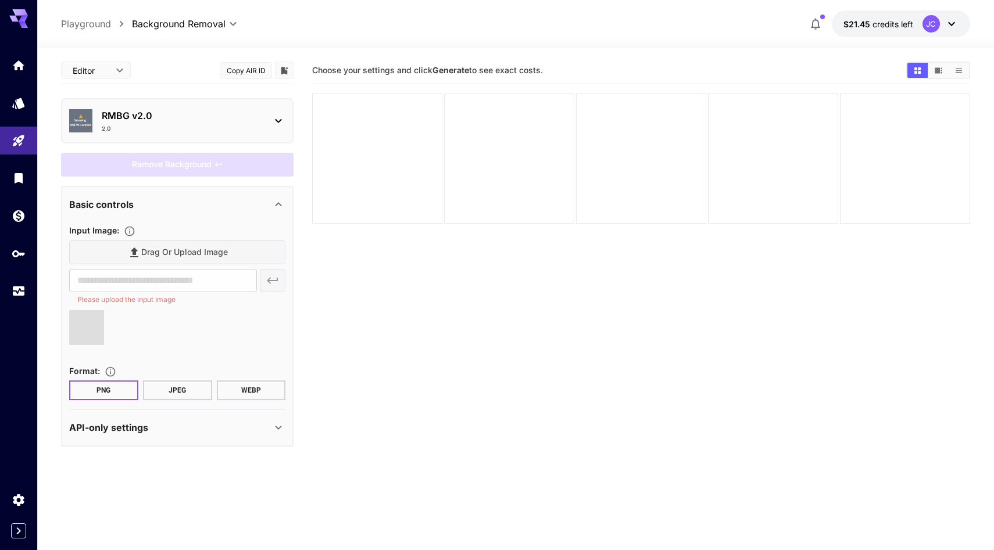
type input "**********"
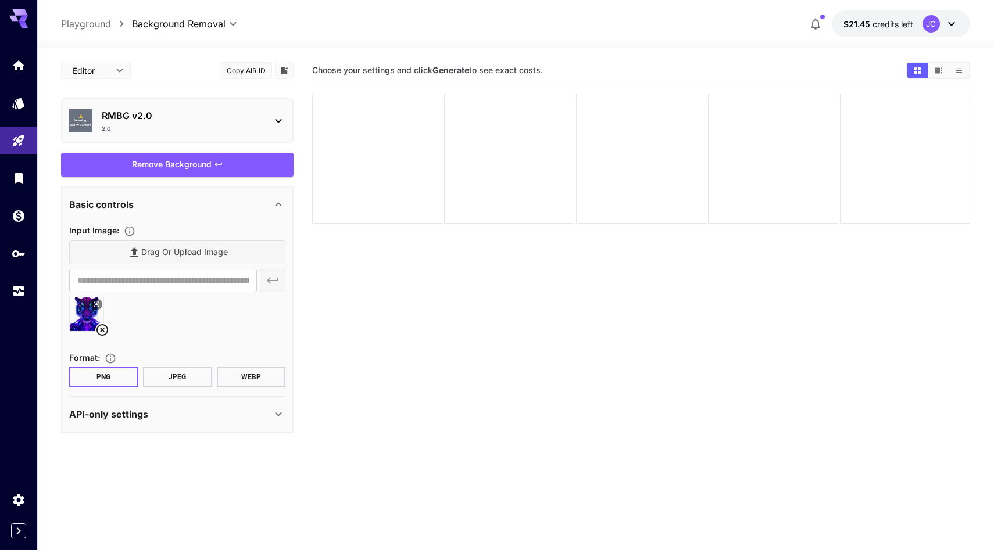
click at [101, 337] on icon at bounding box center [102, 330] width 14 height 14
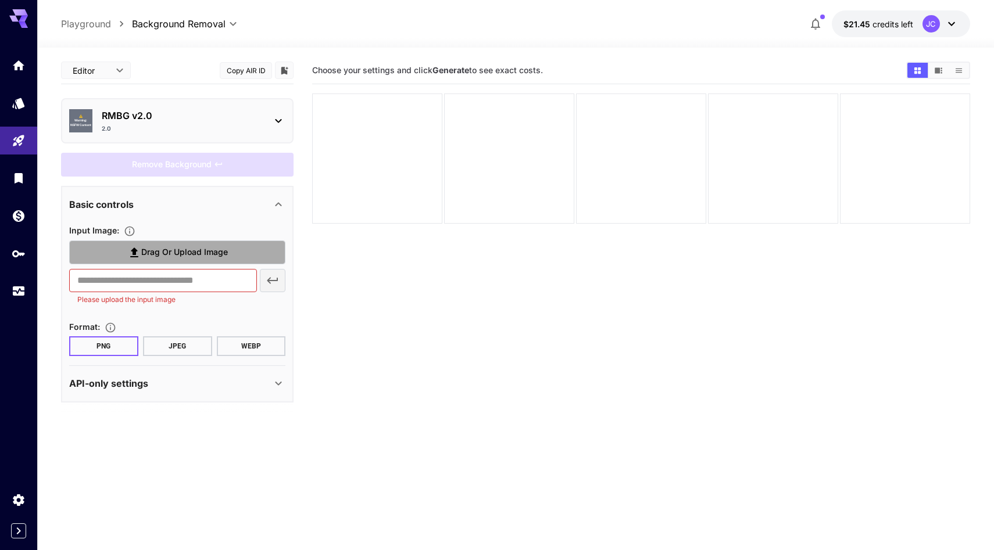
click at [187, 260] on span "Drag or upload image" at bounding box center [184, 252] width 87 height 15
click at [0, 0] on input "Drag or upload image" at bounding box center [0, 0] width 0 height 0
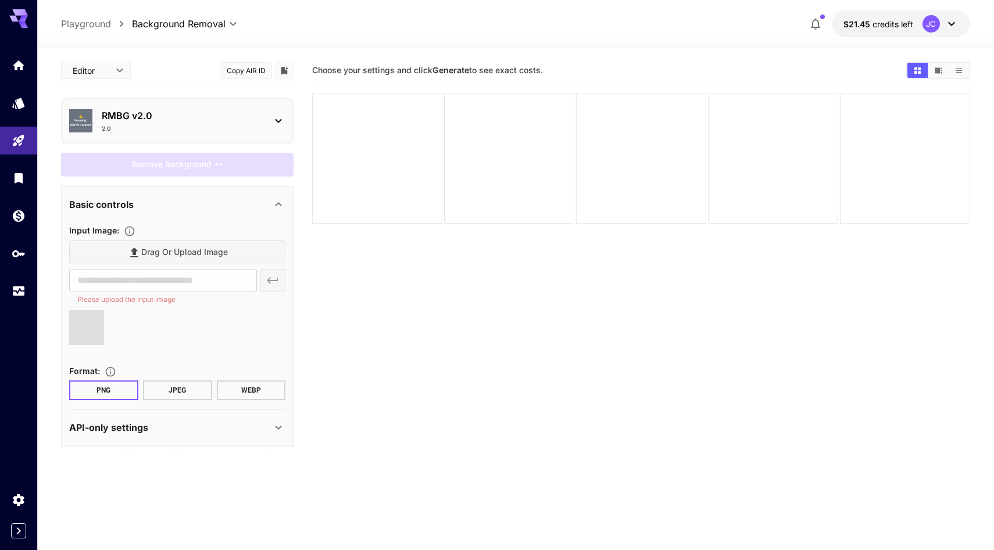
type input "**********"
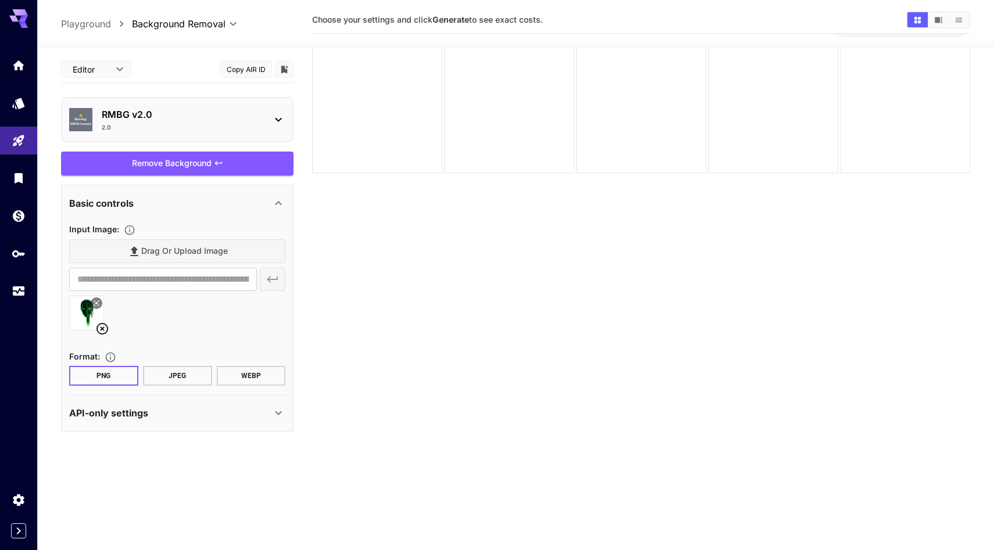
scroll to position [12, 0]
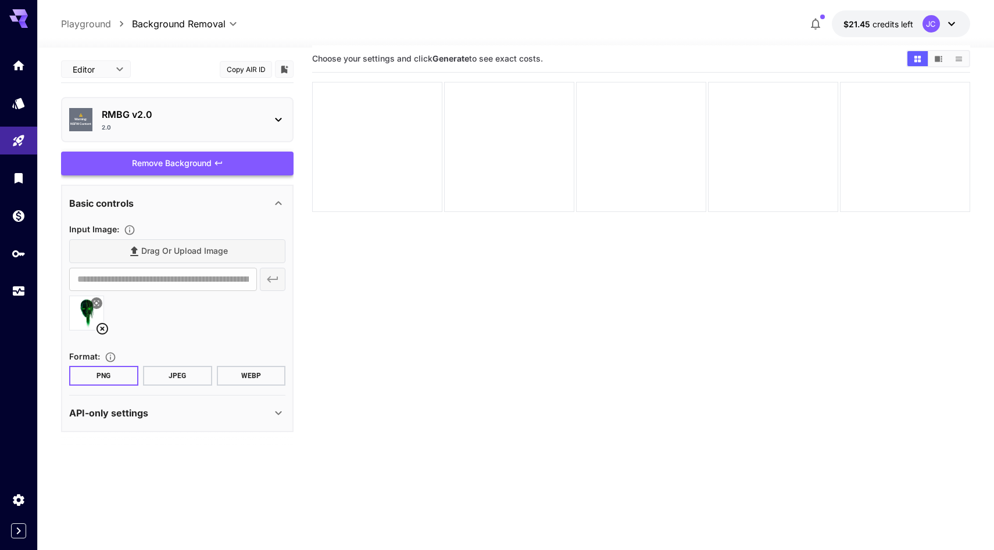
click at [199, 175] on div "Remove Background" at bounding box center [177, 164] width 232 height 24
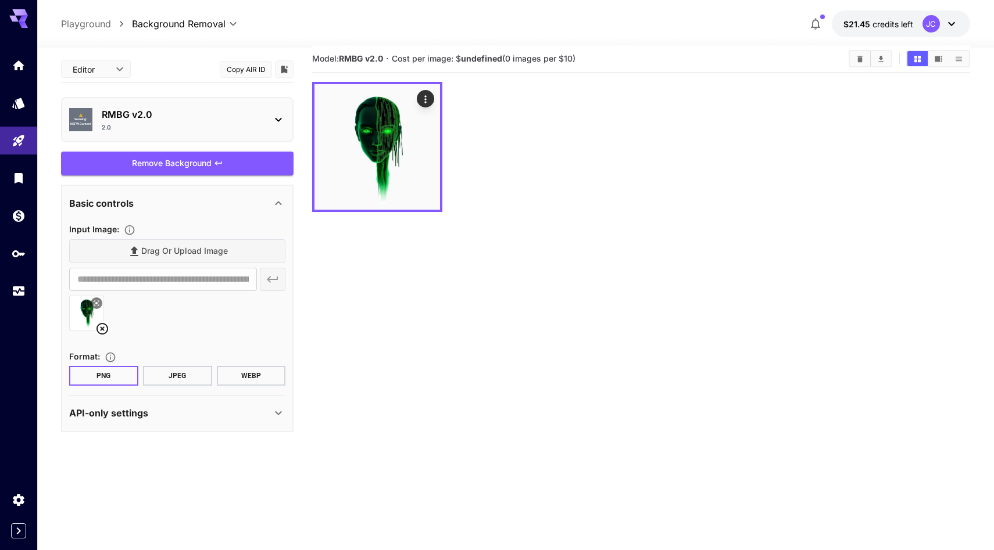
click at [227, 263] on div "Drag or upload image" at bounding box center [177, 251] width 216 height 24
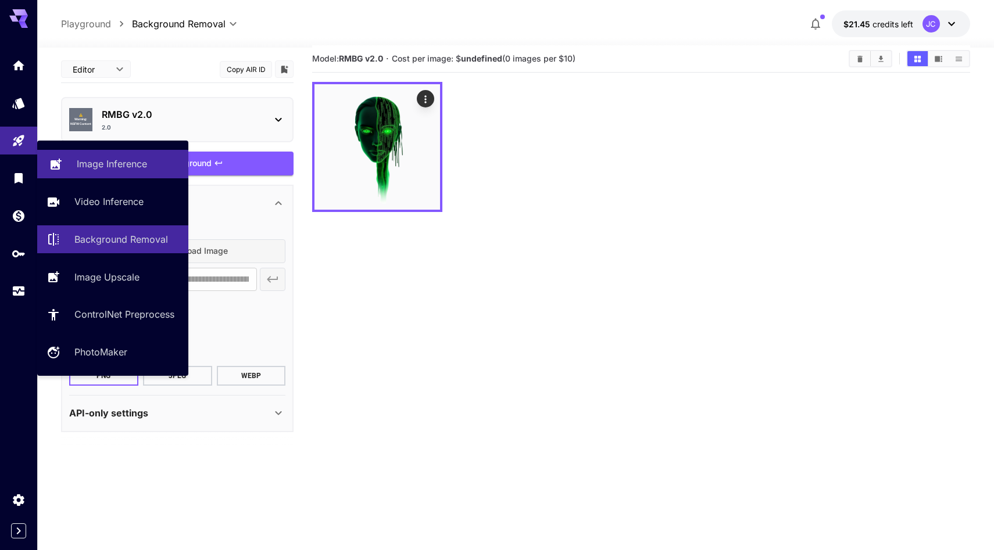
click at [86, 178] on link "Image Inference" at bounding box center [112, 164] width 151 height 28
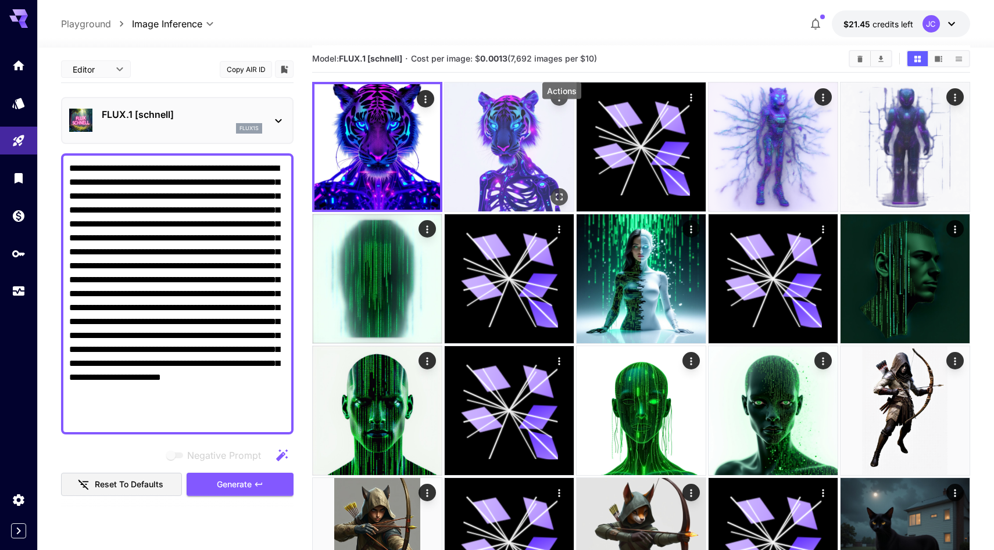
click at [564, 103] on icon "Actions" at bounding box center [559, 98] width 12 height 12
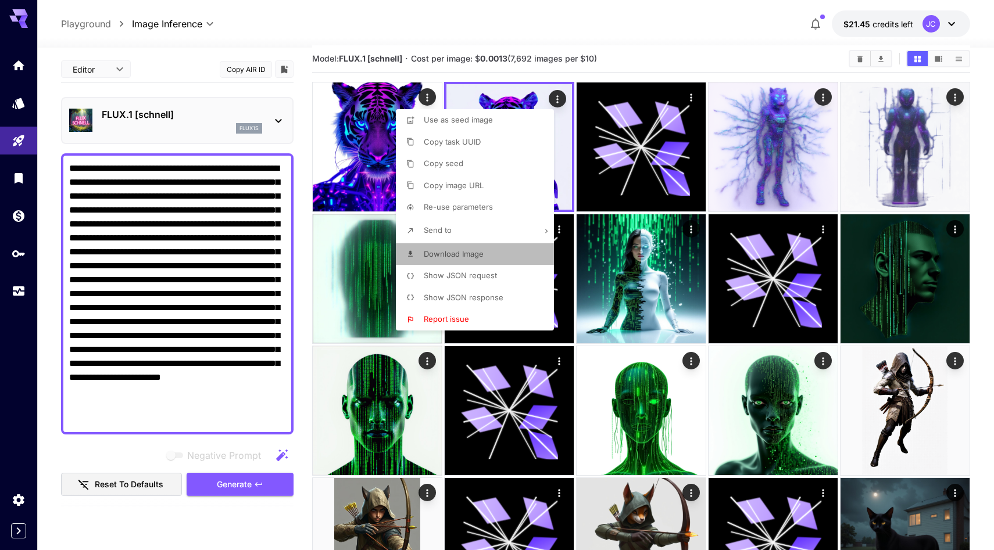
click at [477, 256] on span "Download Image" at bounding box center [454, 253] width 60 height 9
click at [477, 256] on span "Download Image" at bounding box center [457, 253] width 60 height 9
click at [507, 232] on li "Send to" at bounding box center [478, 231] width 165 height 24
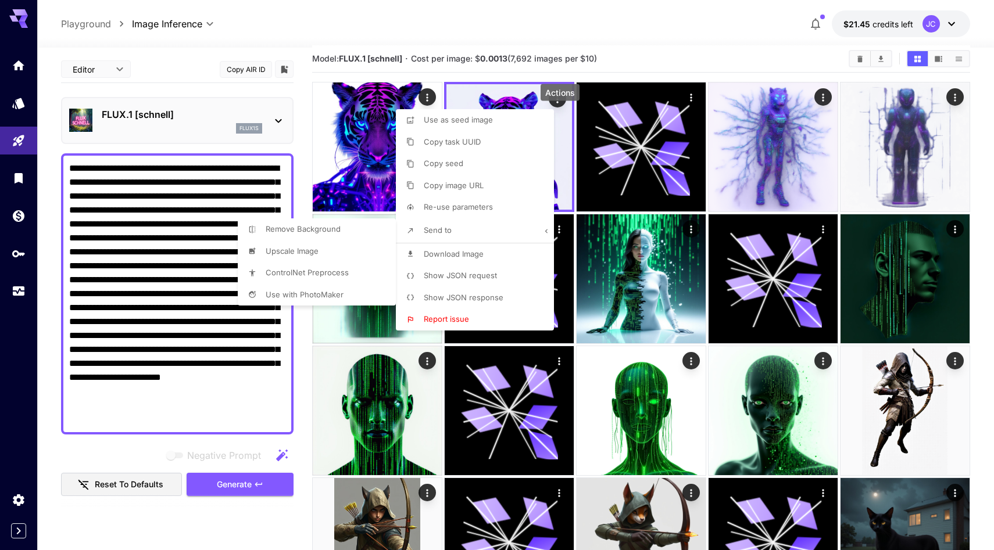
click at [377, 231] on li "Remove Background" at bounding box center [320, 230] width 165 height 22
type input "**********"
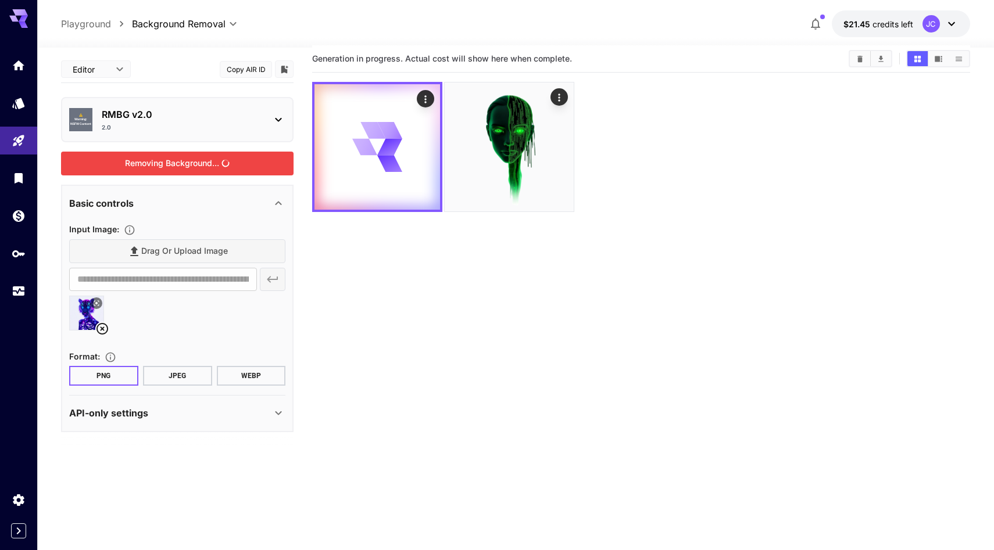
click at [209, 175] on div "Removing Background..." at bounding box center [177, 164] width 232 height 24
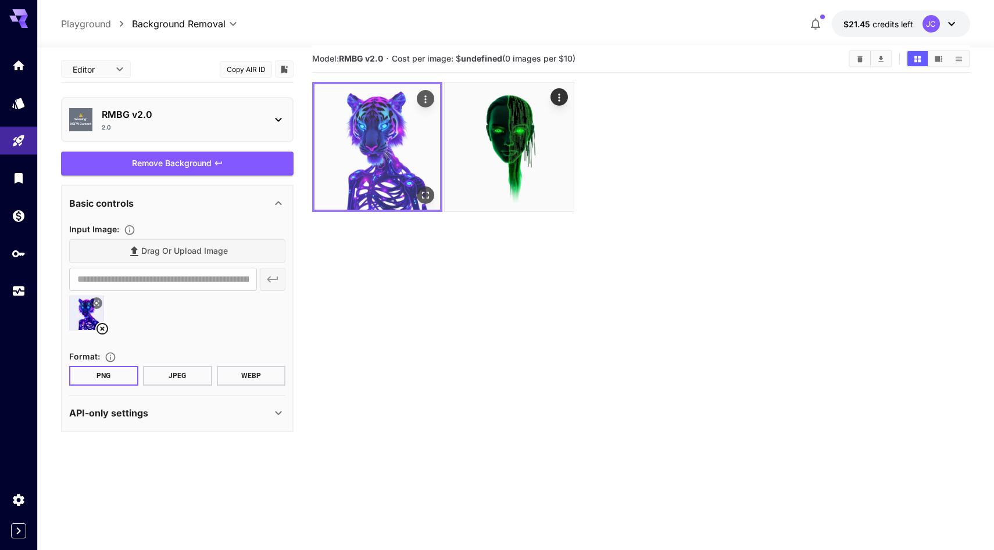
click at [392, 172] on img at bounding box center [377, 147] width 126 height 126
click at [428, 201] on icon "Open in fullscreen" at bounding box center [426, 195] width 12 height 12
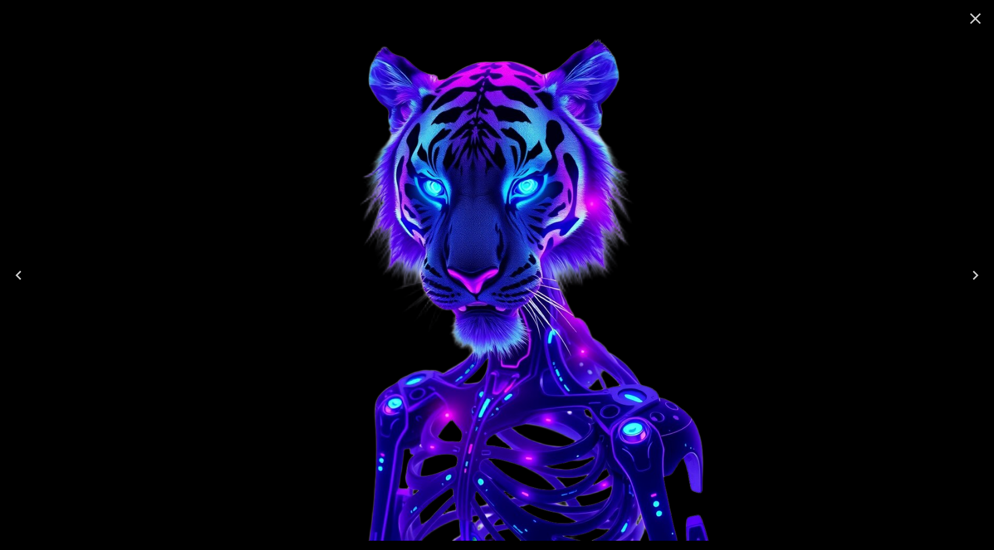
click at [974, 24] on icon "Close" at bounding box center [975, 18] width 19 height 19
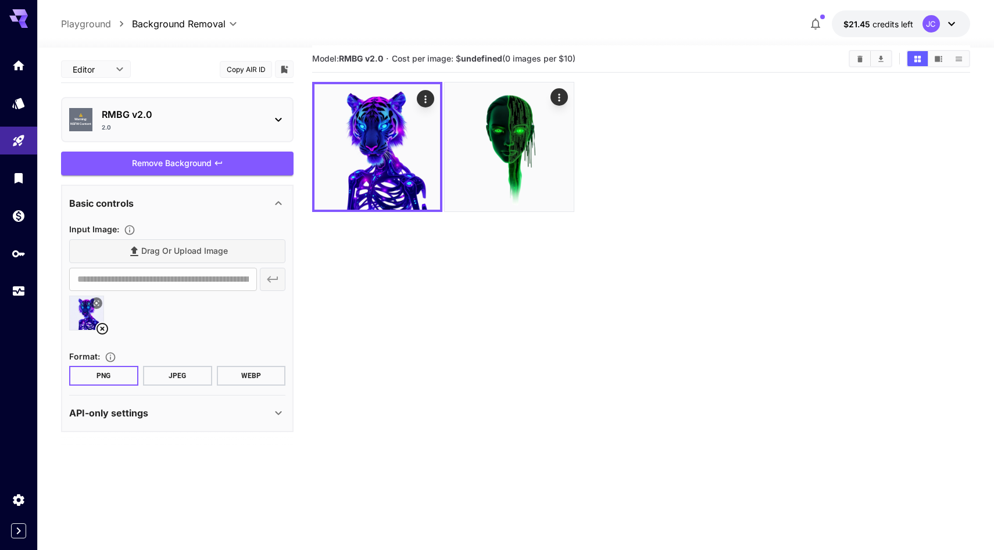
click at [696, 337] on section "Model: RMBG v2.0 · Cost per image: $ undefined (0 images per $10)" at bounding box center [641, 320] width 658 height 550
